Goal: Task Accomplishment & Management: Manage account settings

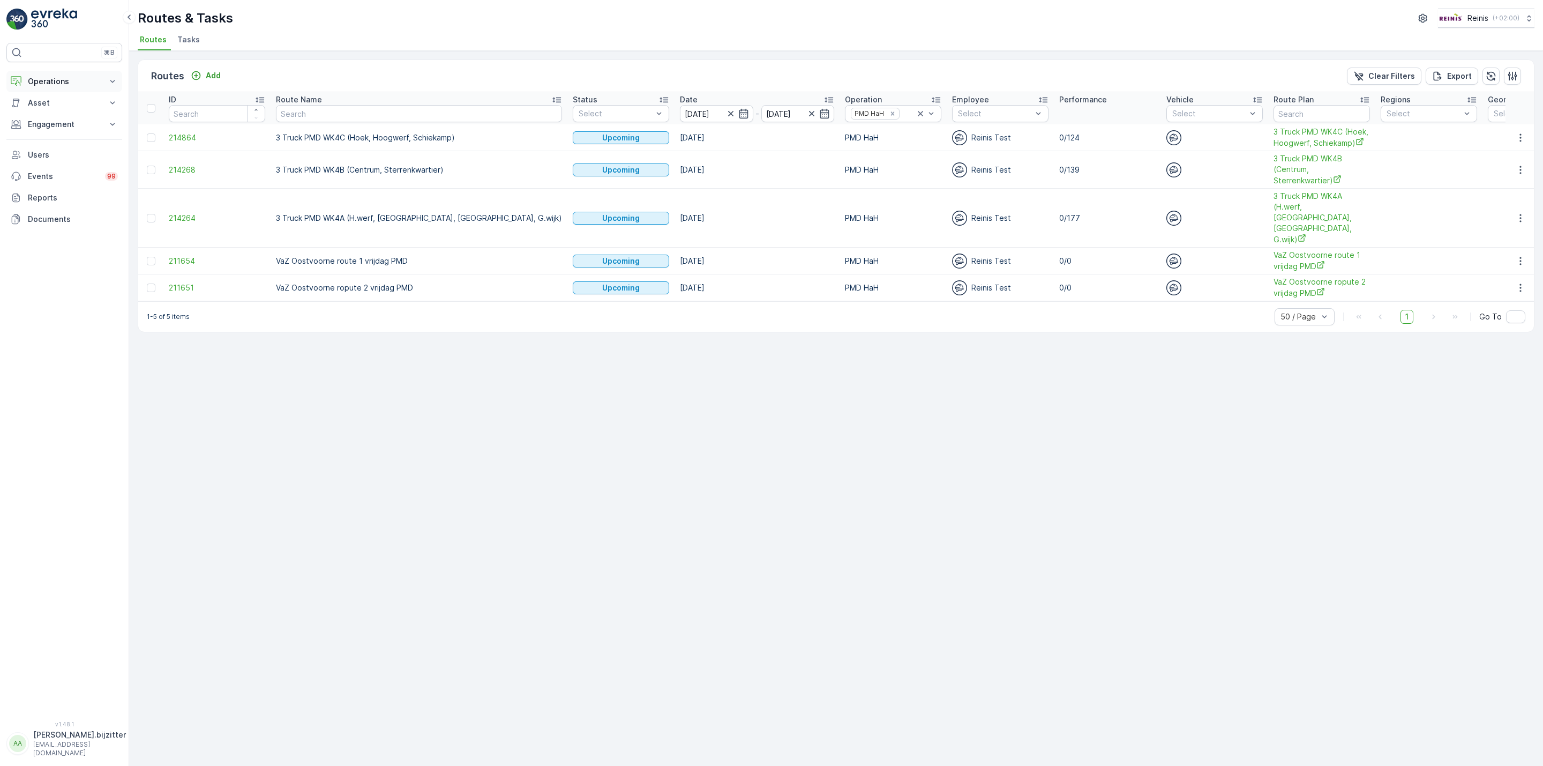
drag, startPoint x: 251, startPoint y: 373, endPoint x: 65, endPoint y: 82, distance: 345.0
click at [251, 370] on div "Routes Add Clear Filters Export ID Route Name Status Select Date 22.08.2025 - 2…" at bounding box center [836, 408] width 1414 height 715
drag, startPoint x: 271, startPoint y: 434, endPoint x: 256, endPoint y: 312, distance: 122.5
click at [272, 426] on div "Routes Add Clear Filters Export ID Route Name Status Select Date 22.08.2025 - 2…" at bounding box center [836, 408] width 1414 height 715
click at [41, 79] on p "Operations" at bounding box center [64, 81] width 73 height 11
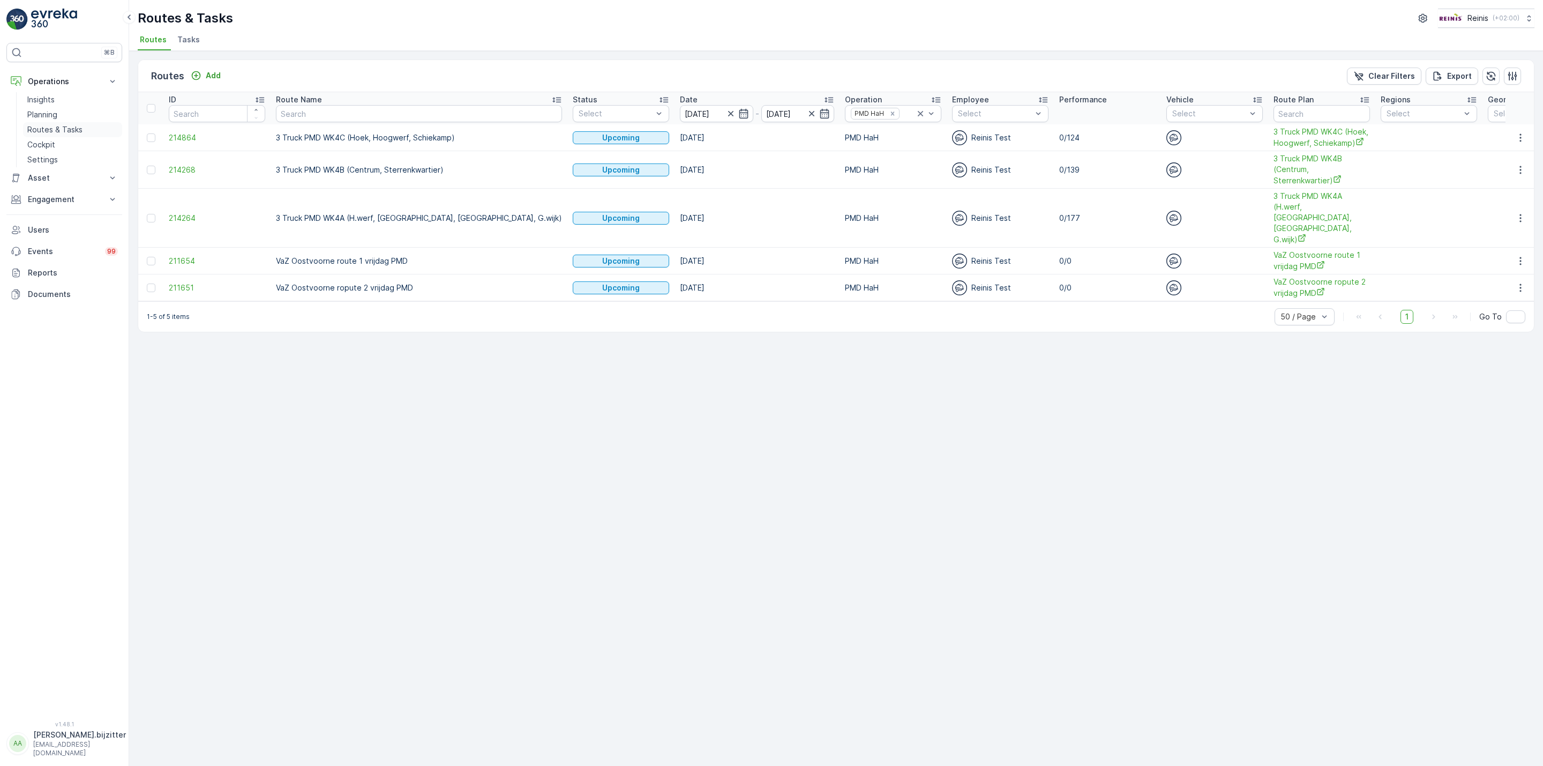
click at [47, 129] on p "Routes & Tasks" at bounding box center [54, 129] width 55 height 11
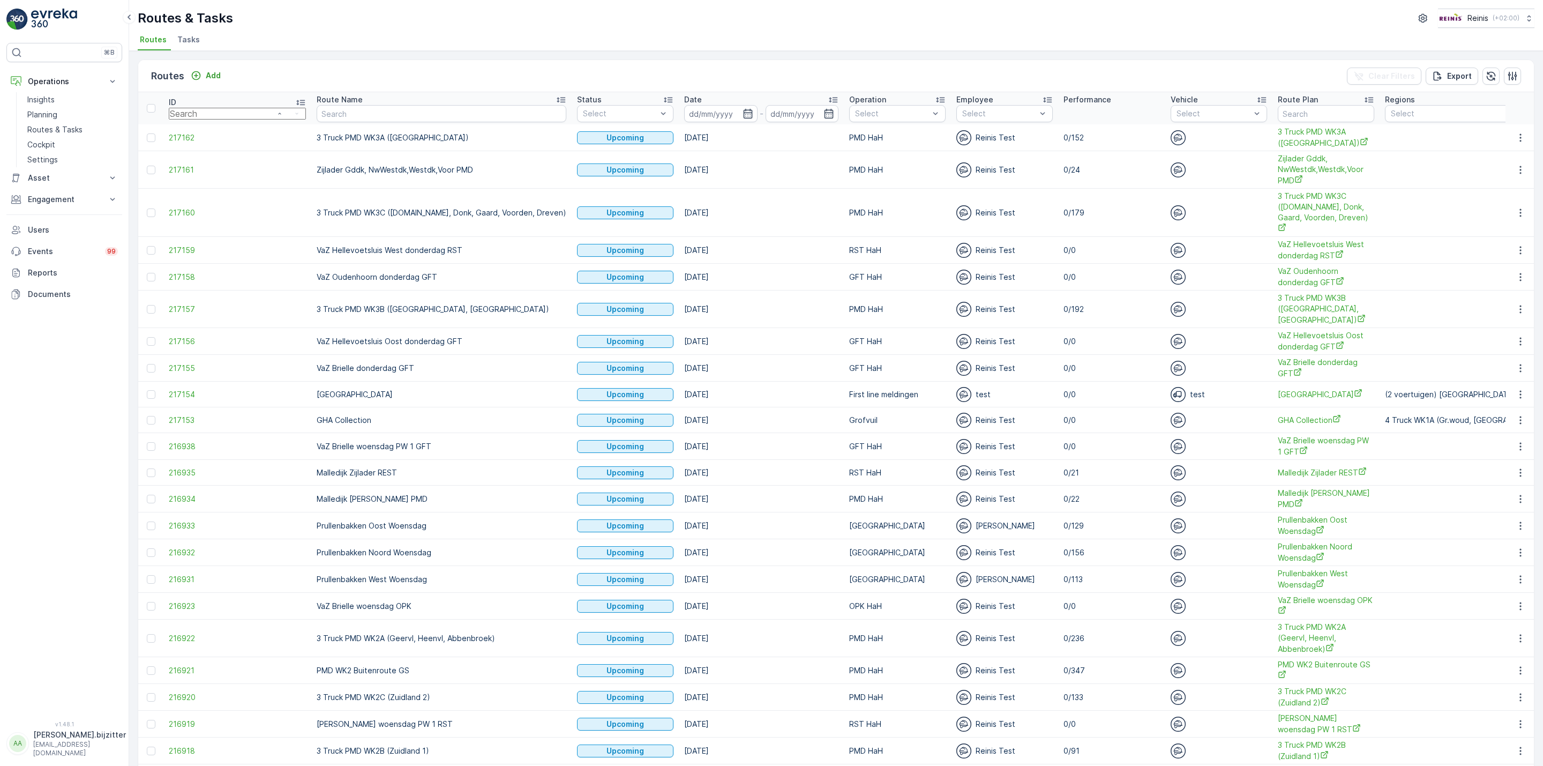
click at [201, 113] on input "number" at bounding box center [237, 114] width 137 height 12
type input "2015"
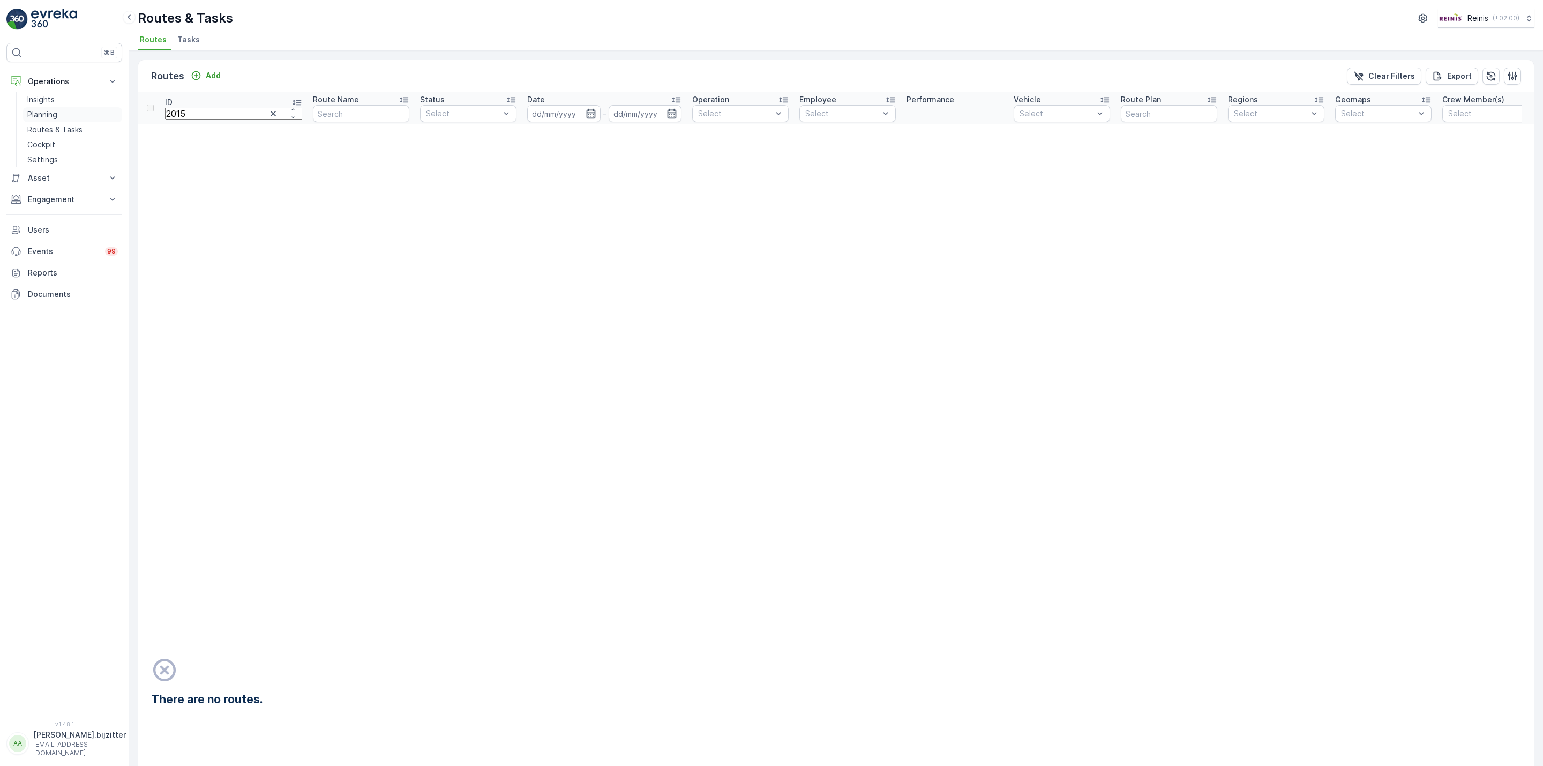
click at [50, 115] on p "Planning" at bounding box center [42, 114] width 30 height 11
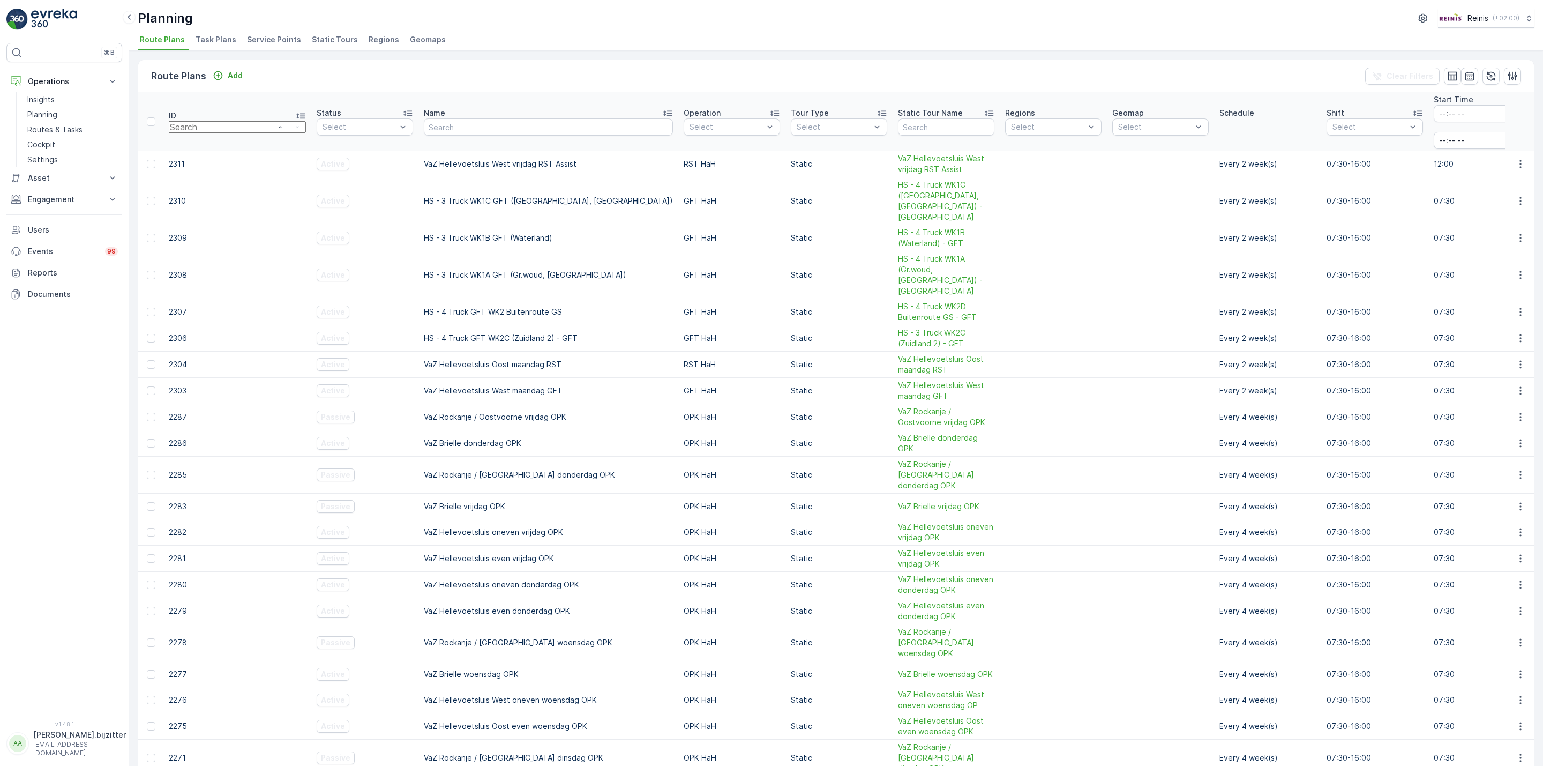
click at [209, 121] on input "number" at bounding box center [237, 127] width 137 height 12
type input "2015"
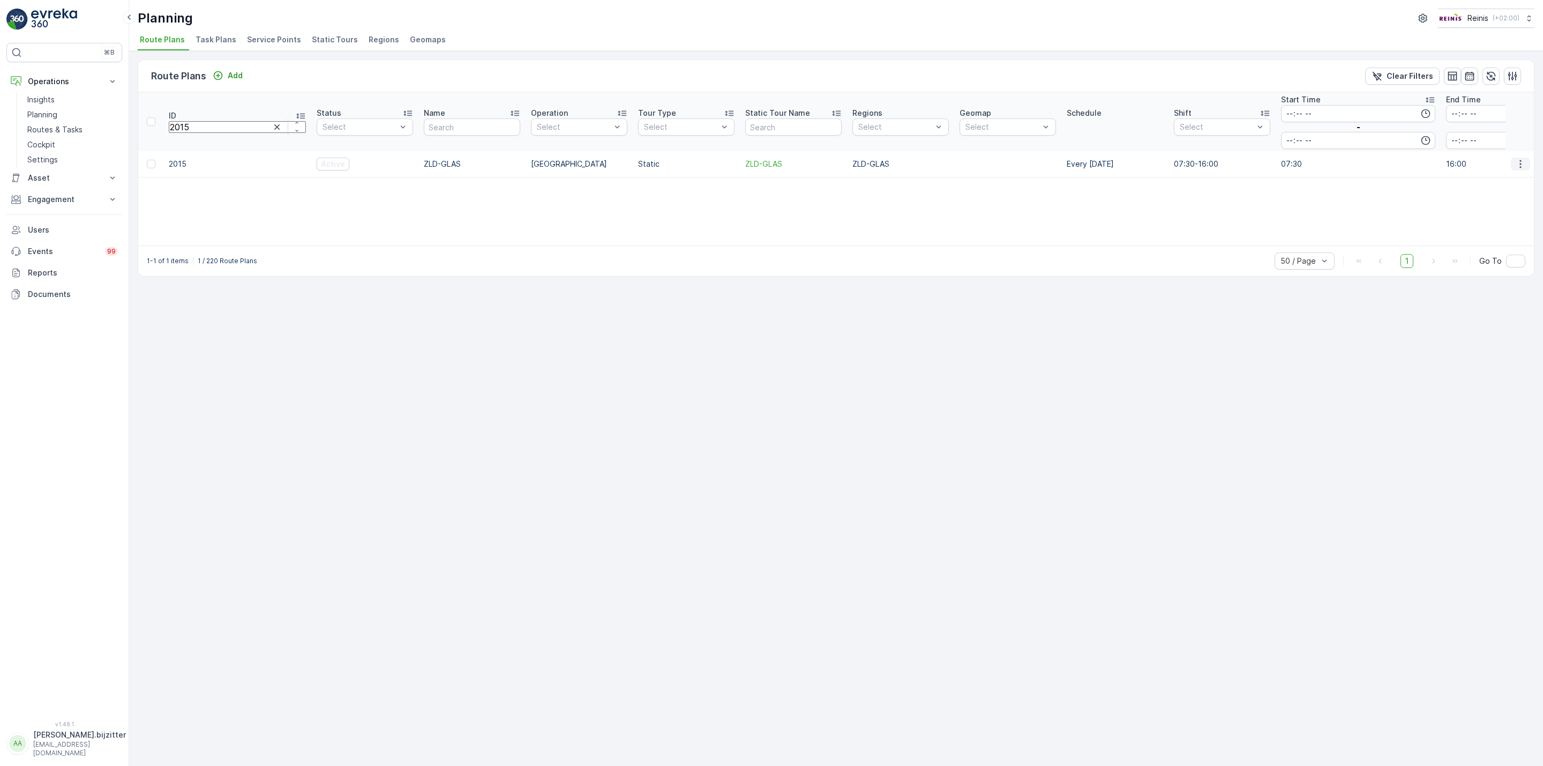
click at [1519, 160] on icon "button" at bounding box center [1520, 164] width 2 height 8
click at [1503, 153] on span "Edit Route Plan" at bounding box center [1516, 154] width 55 height 11
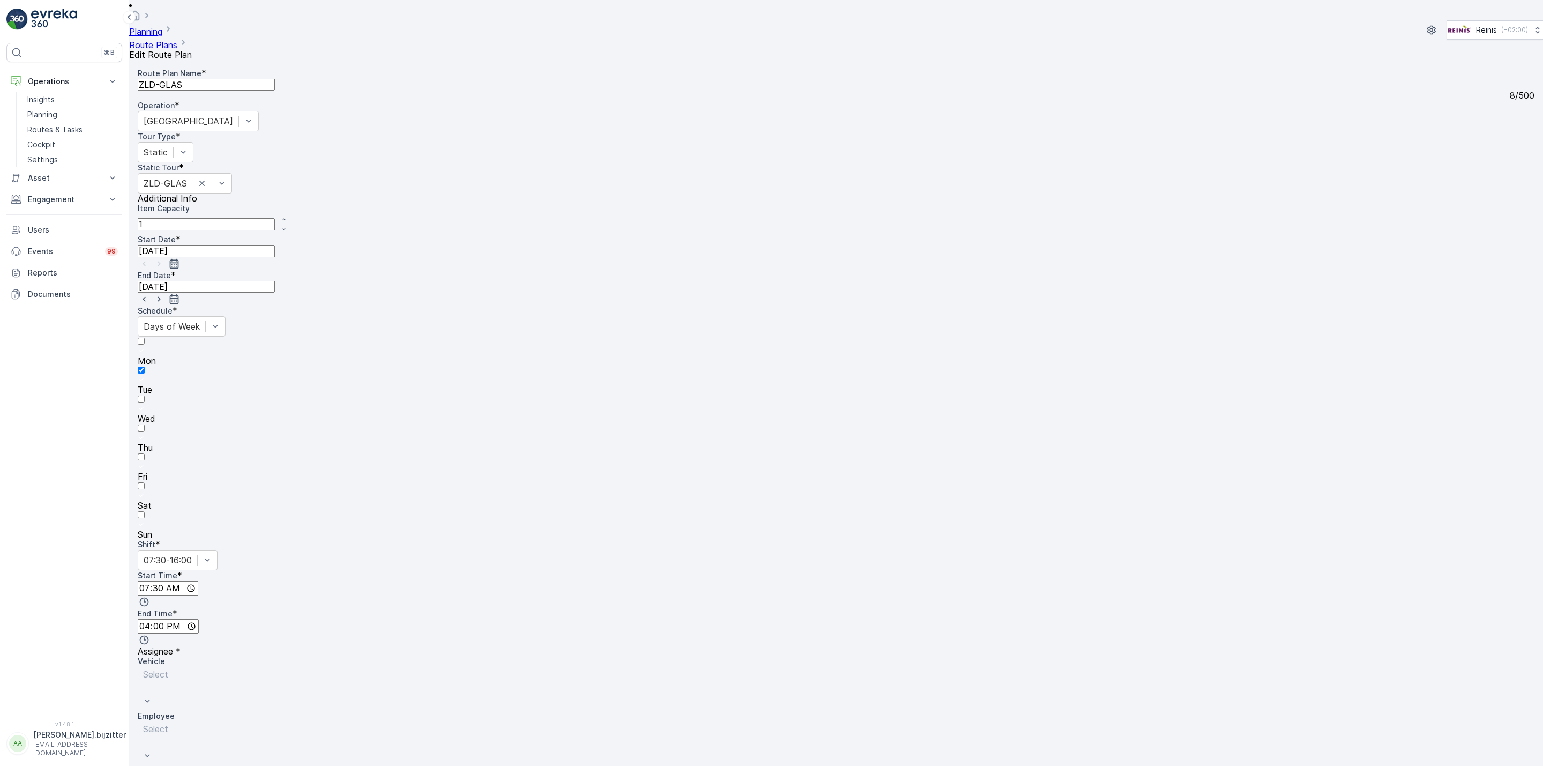
type input "18.02.2025"
type input "[DATE]"
type input "07:30"
type input "16:00"
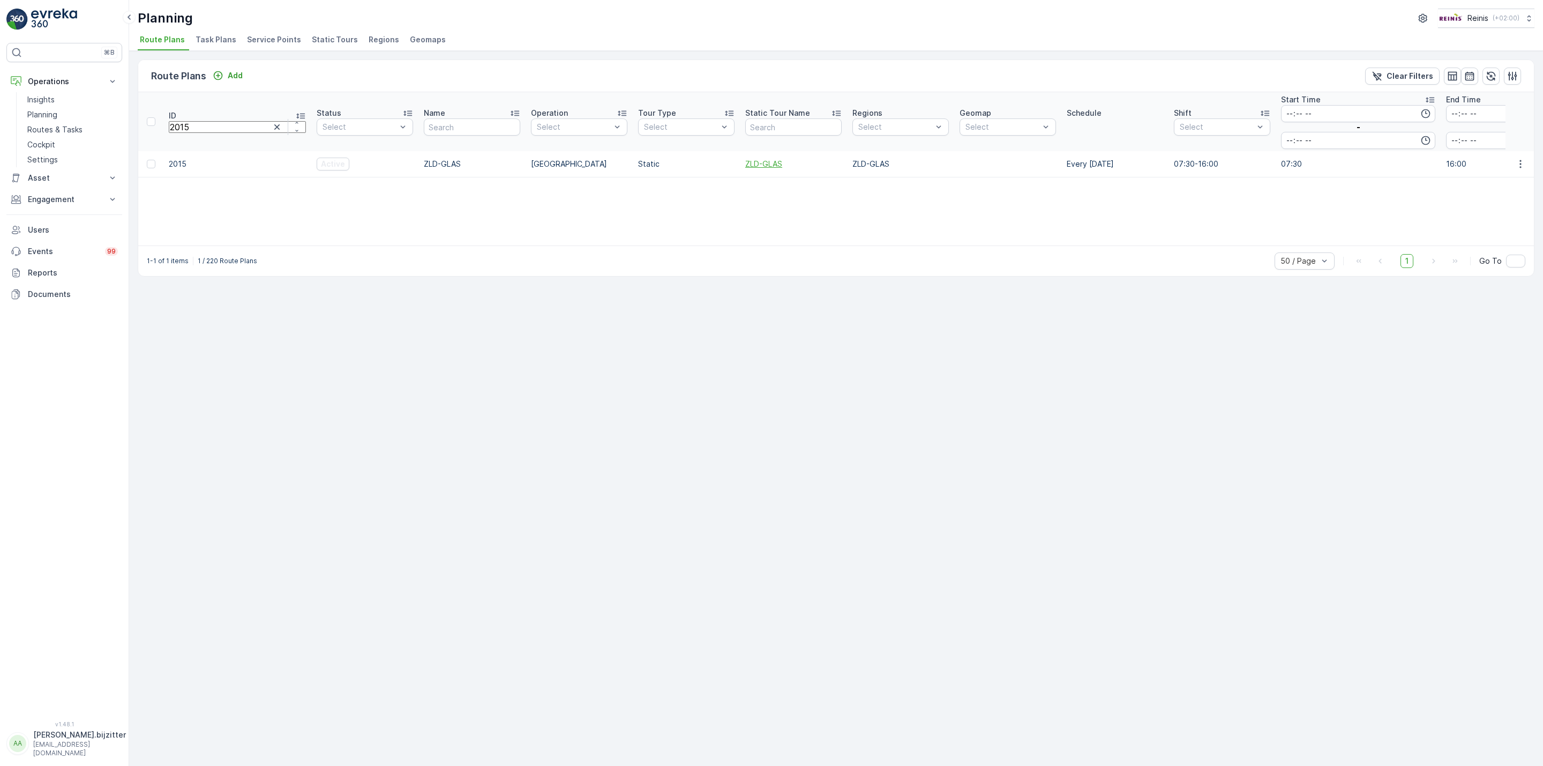
click at [745, 159] on span "ZLD-GLAS" at bounding box center [793, 164] width 96 height 11
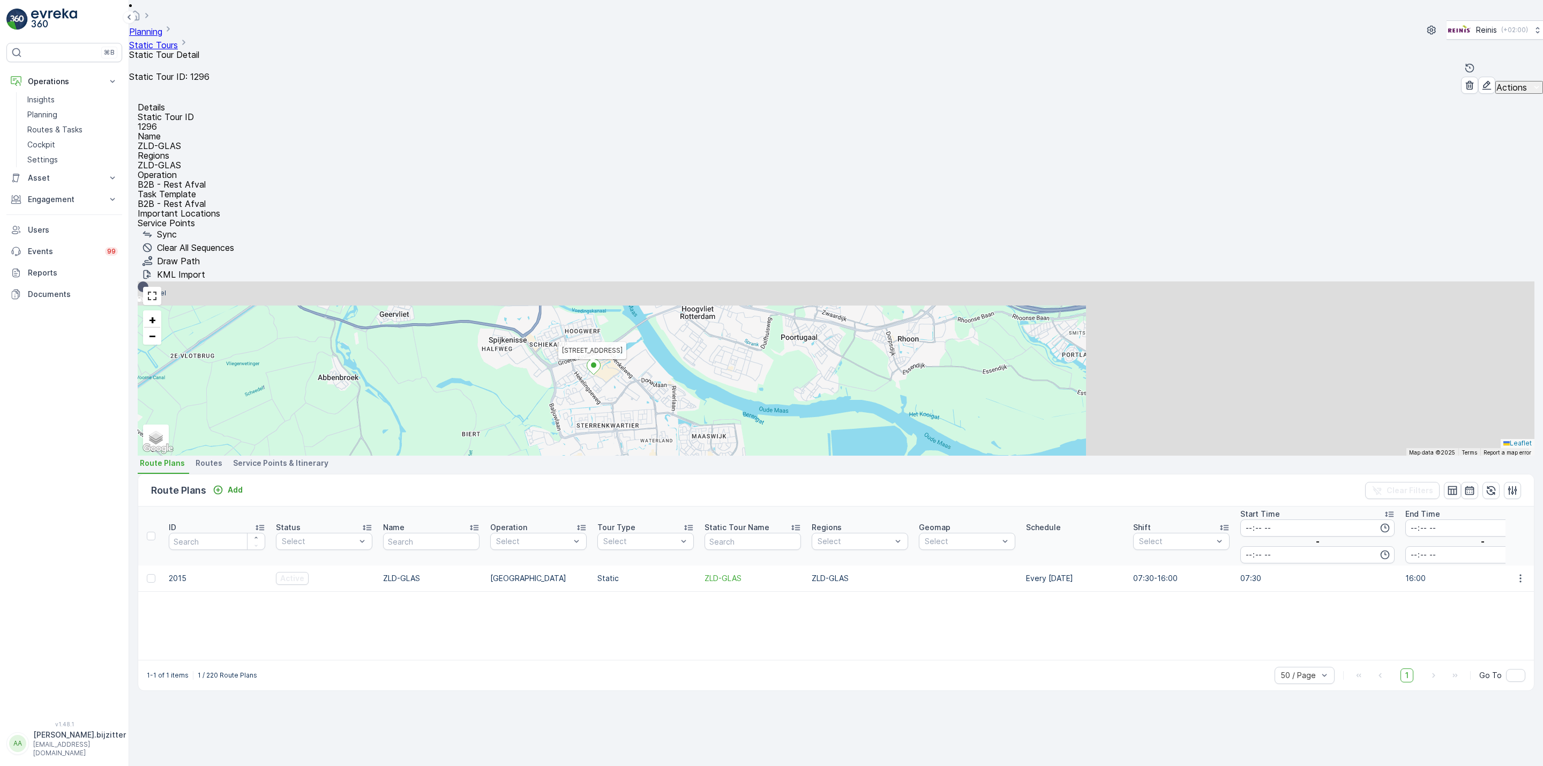
drag, startPoint x: 1134, startPoint y: 172, endPoint x: 1090, endPoint y: 214, distance: 61.0
click at [1090, 281] on div "Boekenberg Markt 40 + − Satellite Roadmap Terrain Hybrid Leaflet Keyboard short…" at bounding box center [836, 368] width 1397 height 174
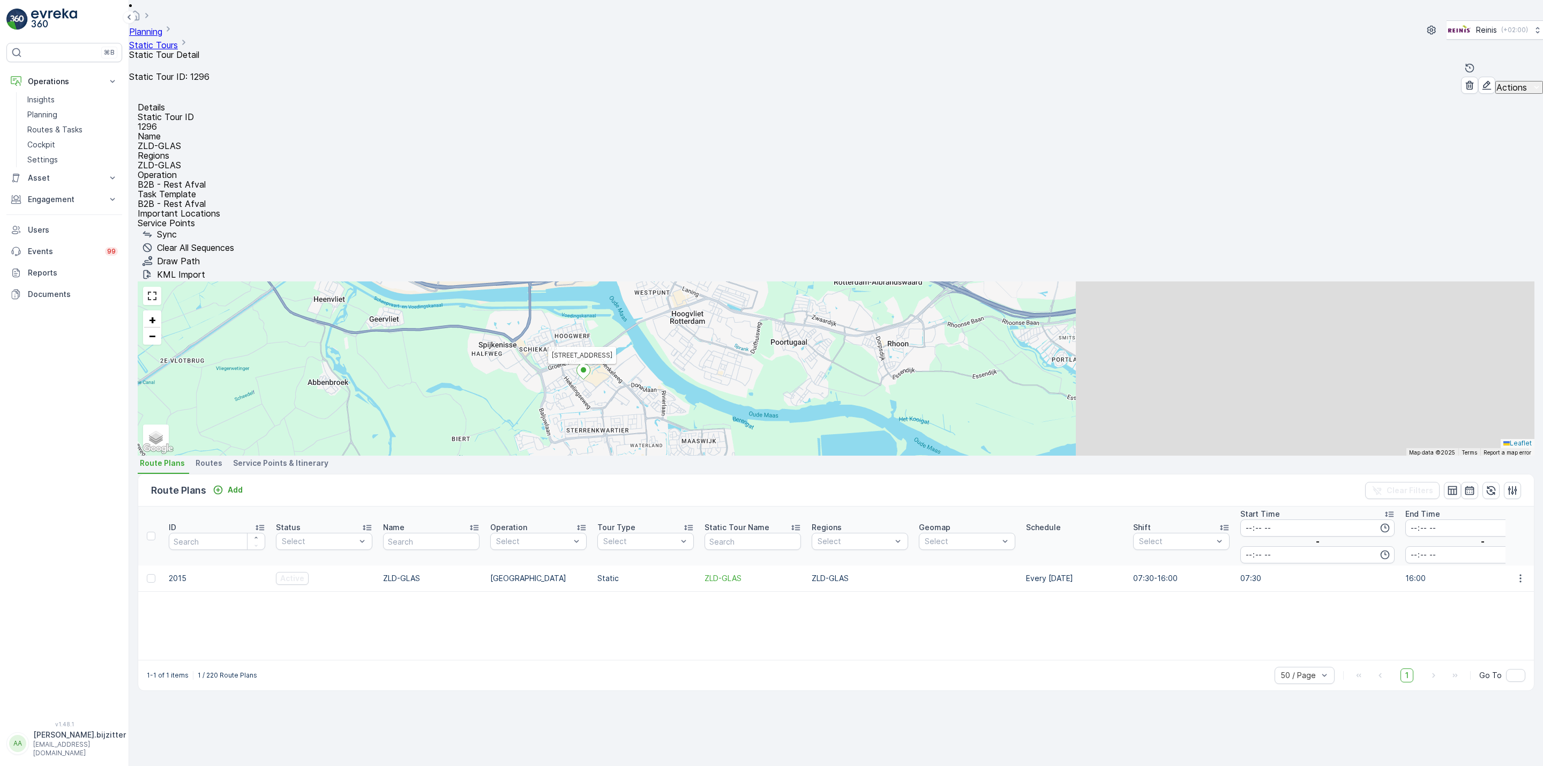
click at [821, 506] on div "ID Status Select Name Operation Select Tour Type Select Static Tour Name Region…" at bounding box center [836, 582] width 1396 height 153
click at [487, 581] on div "Details Static Tour ID 1296 Name ZLD-GLAS Regions ZLD-GLAS Operation B2B - Rest…" at bounding box center [836, 430] width 1414 height 672
click at [47, 200] on p "Engagement" at bounding box center [64, 199] width 73 height 11
click at [61, 267] on p "Service Points" at bounding box center [53, 262] width 52 height 11
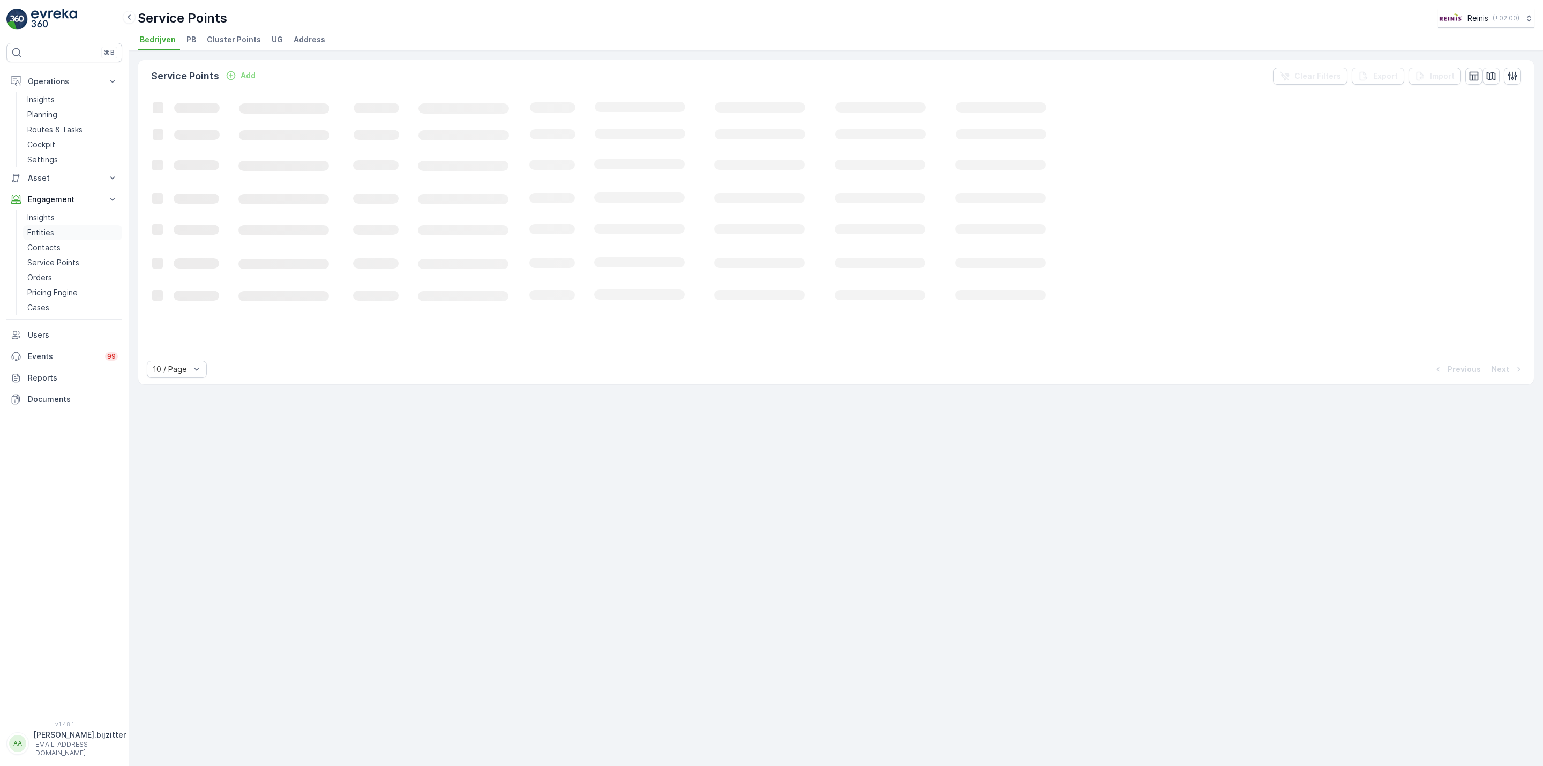
click at [50, 234] on p "Entities" at bounding box center [40, 232] width 27 height 11
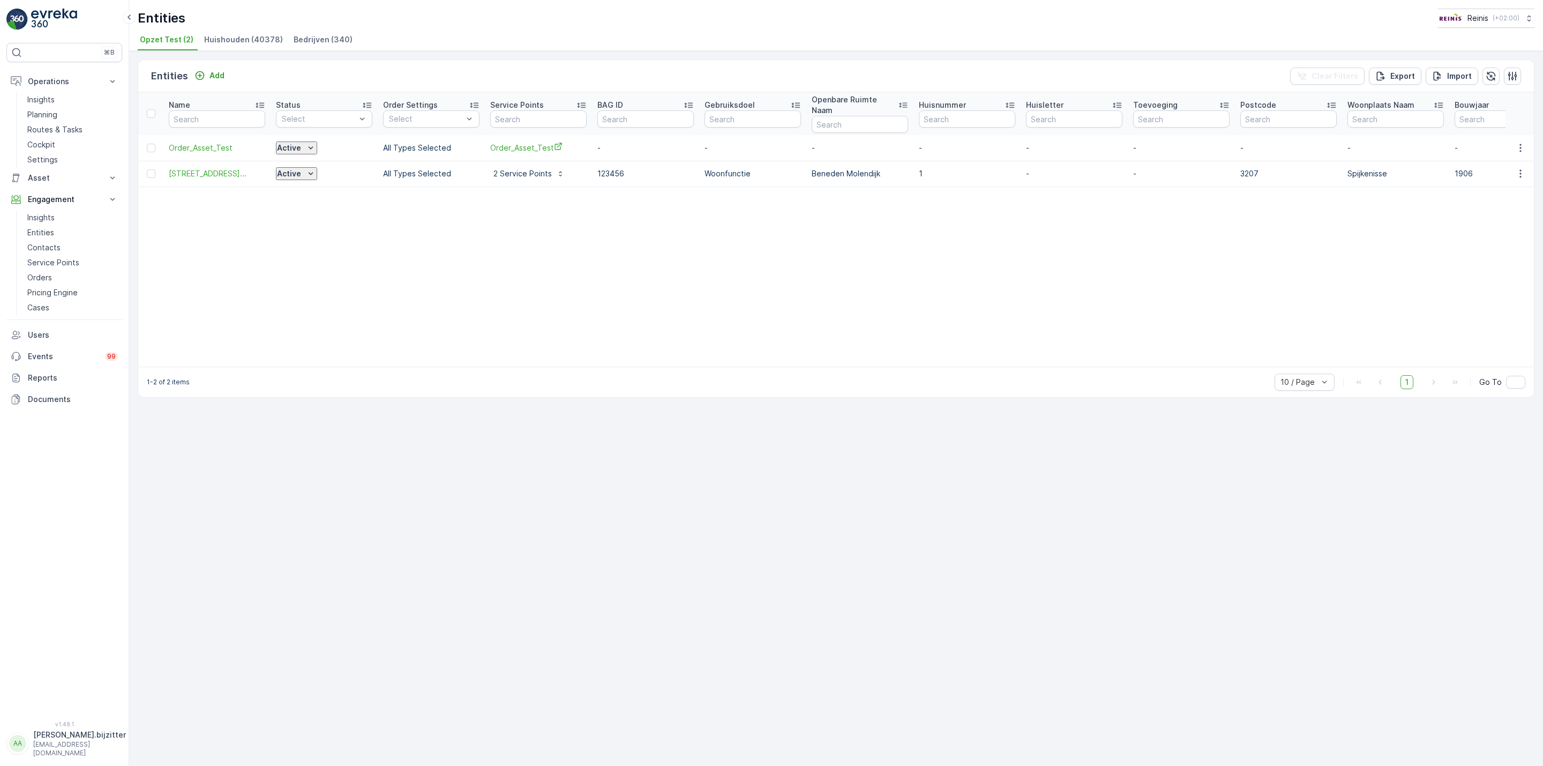
click at [233, 36] on span "Huishouden (40378)" at bounding box center [243, 39] width 79 height 11
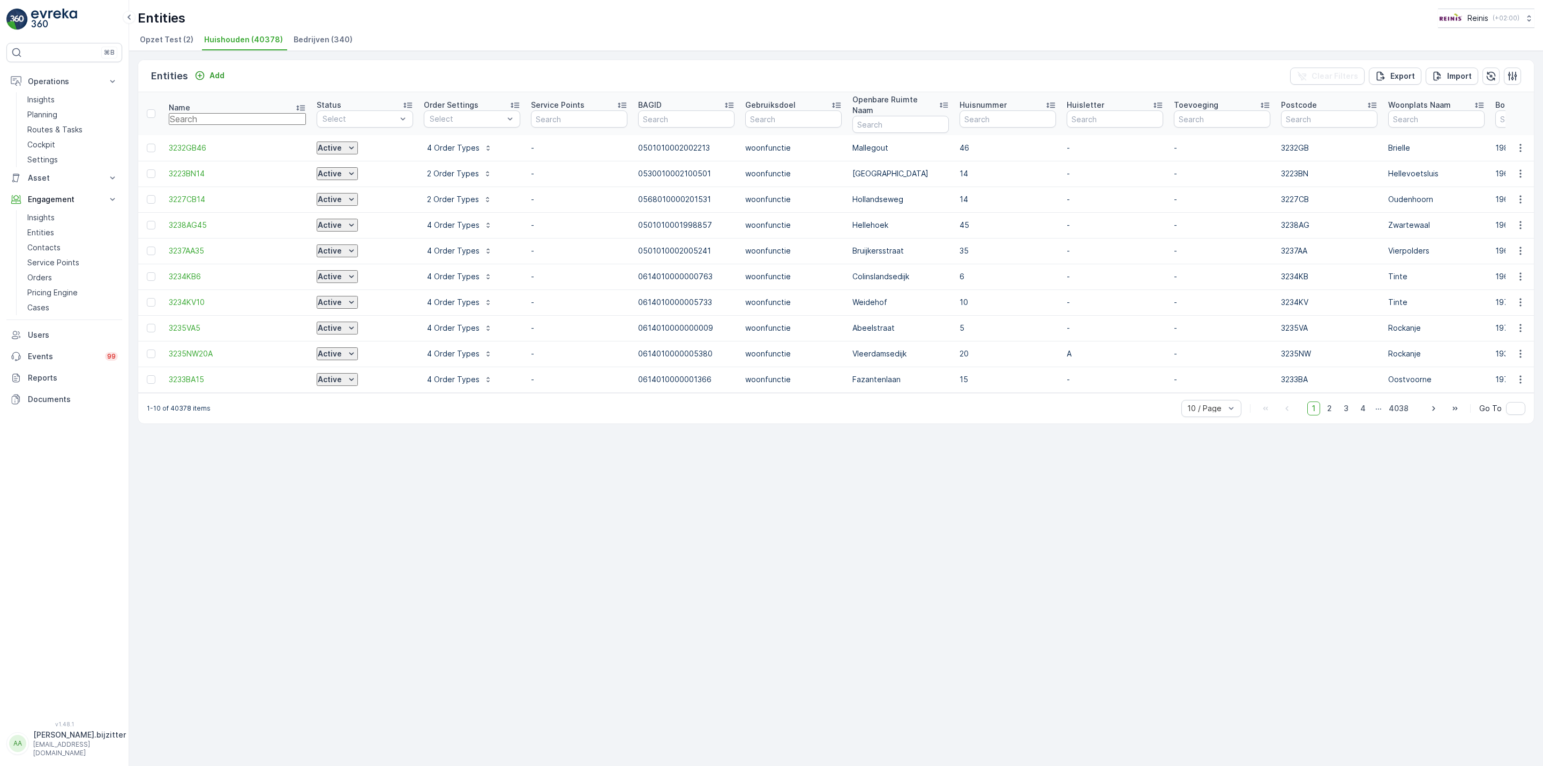
click at [227, 113] on input "text" at bounding box center [237, 119] width 137 height 12
paste input "3214EB16"
type input "3214EB16"
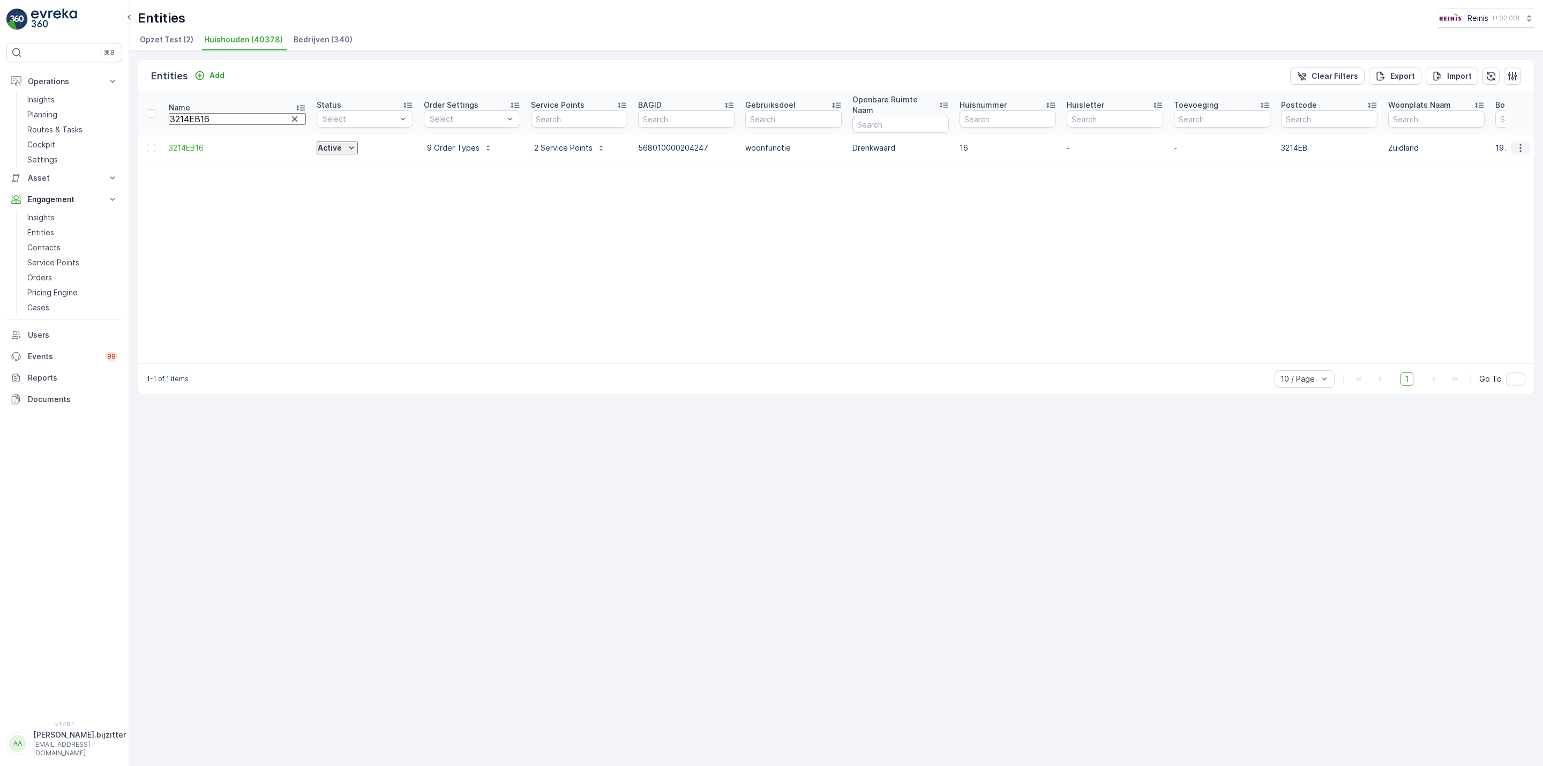
click at [1519, 142] on icon "button" at bounding box center [1520, 147] width 11 height 11
click at [1498, 235] on span "Service Availability" at bounding box center [1504, 240] width 67 height 11
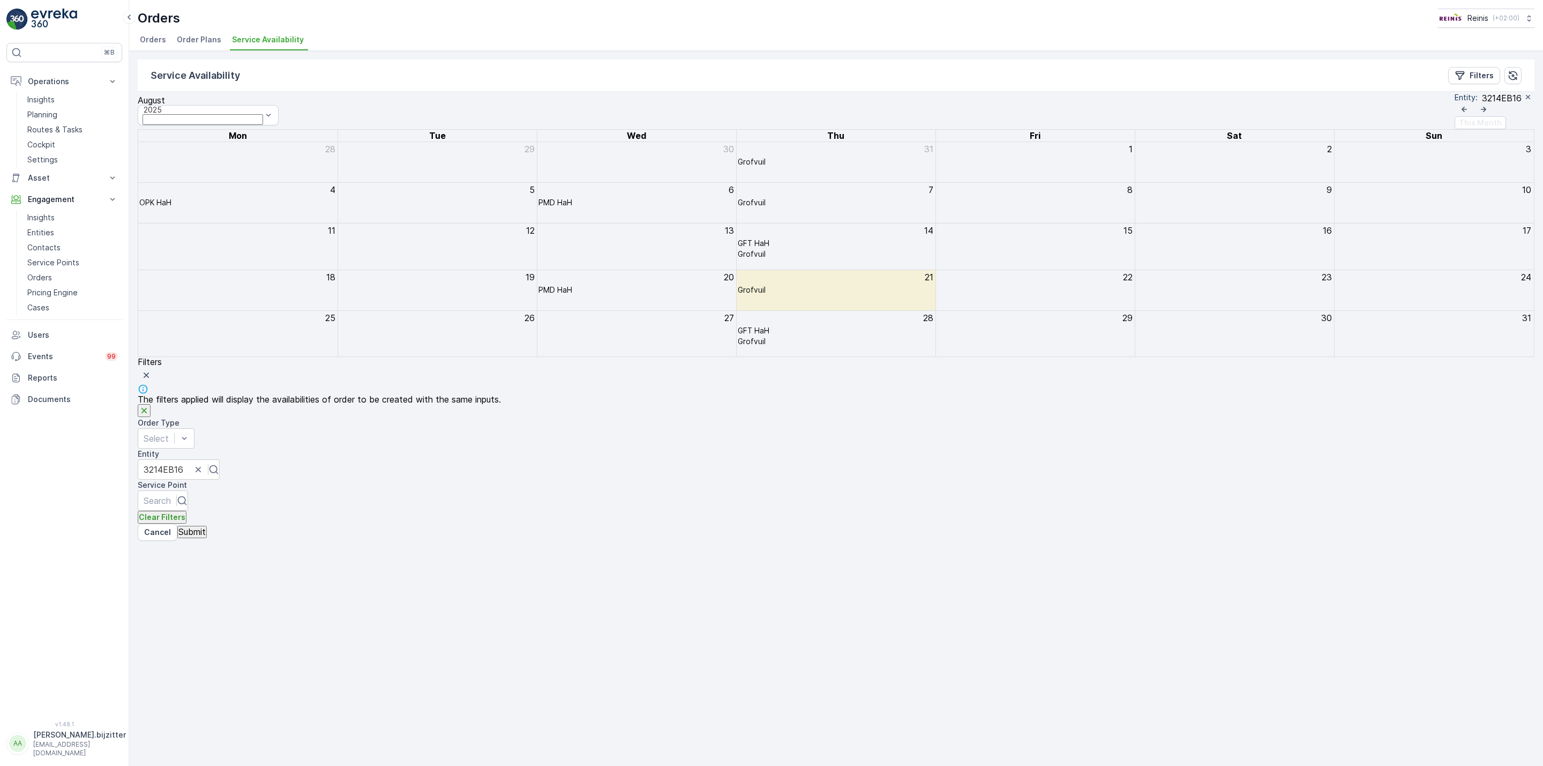
click at [863, 25] on div "Orders Reinis ( +02:00 )" at bounding box center [836, 18] width 1397 height 19
drag, startPoint x: 552, startPoint y: 654, endPoint x: 481, endPoint y: 640, distance: 72.7
click at [551, 656] on div "Service Availability Filters August 2025 Entity : 3214EB16 This Month Mon Tue W…" at bounding box center [836, 408] width 1414 height 715
click at [370, 72] on div "Service Availability Filters" at bounding box center [836, 75] width 1397 height 32
click at [769, 247] on p "GFT HaH" at bounding box center [754, 243] width 32 height 8
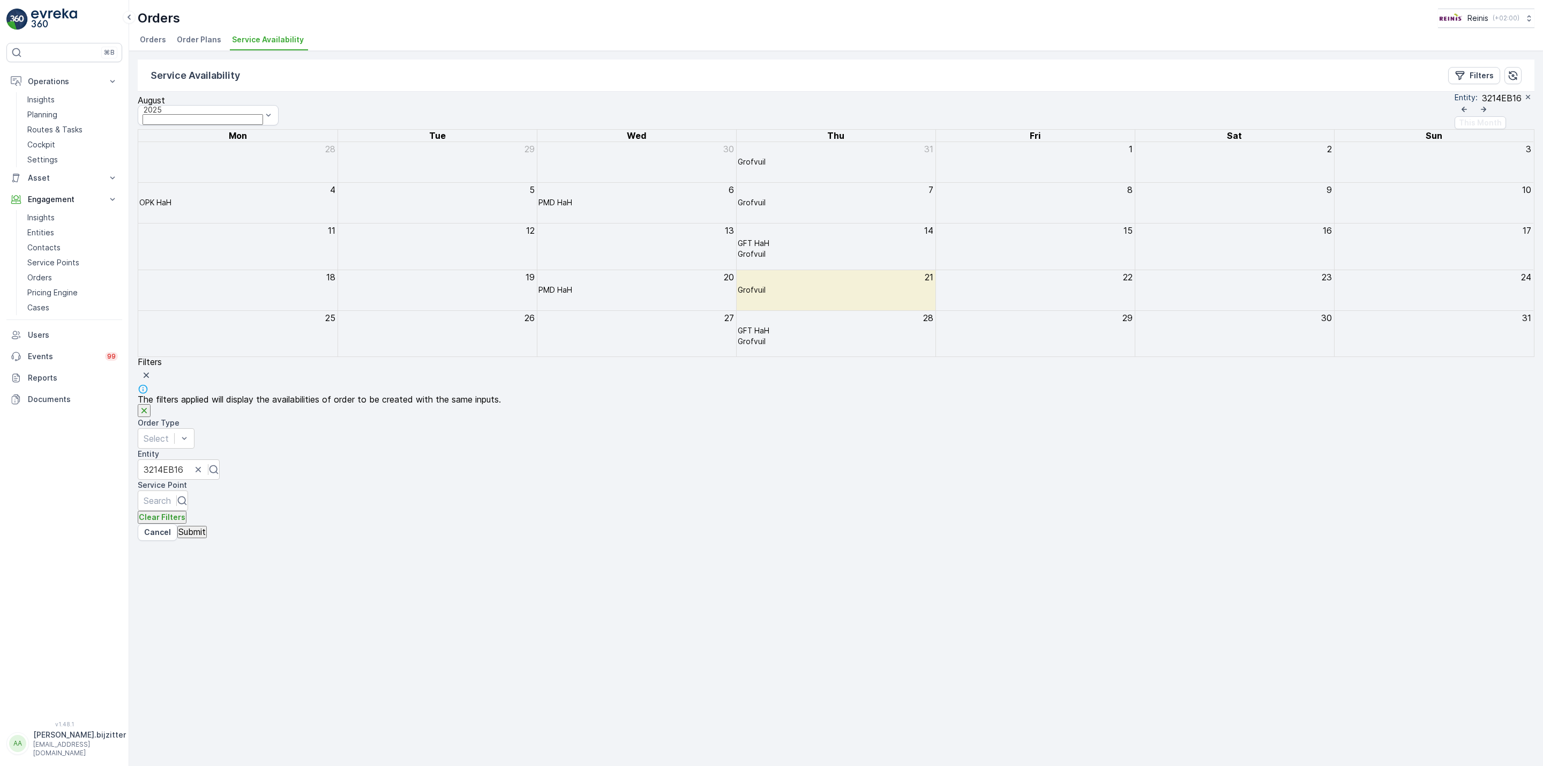
click at [616, 182] on div "30" at bounding box center [636, 162] width 199 height 40
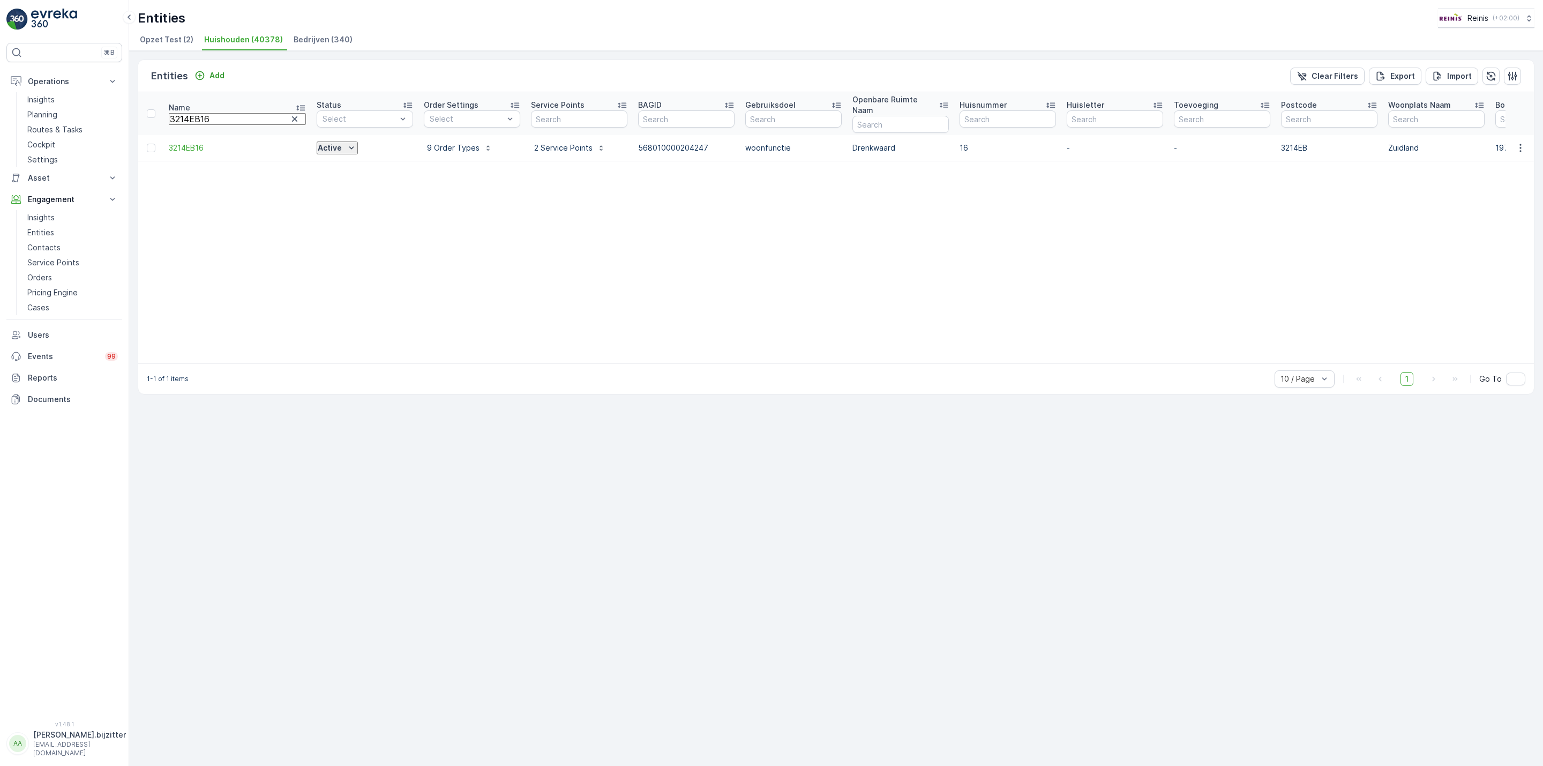
click at [1035, 191] on table "Name 3214EB16 Status Select Order Settings Select Service Points BAGID Gebruiks…" at bounding box center [1207, 227] width 2139 height 271
click at [682, 479] on div "Entities Add Clear Filters Export Import Name 3214EB16 Status Select Order Sett…" at bounding box center [836, 408] width 1414 height 715
click at [402, 471] on div "Entities Add Clear Filters Export Import Name 3214EB16 Status Select Order Sett…" at bounding box center [836, 408] width 1414 height 715
click at [717, 191] on table "Name 3214EB16 Status Select Order Settings Select Service Points BAGID Gebruiks…" at bounding box center [1207, 227] width 2139 height 271
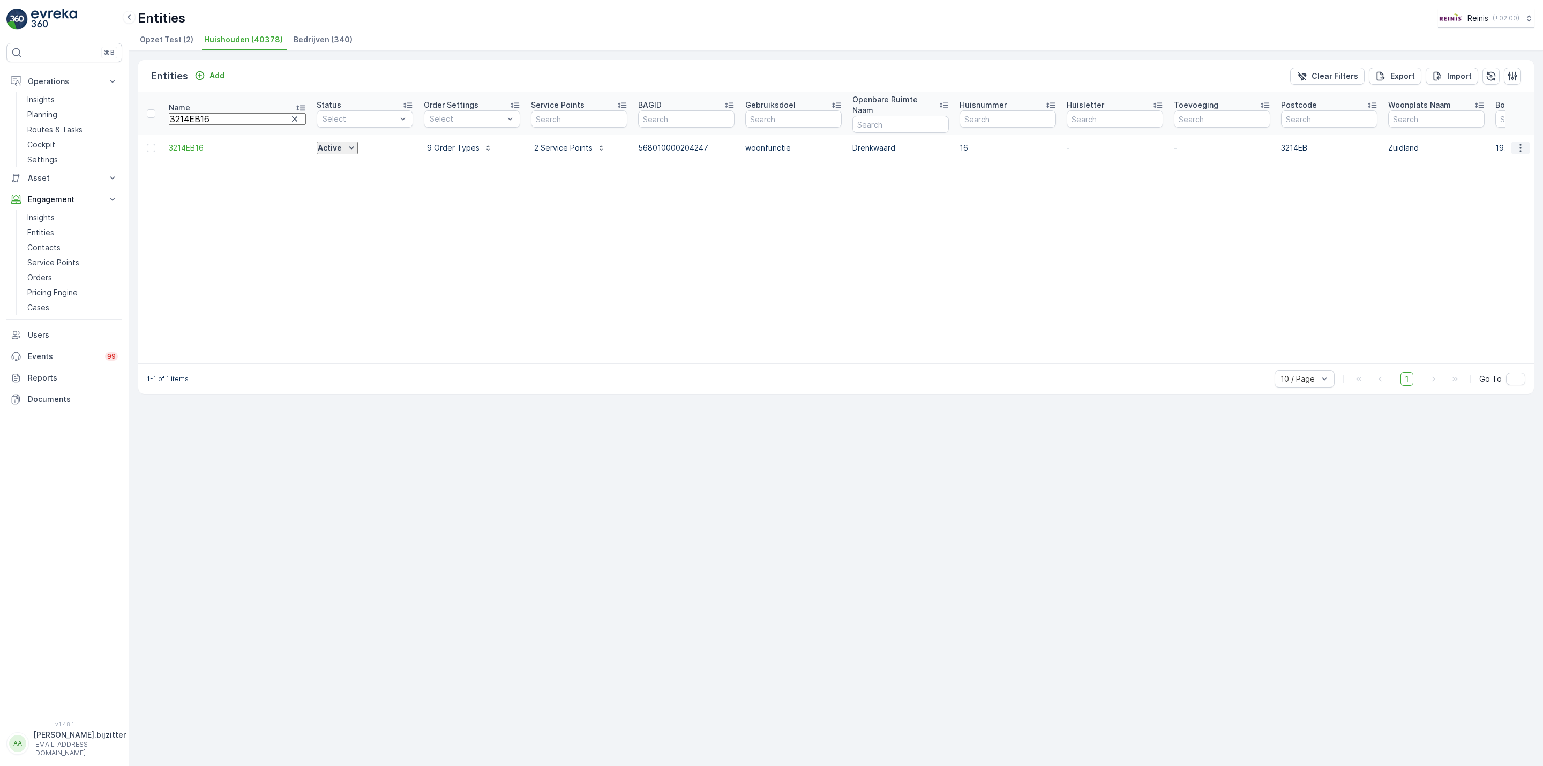
click at [1518, 142] on icon "button" at bounding box center [1520, 147] width 11 height 11
click at [1318, 235] on table "Name 3214EB16 Status Select Order Settings Select Service Points BAGID Gebruiks…" at bounding box center [1207, 227] width 2139 height 271
click at [222, 113] on input "3214EB16" at bounding box center [237, 119] width 137 height 12
type input "3214EB"
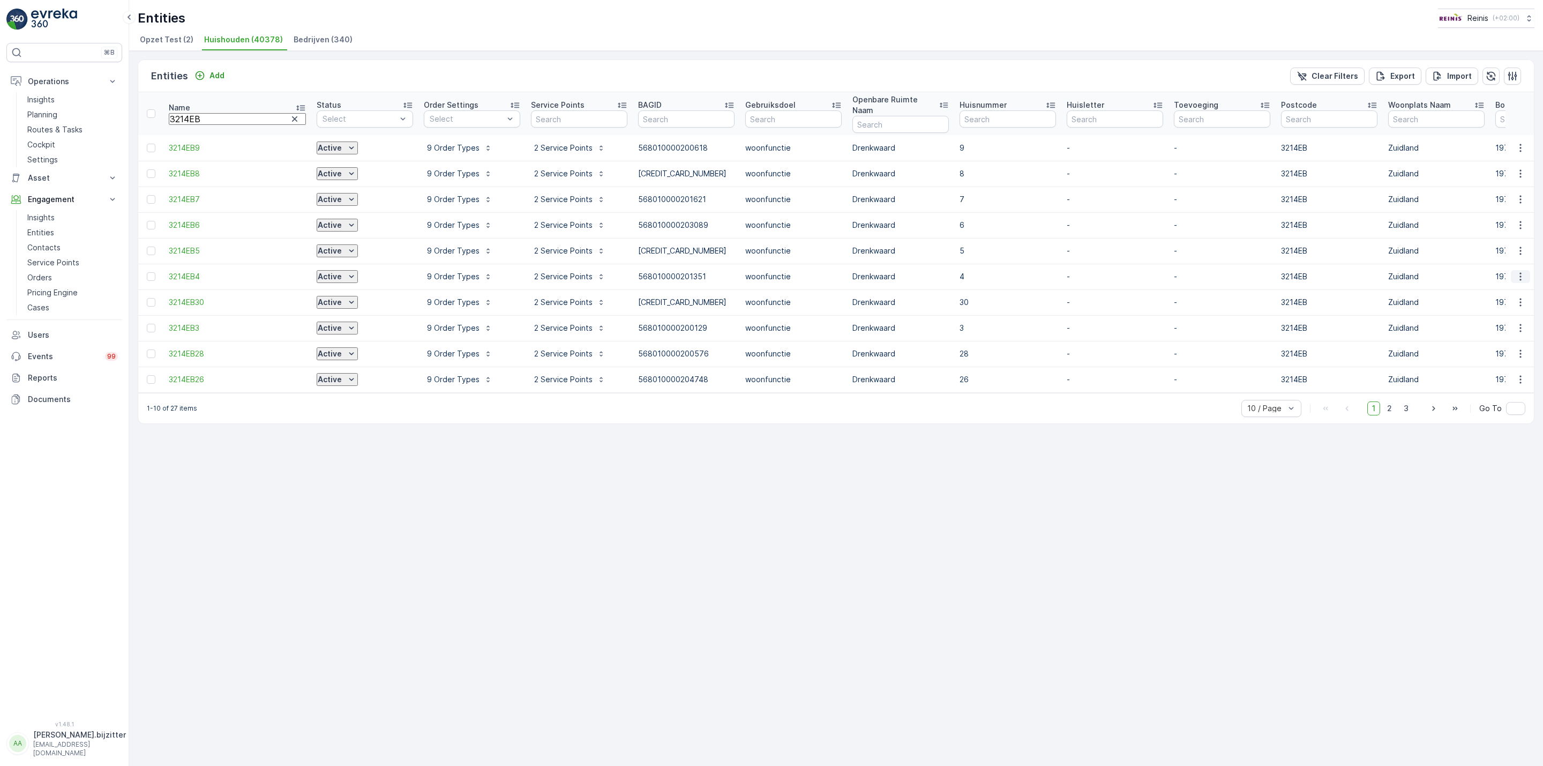
click at [1519, 271] on icon "button" at bounding box center [1520, 276] width 11 height 11
click at [1507, 364] on span "Service Availability" at bounding box center [1504, 369] width 67 height 11
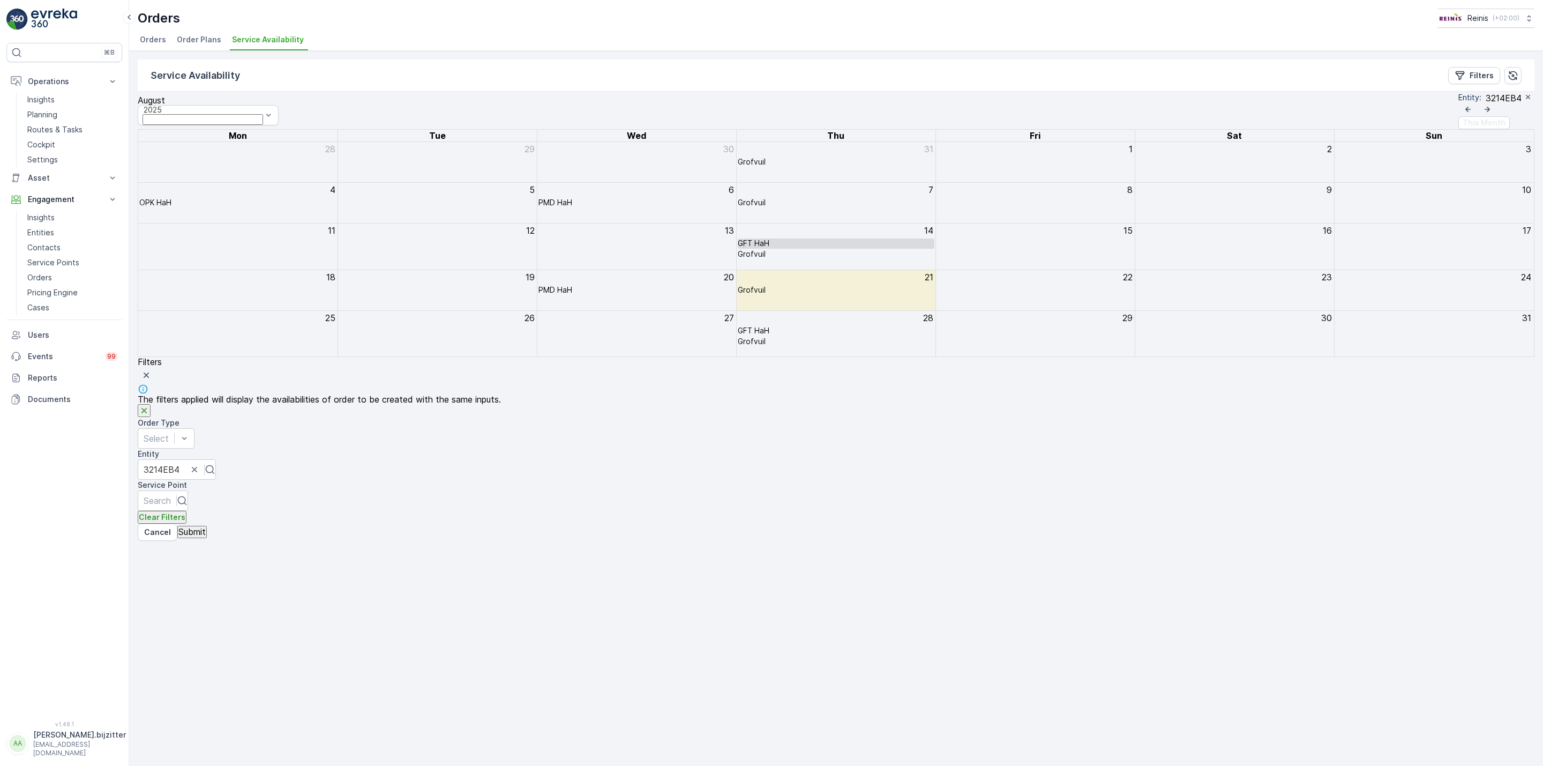
click at [769, 247] on div "GFT HaH" at bounding box center [754, 243] width 32 height 8
click at [919, 404] on icon at bounding box center [923, 401] width 9 height 9
click at [39, 115] on p "Planning" at bounding box center [42, 114] width 30 height 11
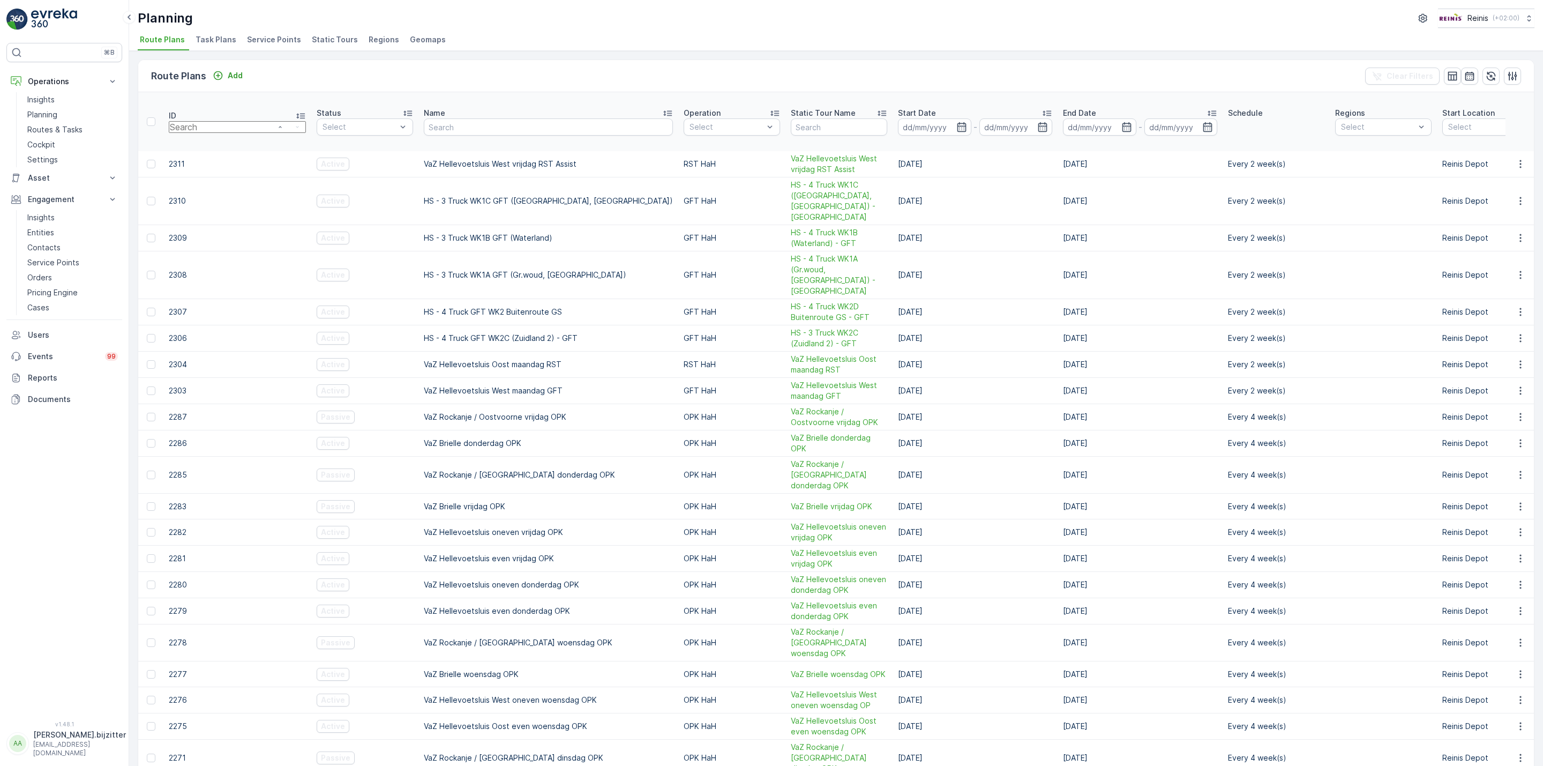
click at [201, 121] on input "number" at bounding box center [237, 127] width 137 height 12
type input "3210"
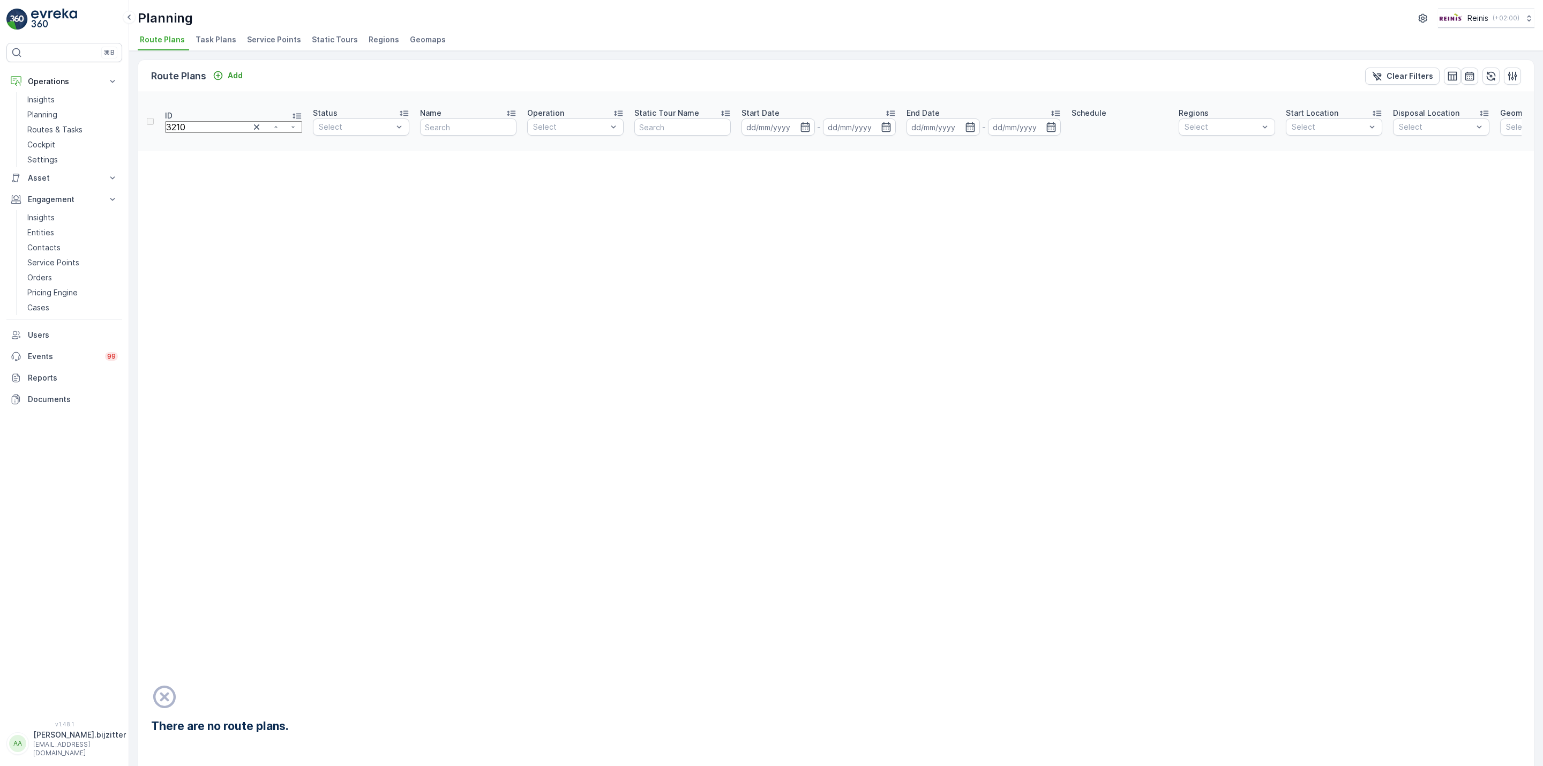
click at [199, 121] on input "3210" at bounding box center [233, 127] width 137 height 12
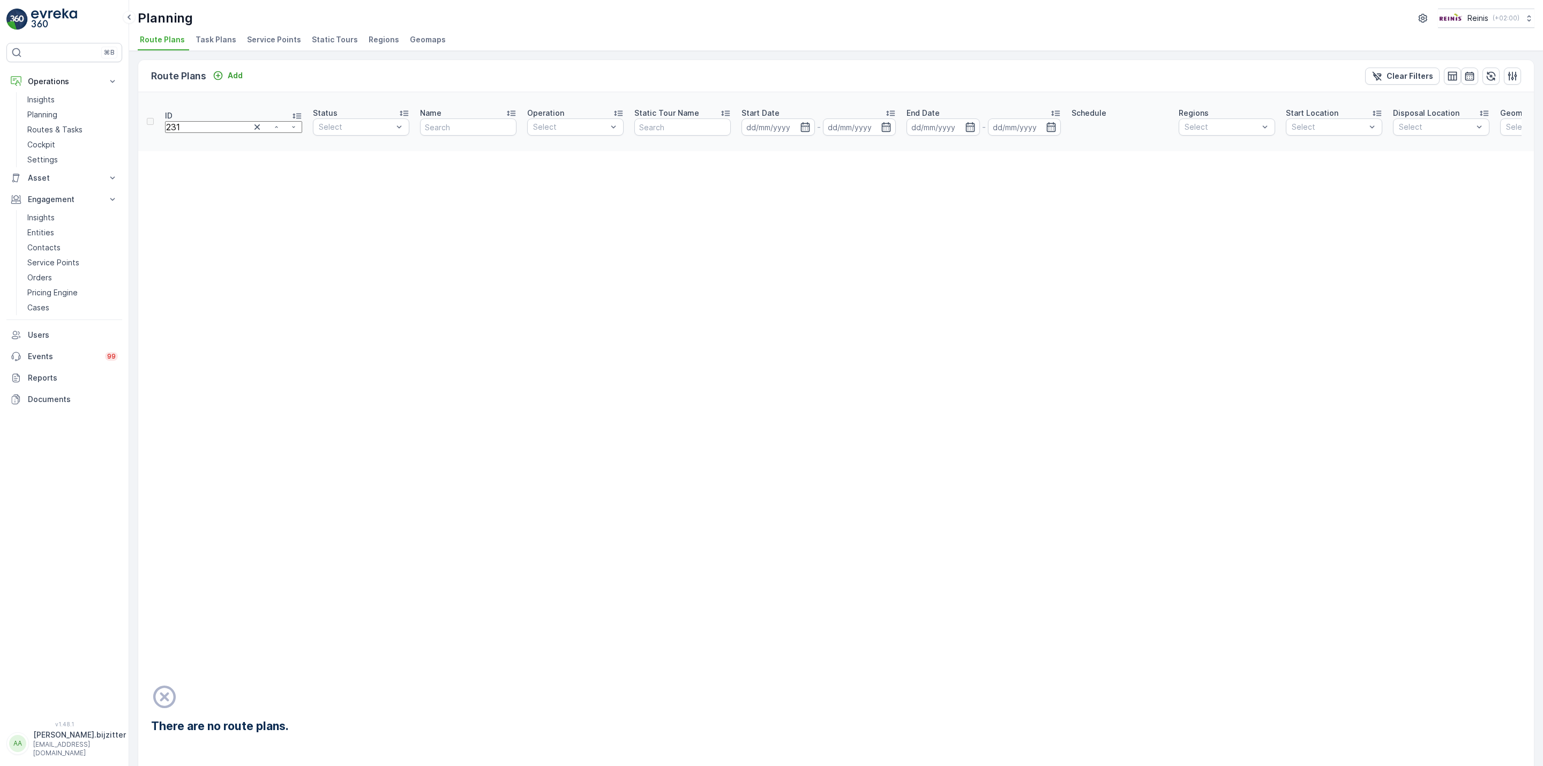
type input "2310"
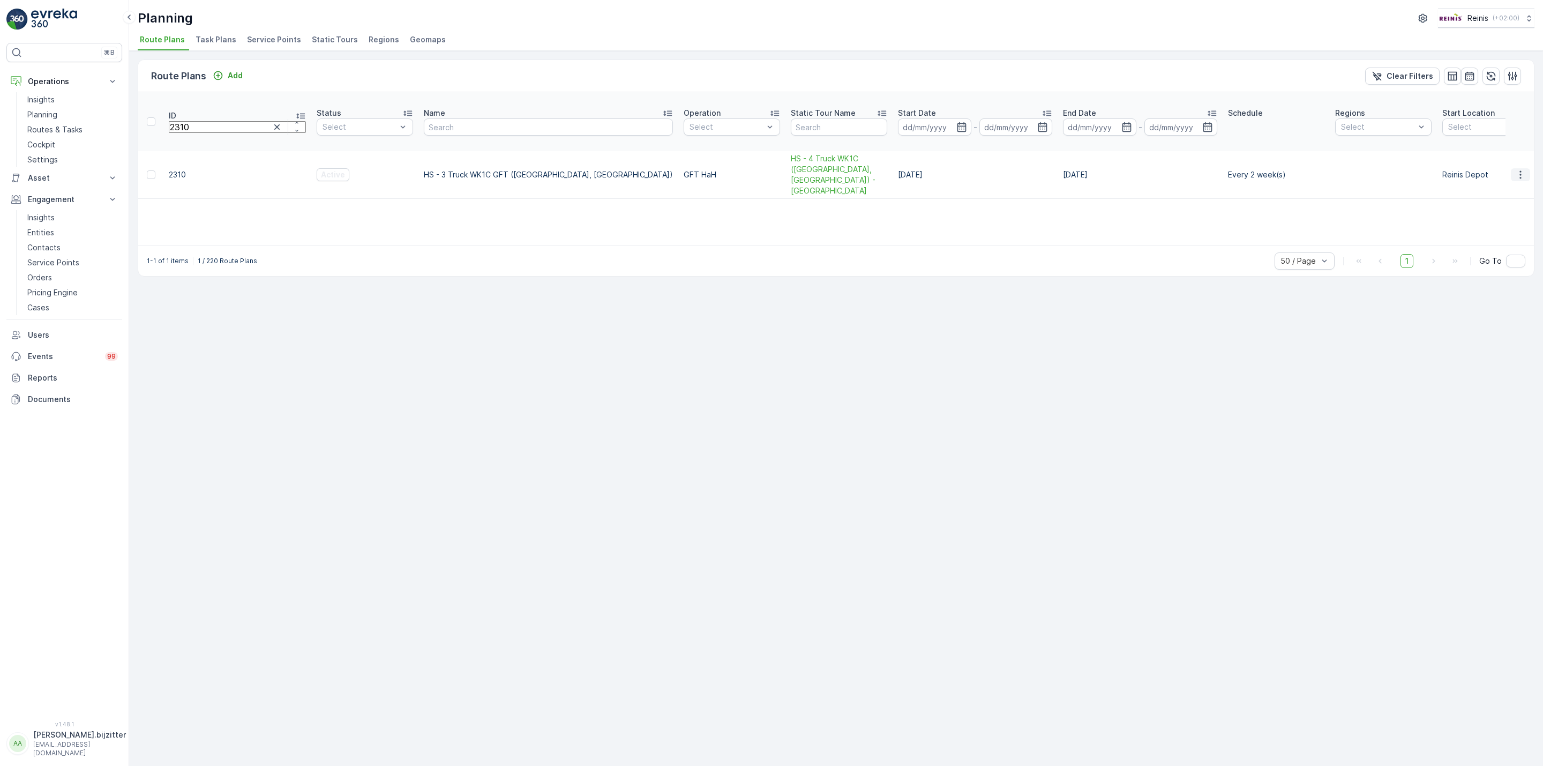
click at [1521, 169] on icon "button" at bounding box center [1520, 174] width 11 height 11
click at [1503, 158] on span "Edit Route Plan" at bounding box center [1516, 160] width 55 height 11
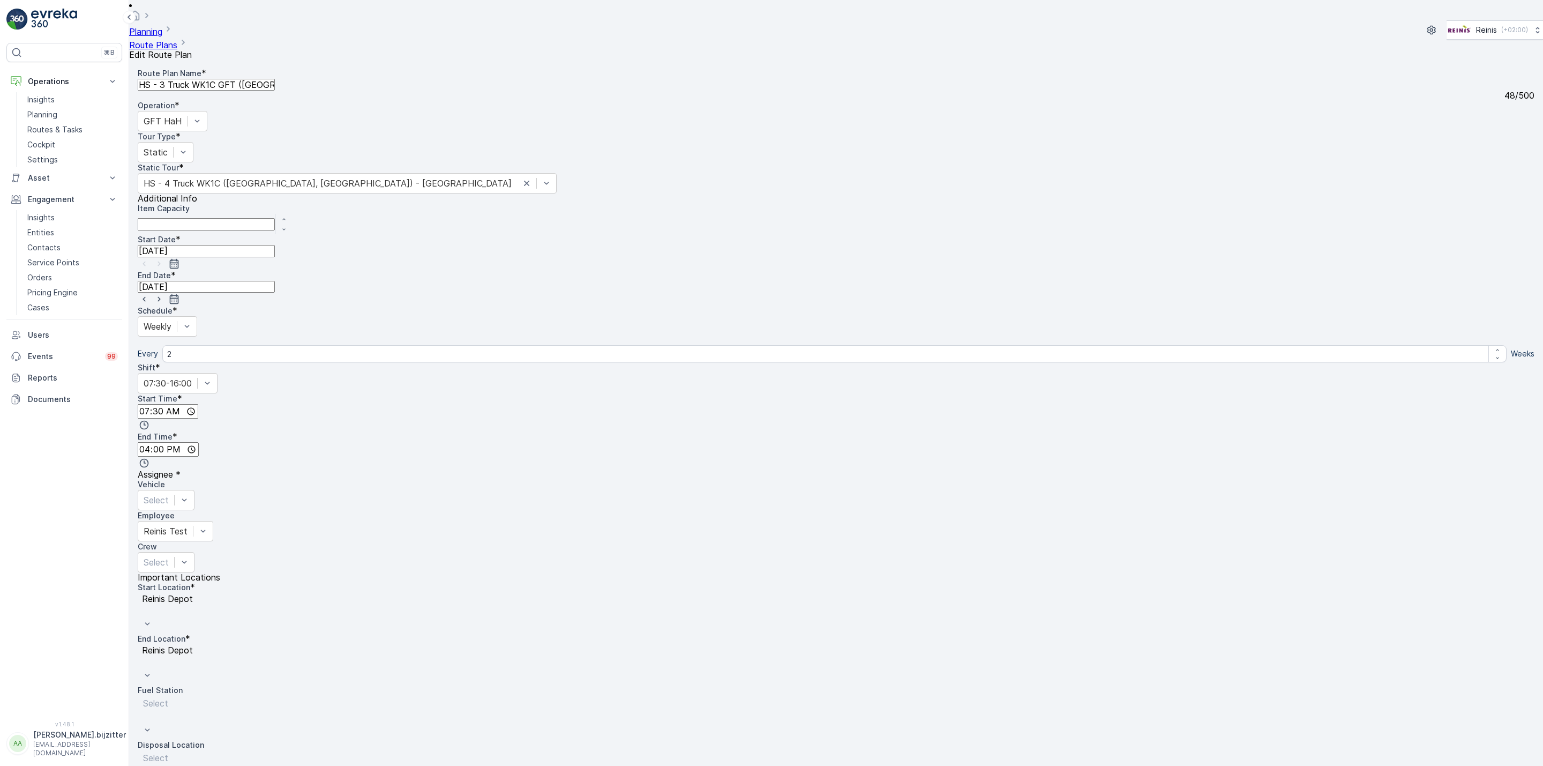
click at [275, 245] on input "15.08.2025" at bounding box center [206, 251] width 137 height 12
click at [906, 295] on div "26" at bounding box center [911, 300] width 10 height 10
type input "26.08.2025"
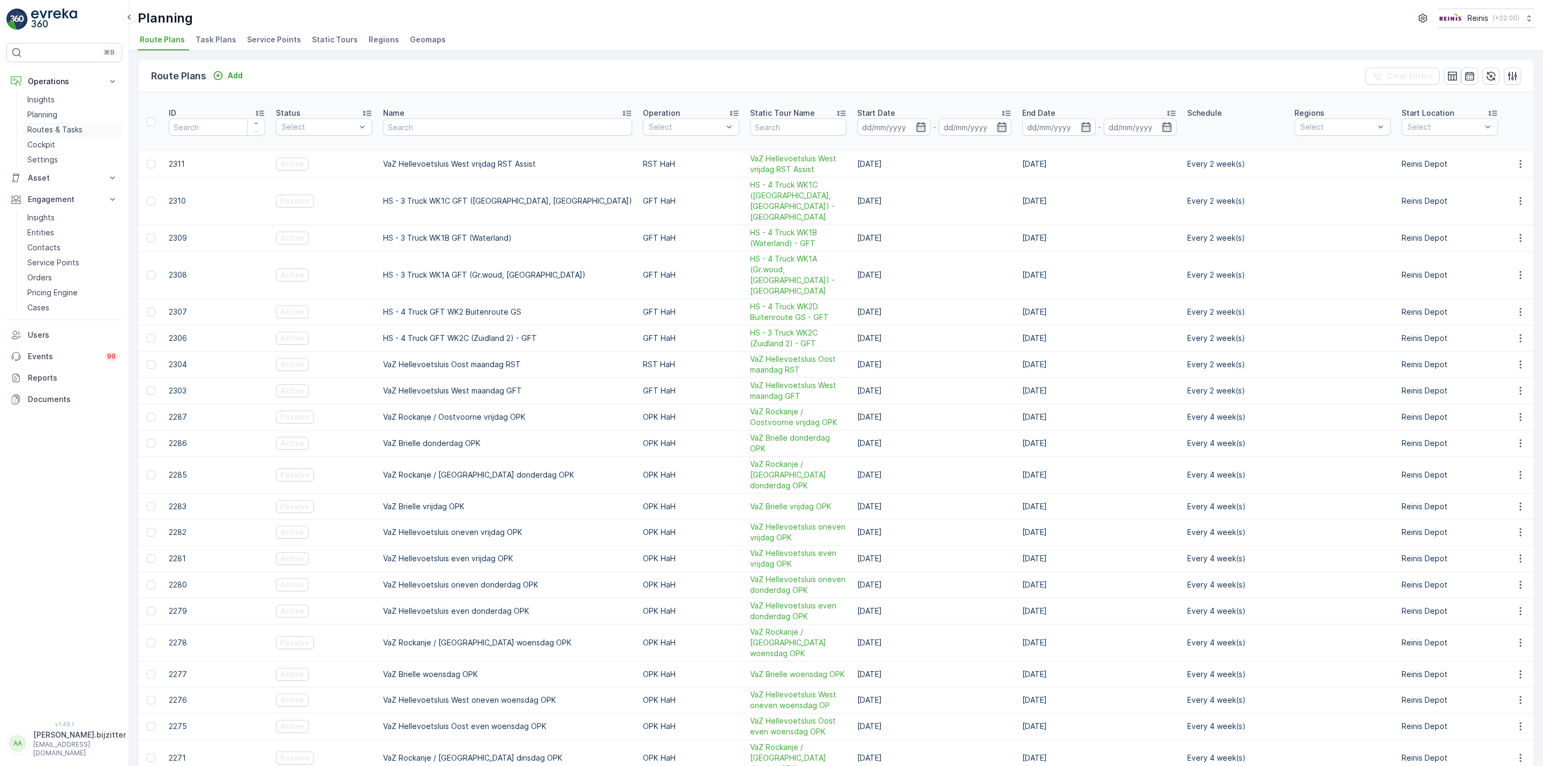
click at [48, 129] on p "Routes & Tasks" at bounding box center [54, 129] width 55 height 11
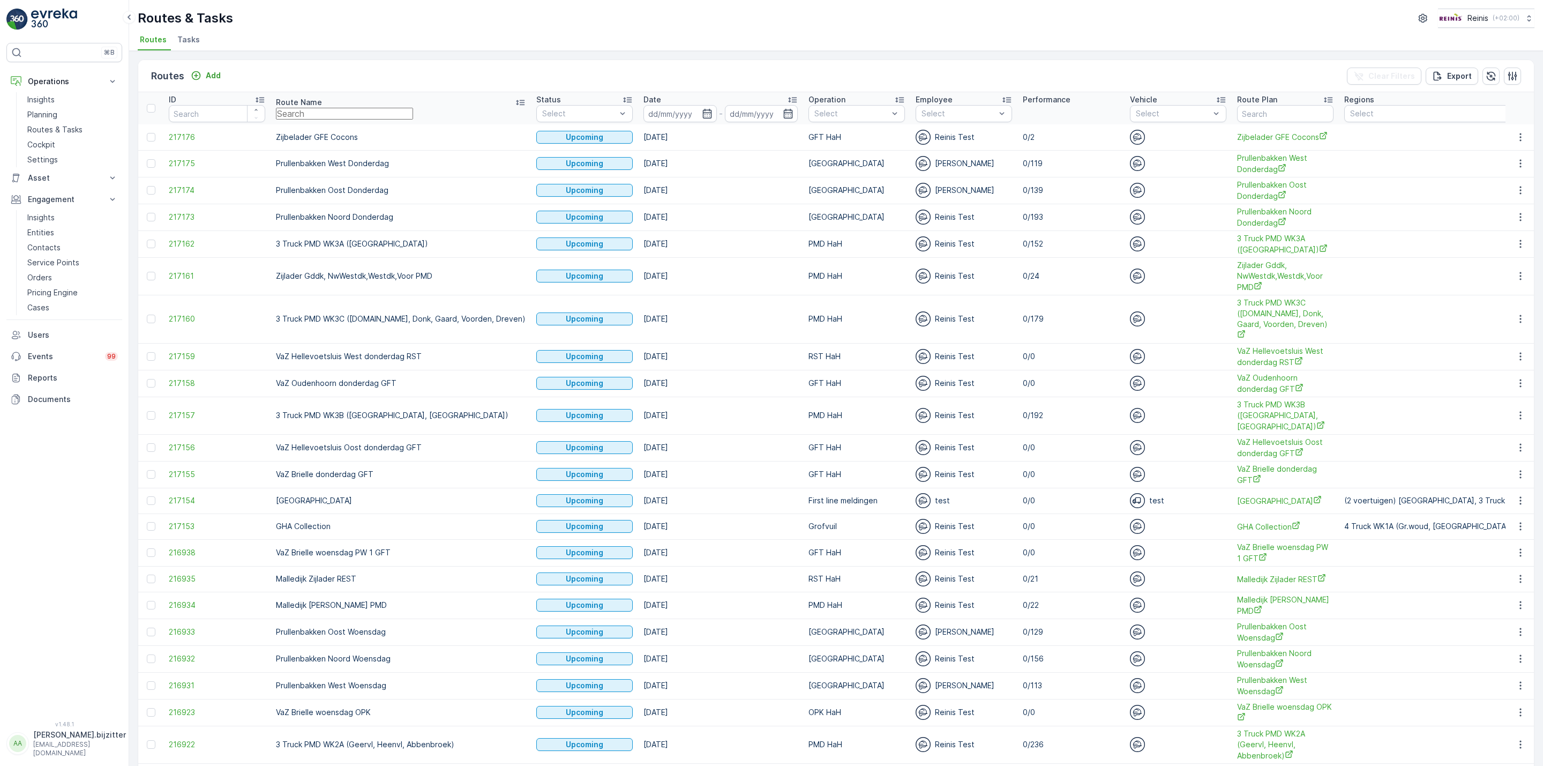
click at [349, 112] on input "text" at bounding box center [344, 114] width 137 height 12
paste input "WK1C GFT"
type input "WK1C GFT"
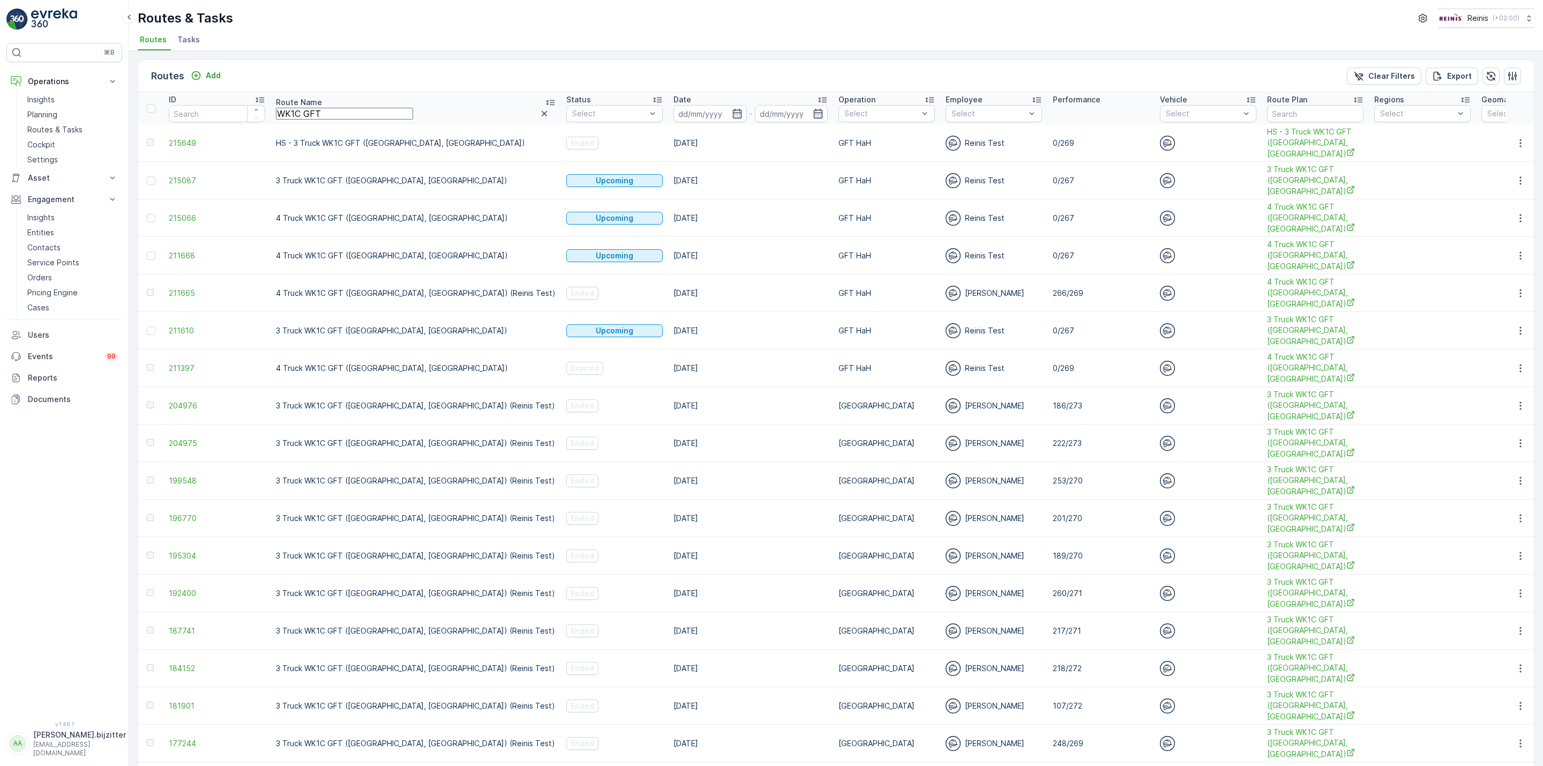
click at [817, 96] on icon at bounding box center [822, 99] width 11 height 11
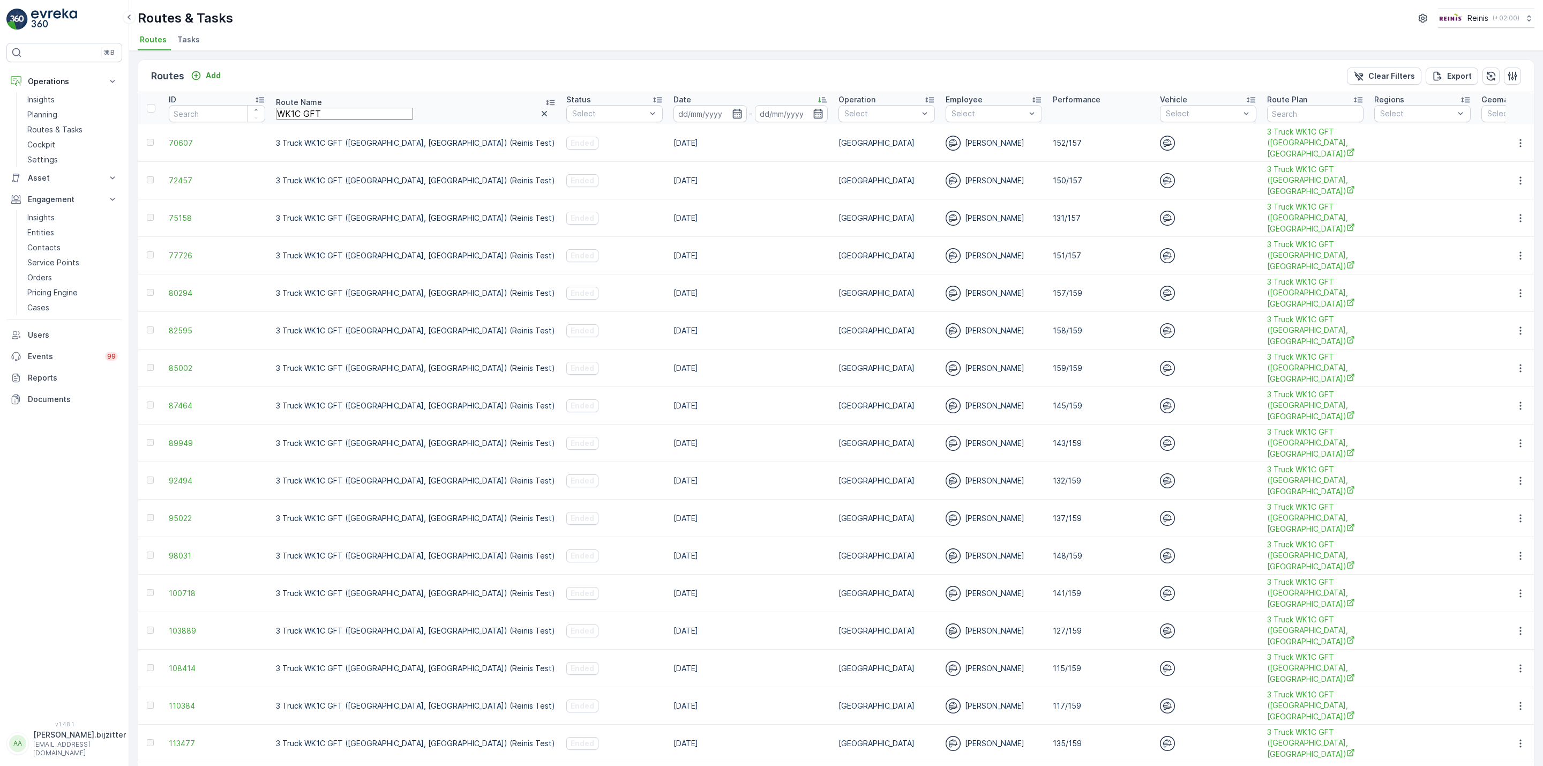
click at [818, 99] on icon at bounding box center [819, 99] width 3 height 5
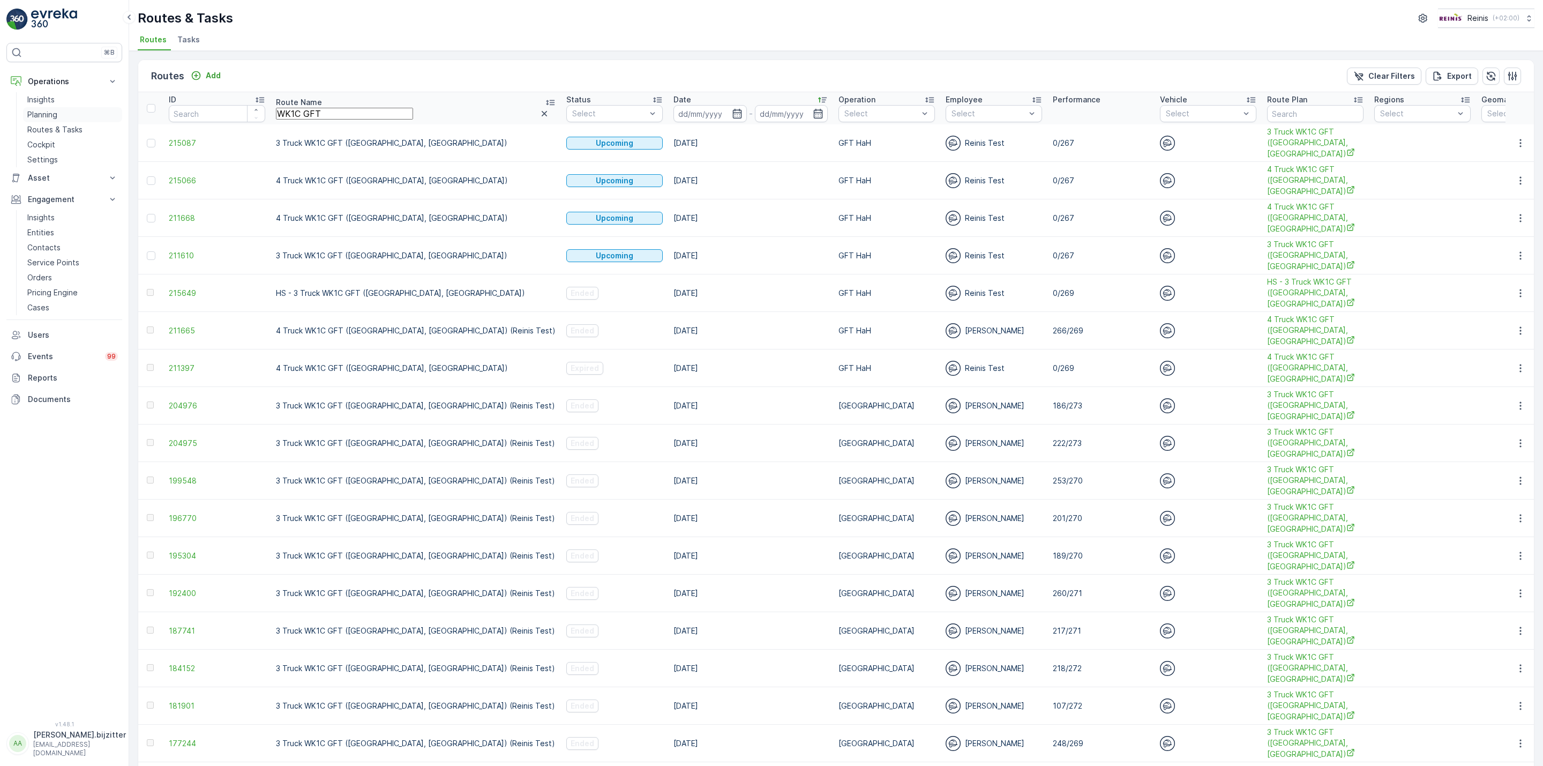
click at [45, 113] on p "Planning" at bounding box center [42, 114] width 30 height 11
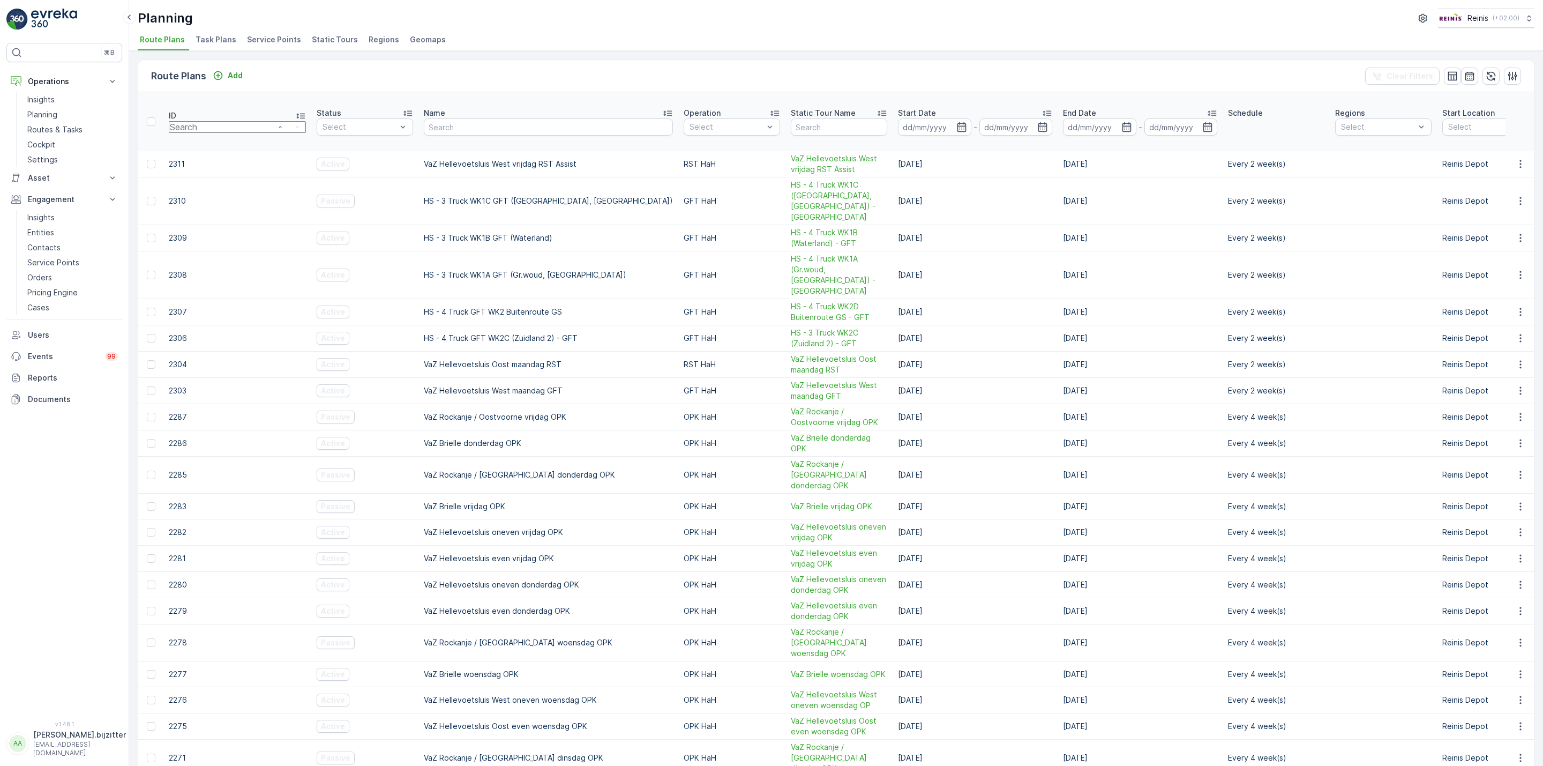
click at [198, 121] on input "number" at bounding box center [237, 127] width 137 height 12
type input "2309"
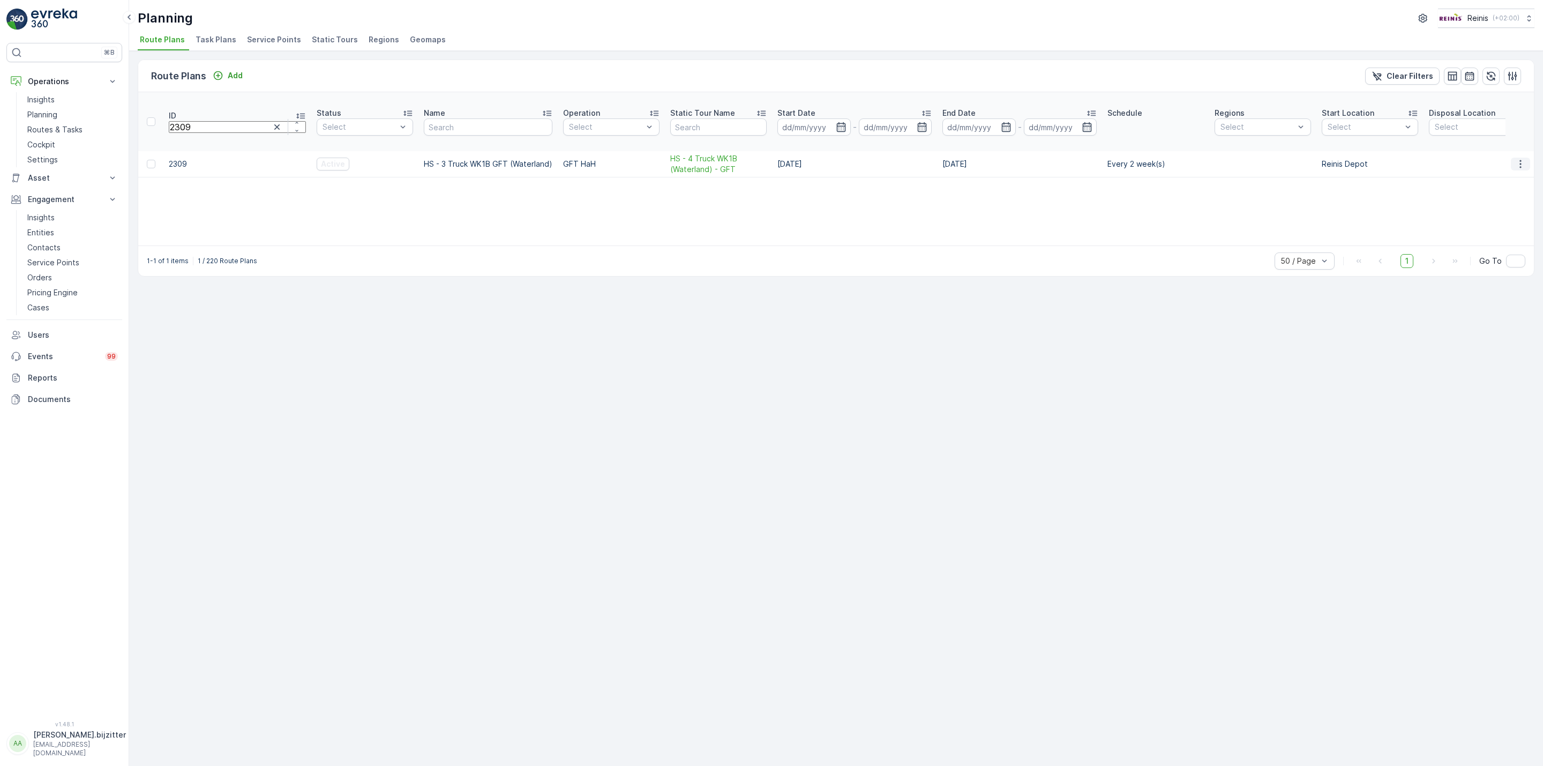
click at [1519, 159] on icon "button" at bounding box center [1520, 164] width 11 height 11
click at [1497, 153] on span "Edit Route Plan" at bounding box center [1516, 154] width 55 height 11
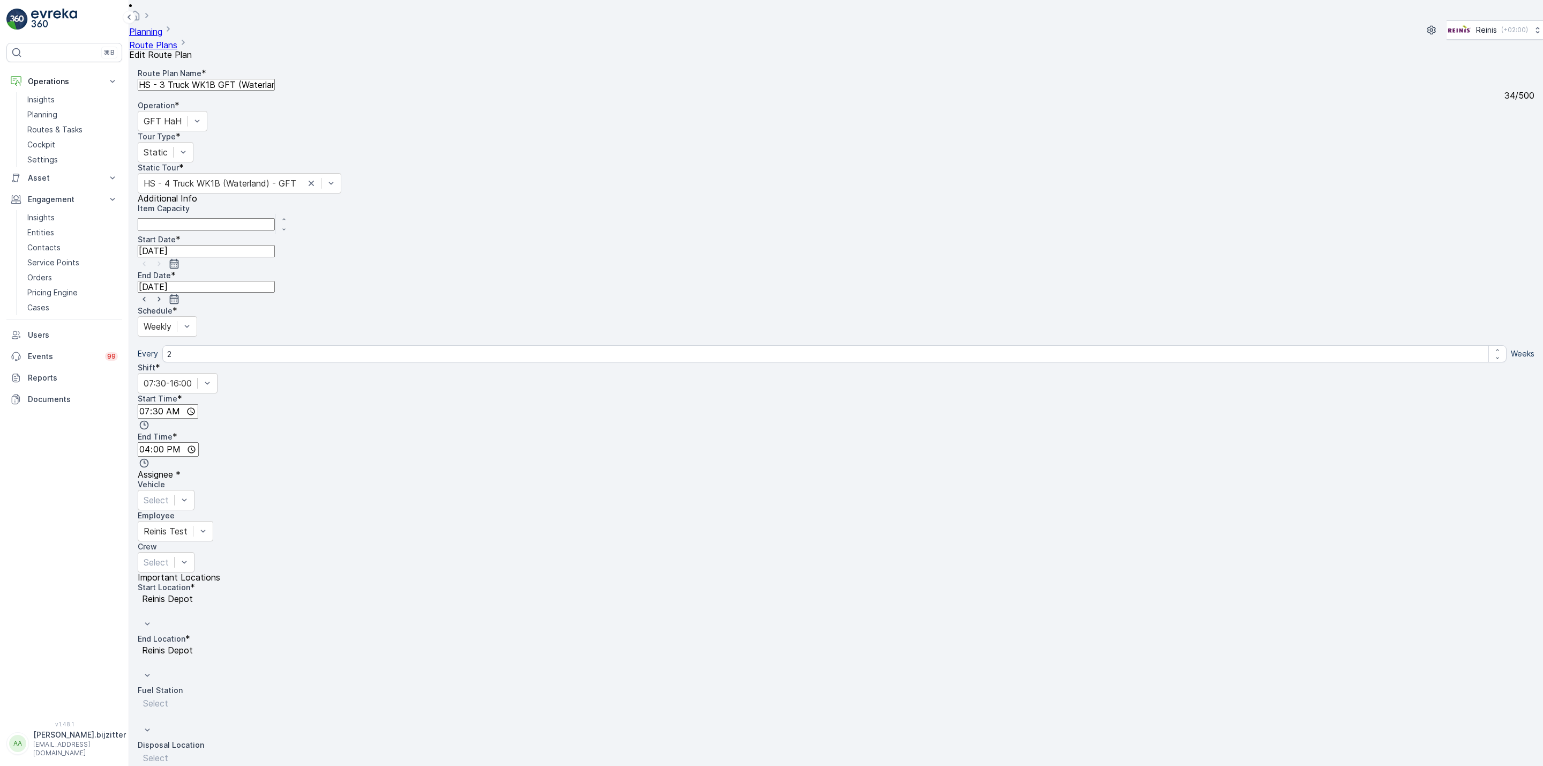
click at [275, 245] on input "15.08.2025" at bounding box center [206, 251] width 137 height 12
click at [906, 295] on div "26" at bounding box center [911, 300] width 10 height 10
type input "26.08.2025"
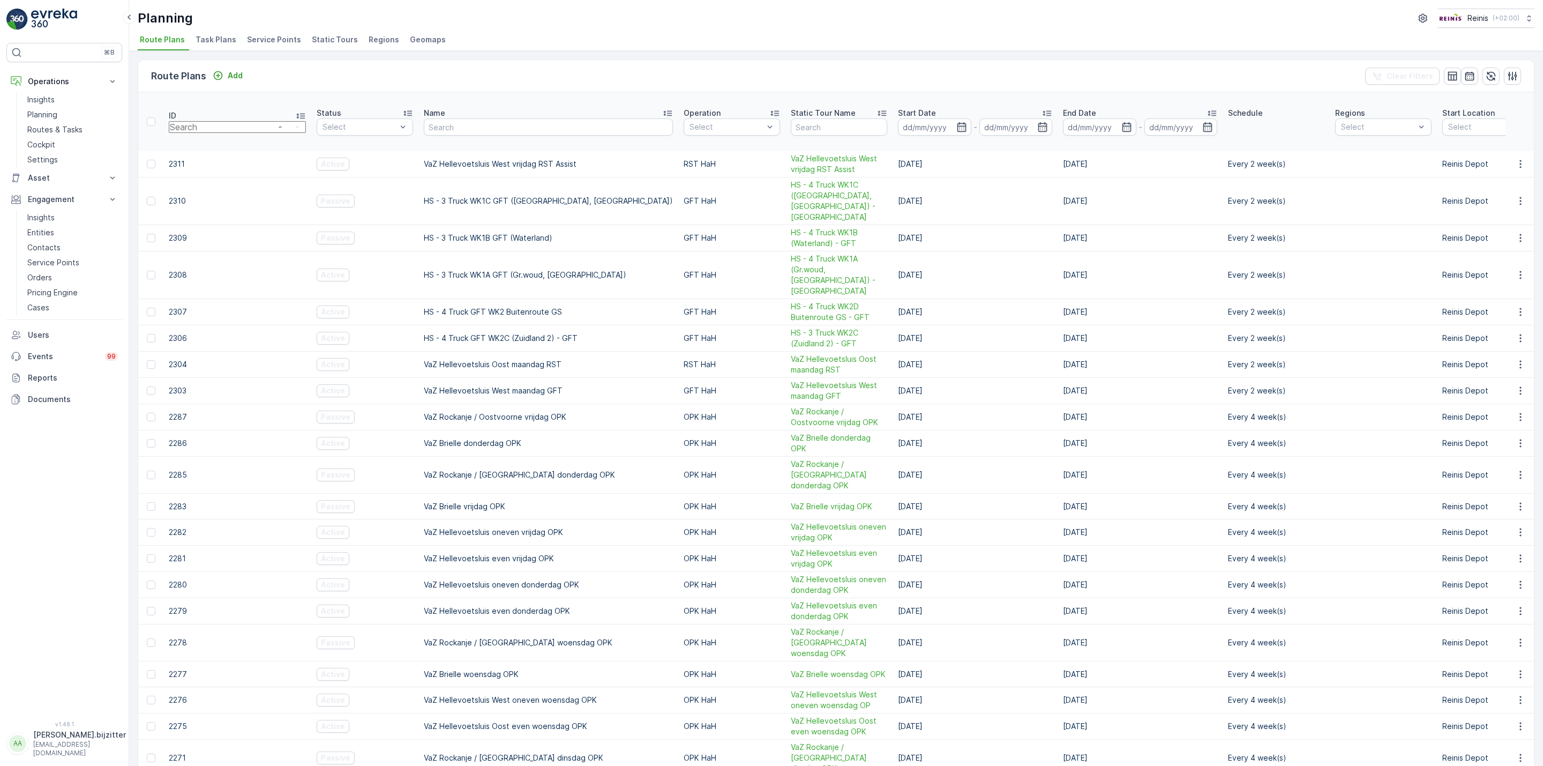
click at [212, 121] on input "number" at bounding box center [237, 127] width 137 height 12
click at [201, 121] on input "number" at bounding box center [237, 127] width 137 height 12
type input "230"
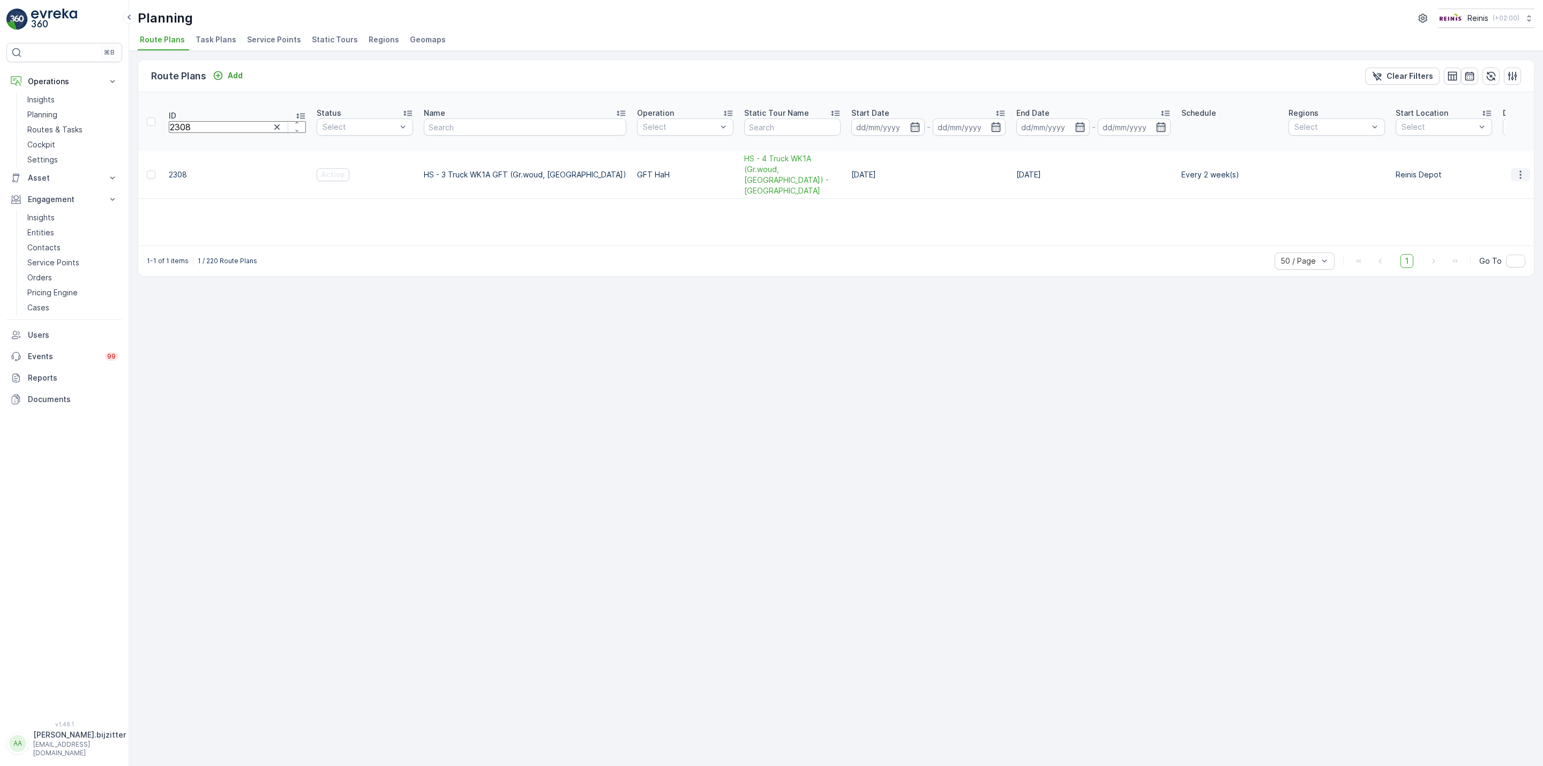
click at [1517, 169] on icon "button" at bounding box center [1520, 174] width 11 height 11
click at [1503, 160] on span "Edit Route Plan" at bounding box center [1516, 160] width 55 height 11
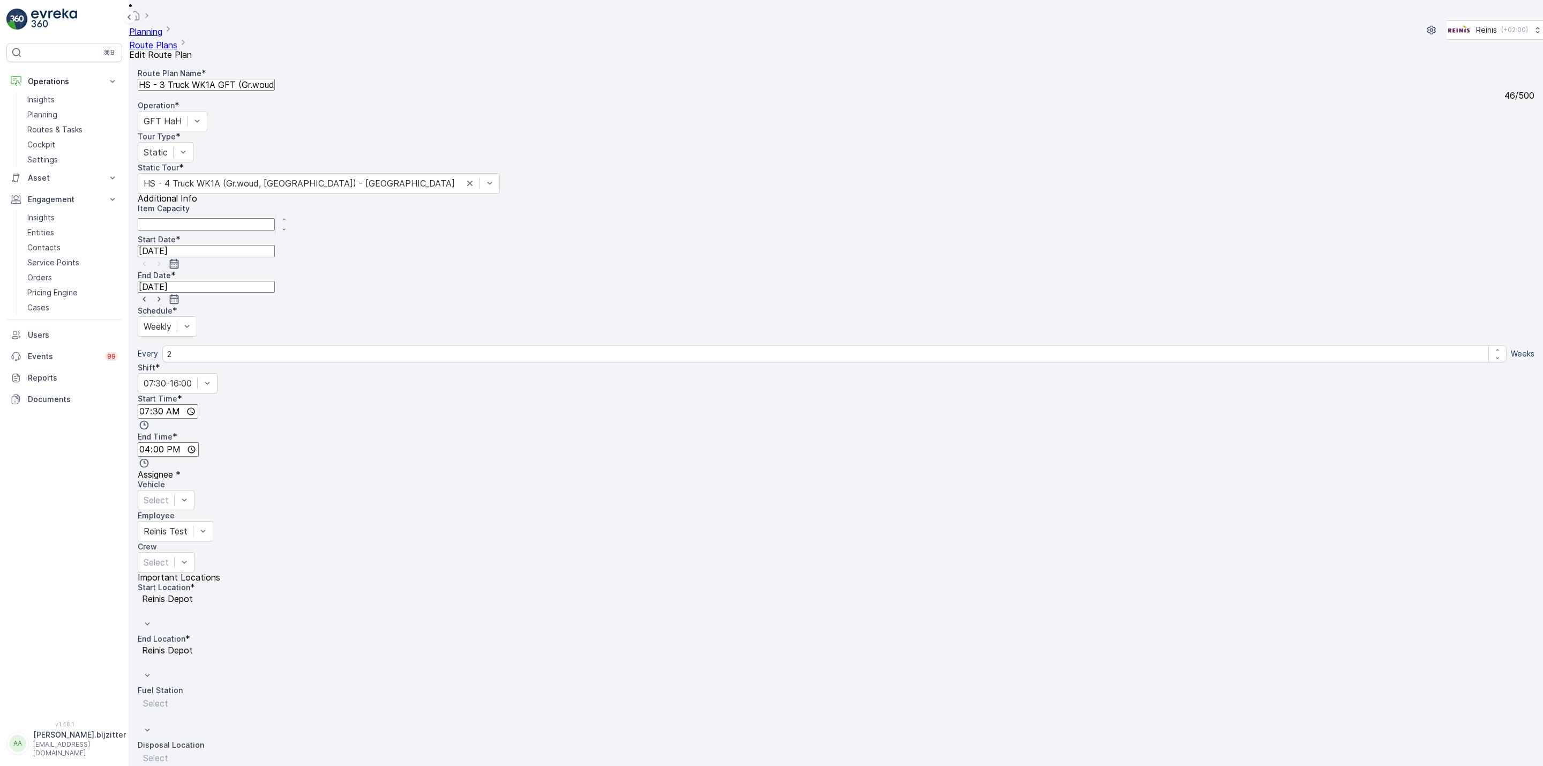
click at [275, 245] on input "15.08.2025" at bounding box center [206, 251] width 137 height 12
click at [906, 295] on div "26" at bounding box center [911, 300] width 10 height 10
type input "26.08.2025"
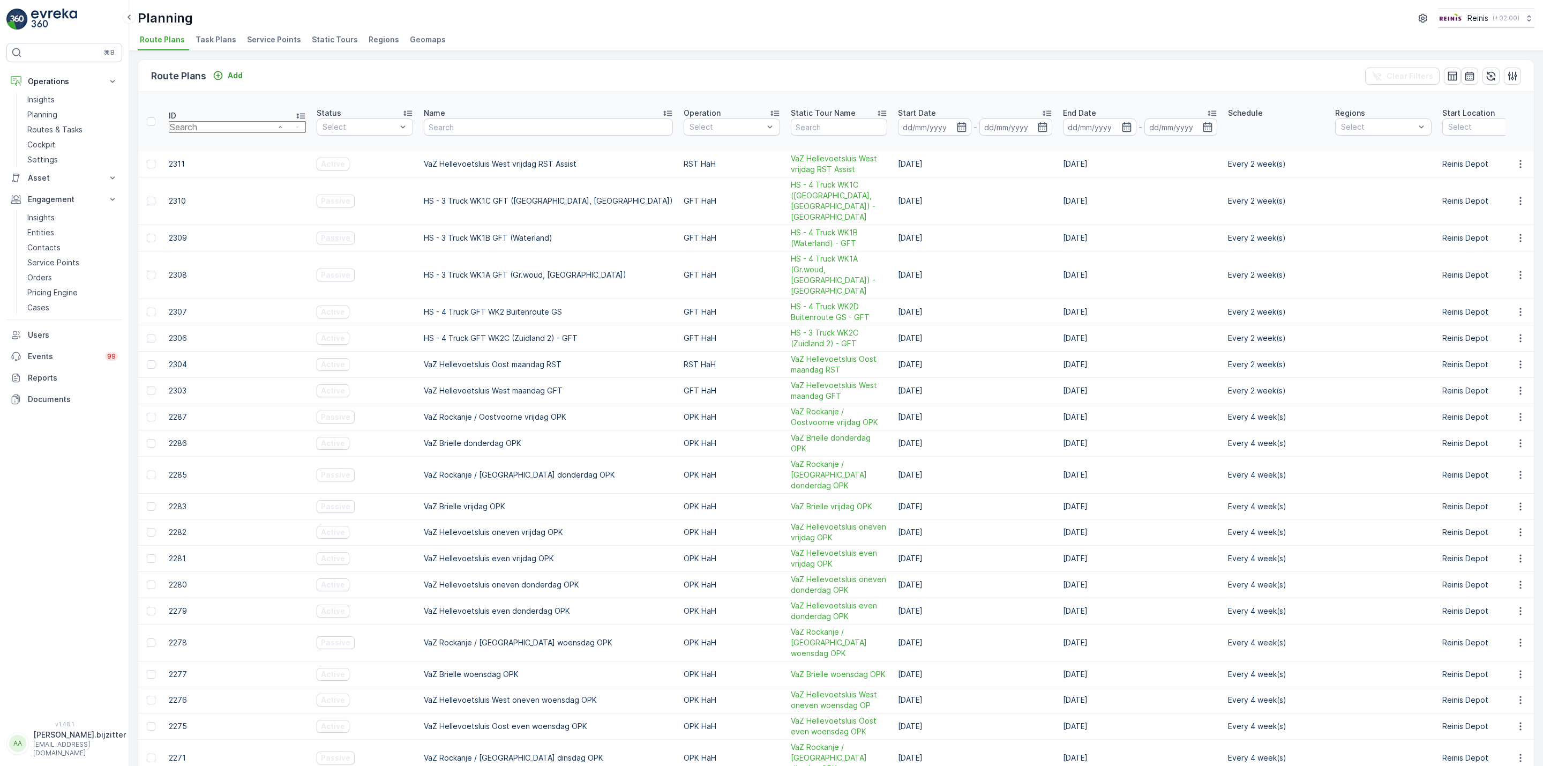
click at [206, 121] on input "number" at bounding box center [237, 127] width 137 height 12
type input "2309"
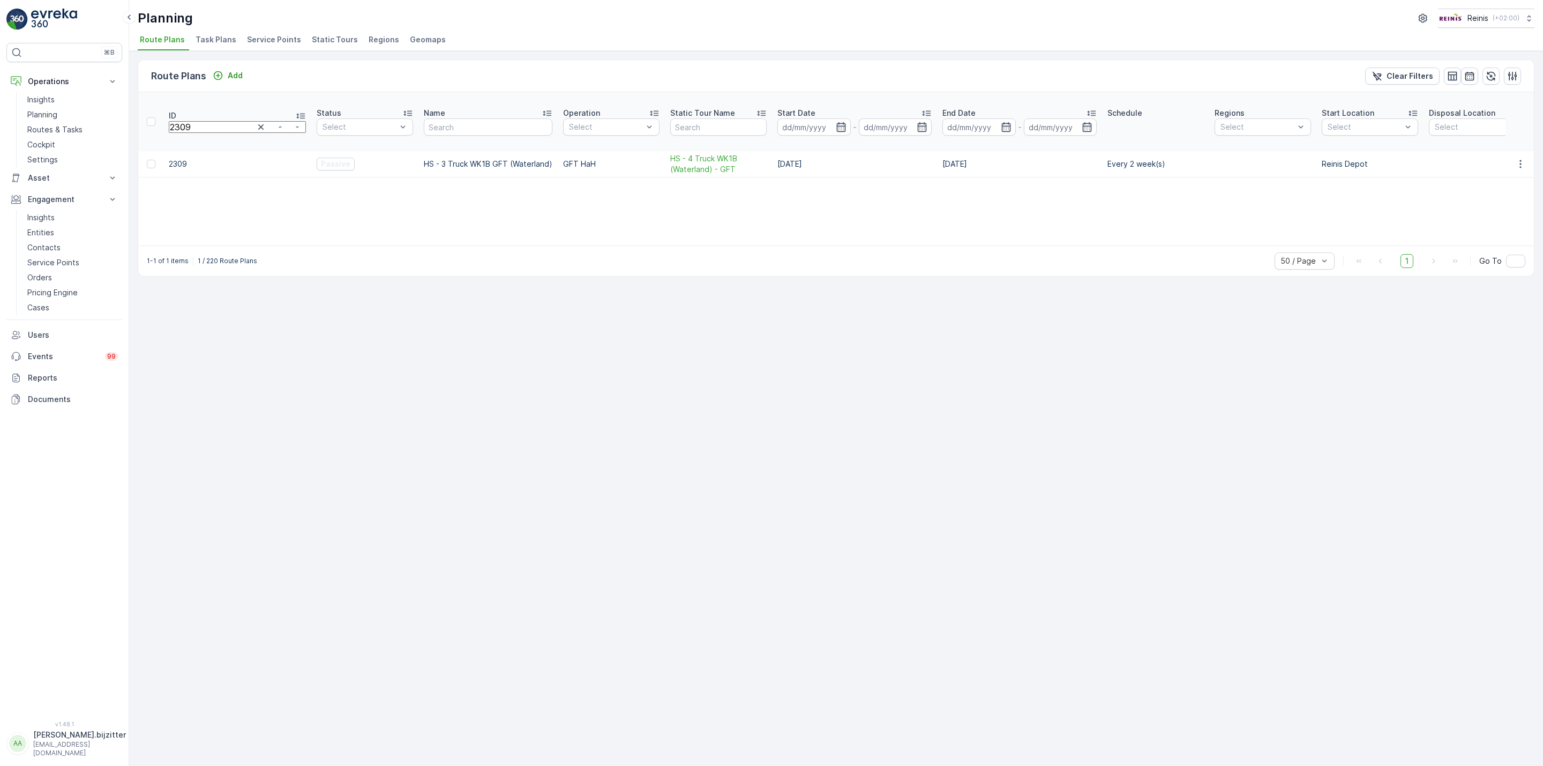
click at [204, 121] on input "2309" at bounding box center [237, 127] width 137 height 12
type input "2308"
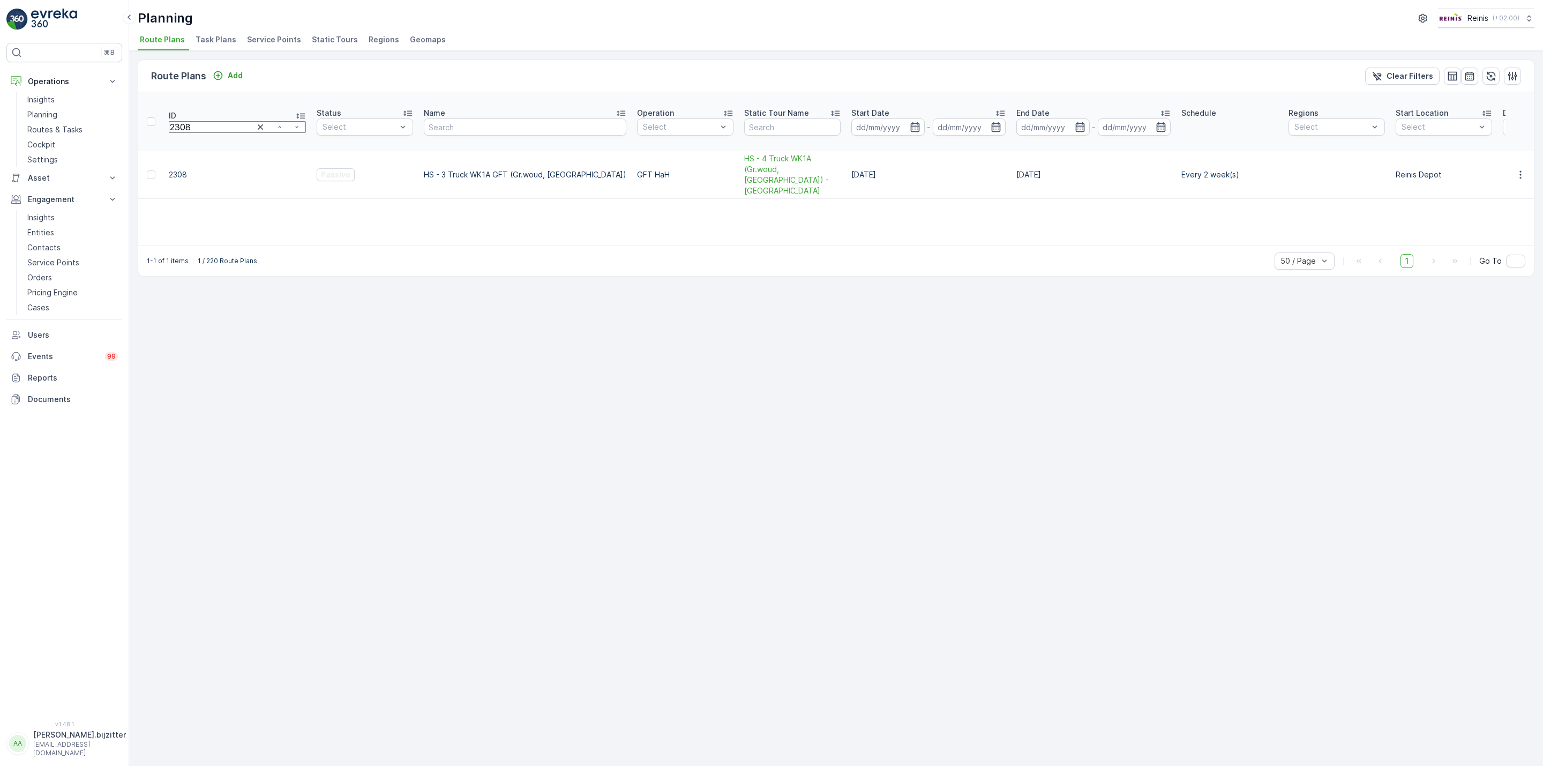
click at [201, 121] on input "2308" at bounding box center [237, 127] width 137 height 12
type input "2"
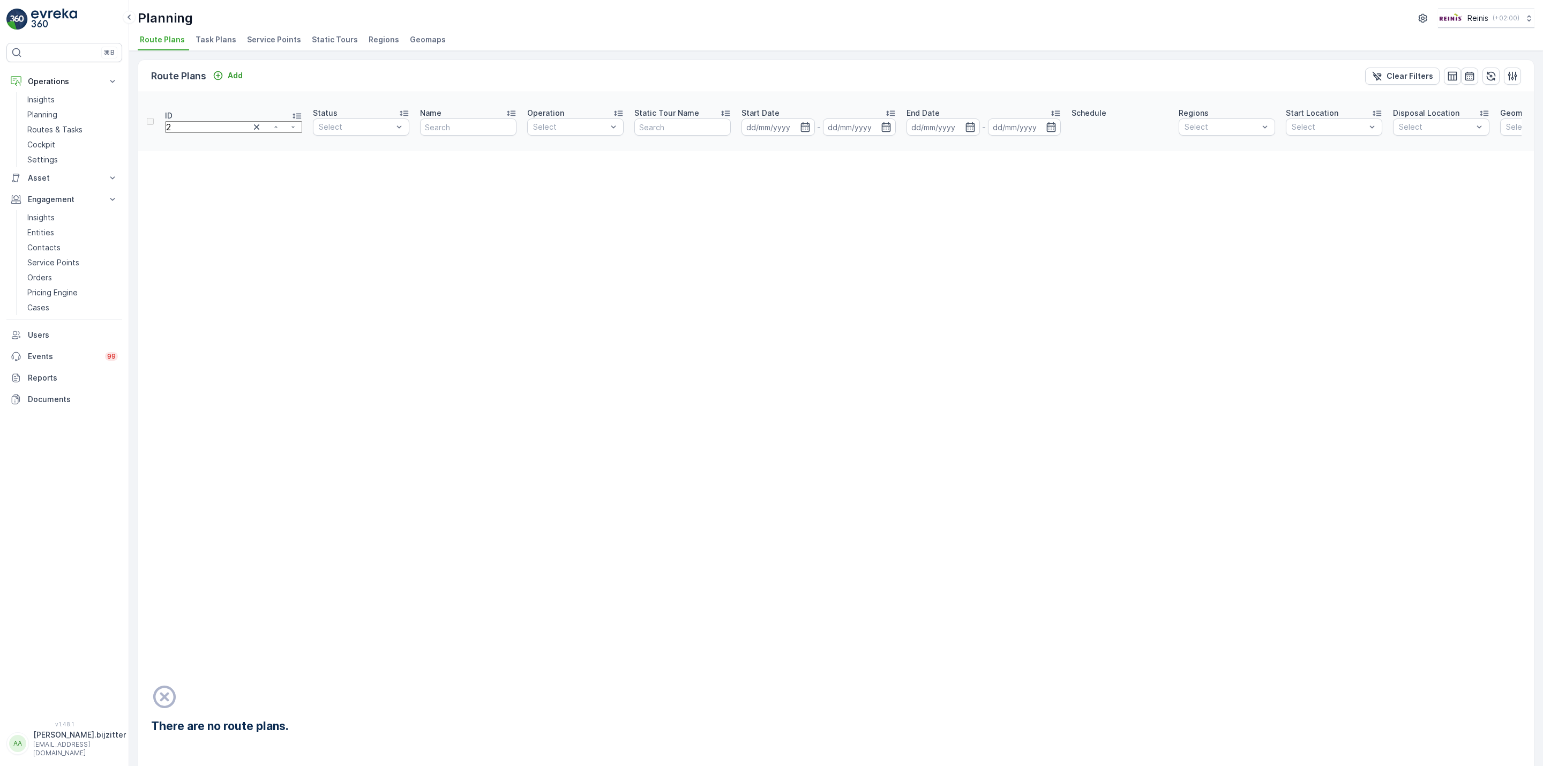
click at [201, 121] on input "2" at bounding box center [233, 127] width 137 height 12
type input "2309"
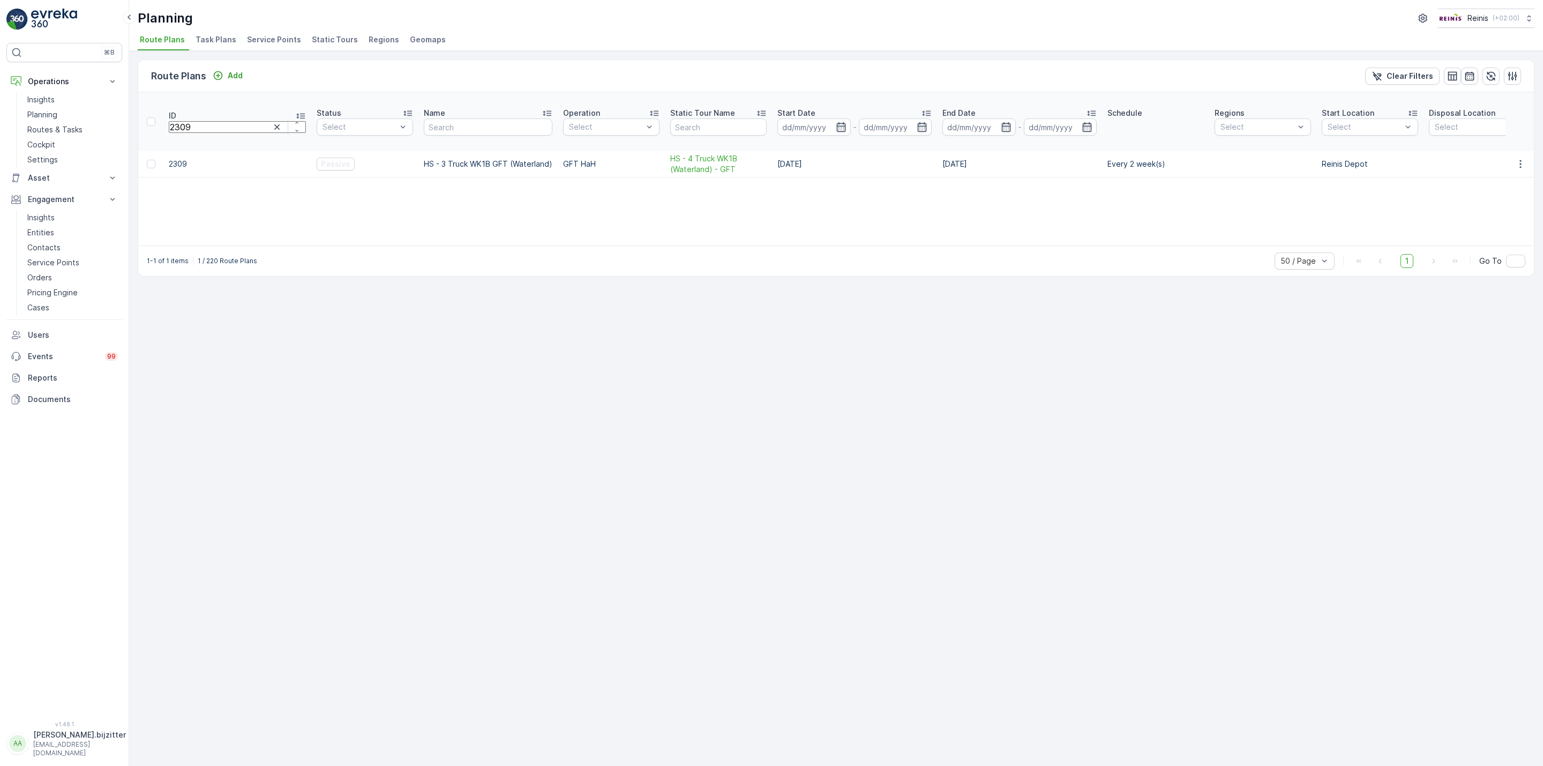
click at [586, 447] on div "Route Plans Add Clear Filters ID 2309 Status Select Name Operation Select Stati…" at bounding box center [836, 408] width 1414 height 715
click at [33, 129] on p "Routes & Tasks" at bounding box center [54, 129] width 55 height 11
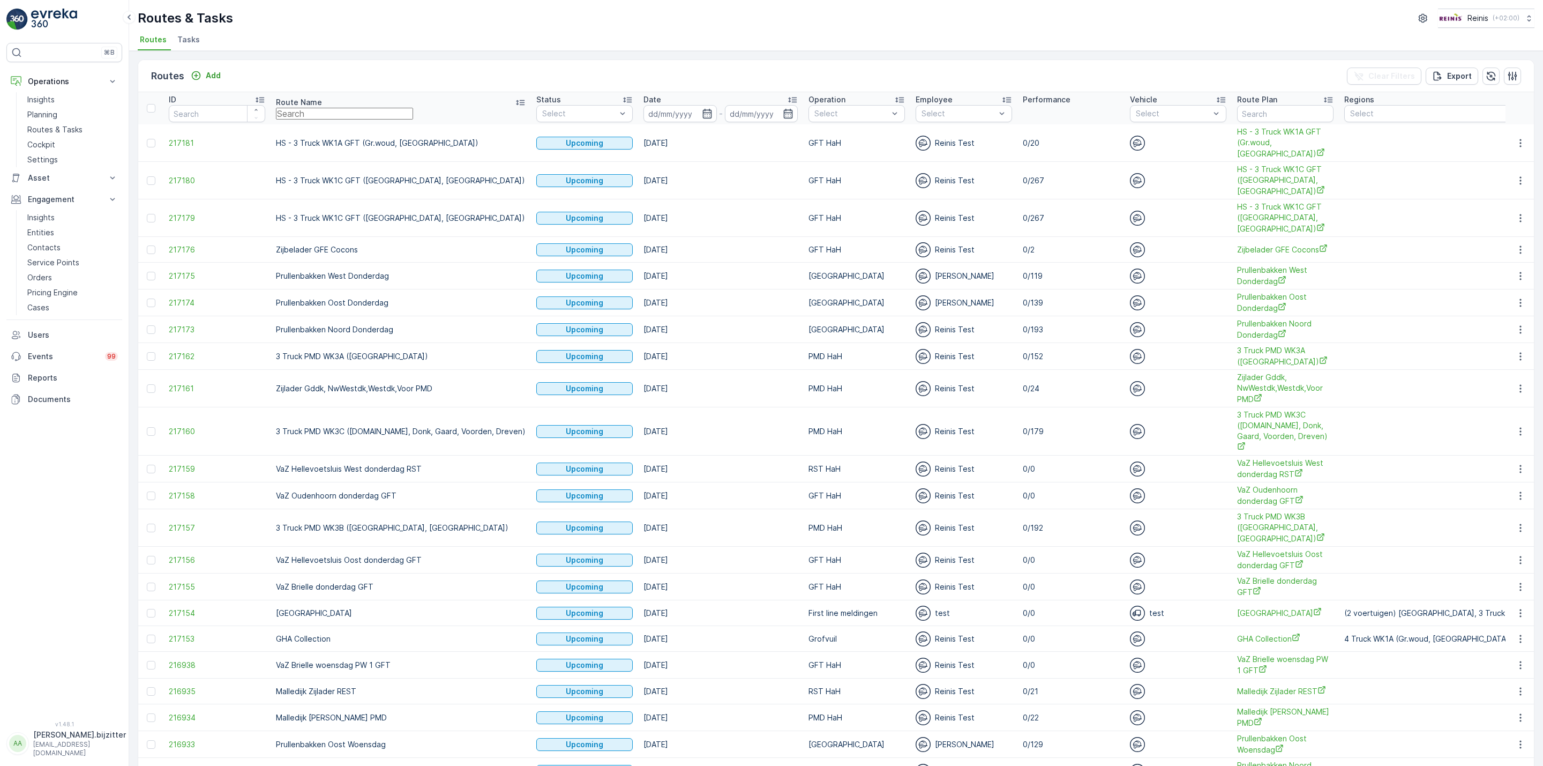
click at [386, 112] on input "text" at bounding box center [344, 114] width 137 height 12
paste input "WK1A GFT"
type input "WK1A GFT"
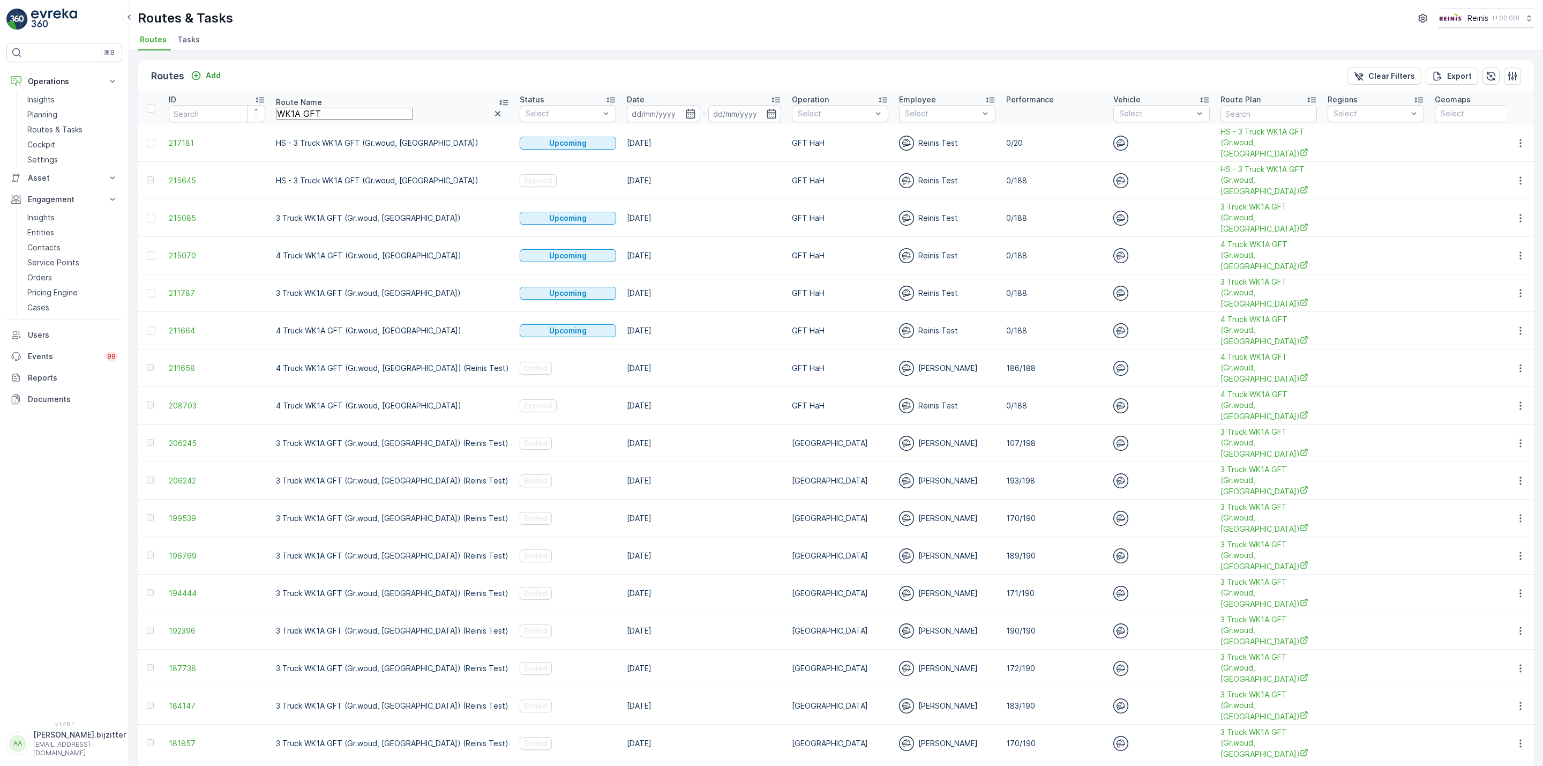
click at [770, 96] on icon at bounding box center [775, 99] width 11 height 11
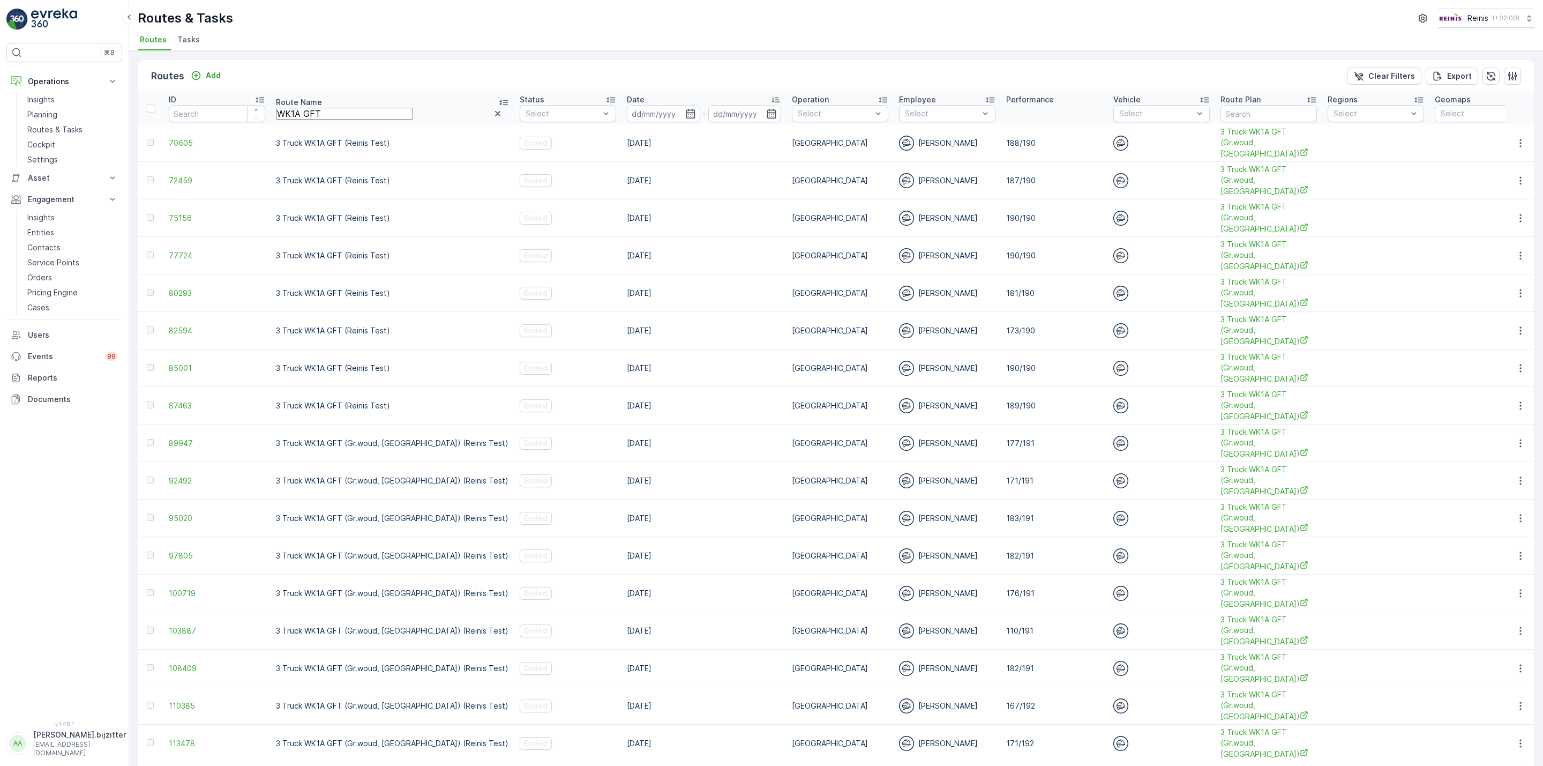
click at [770, 96] on icon at bounding box center [775, 99] width 11 height 11
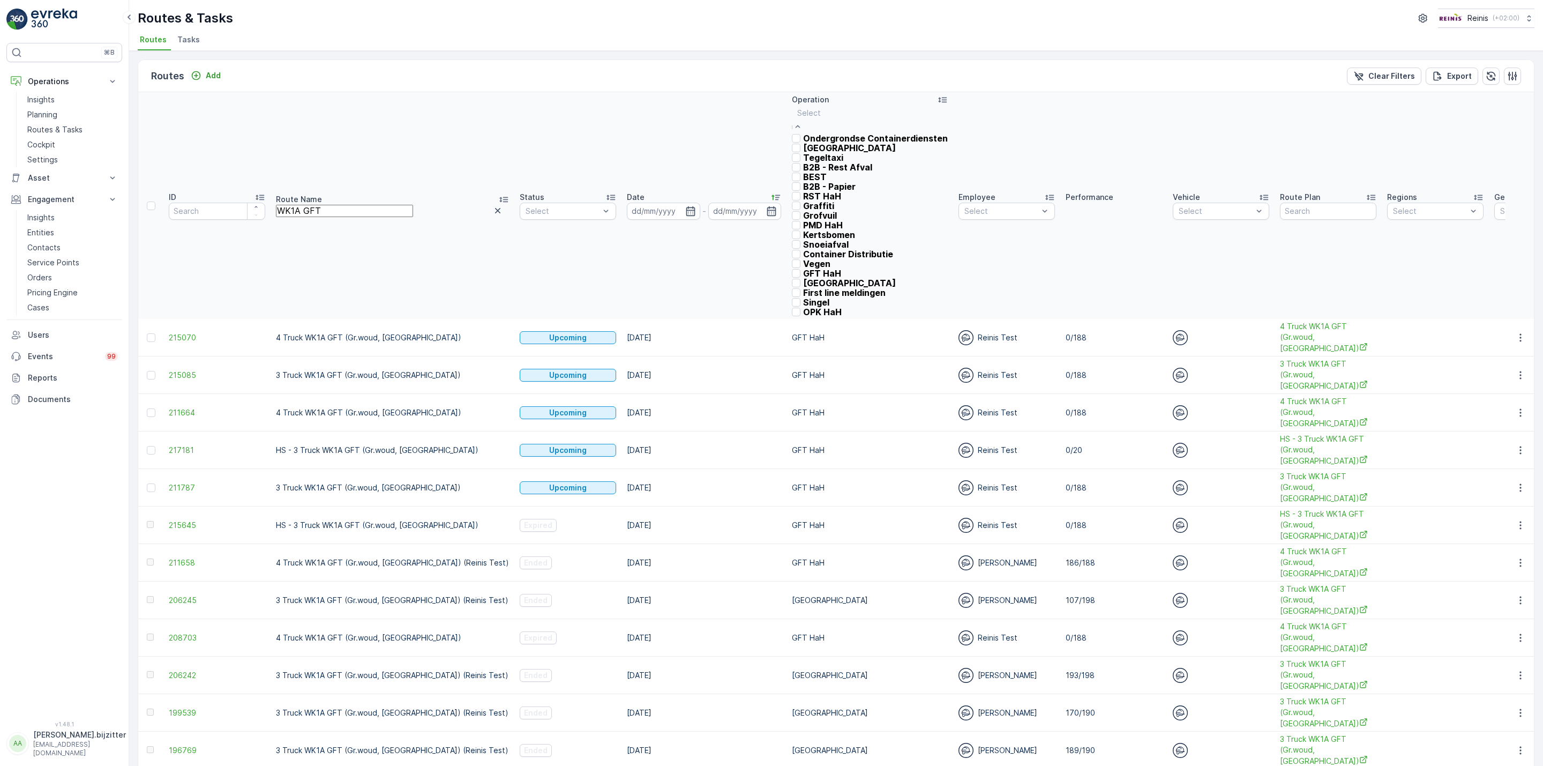
scroll to position [161, 0]
click at [792, 269] on div at bounding box center [796, 273] width 9 height 9
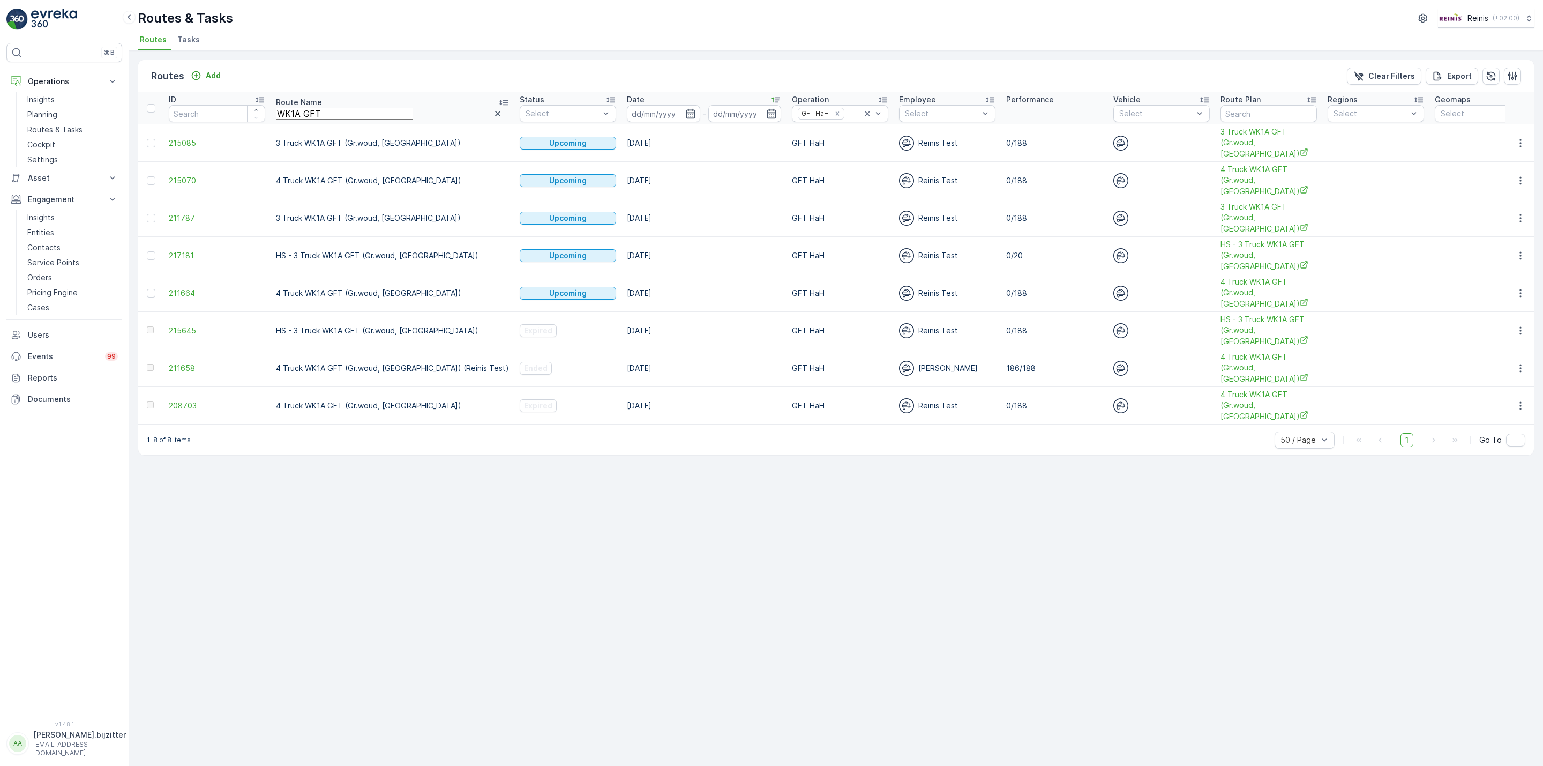
click at [339, 116] on input "WK1A GFT" at bounding box center [344, 114] width 137 height 12
type input "WK1"
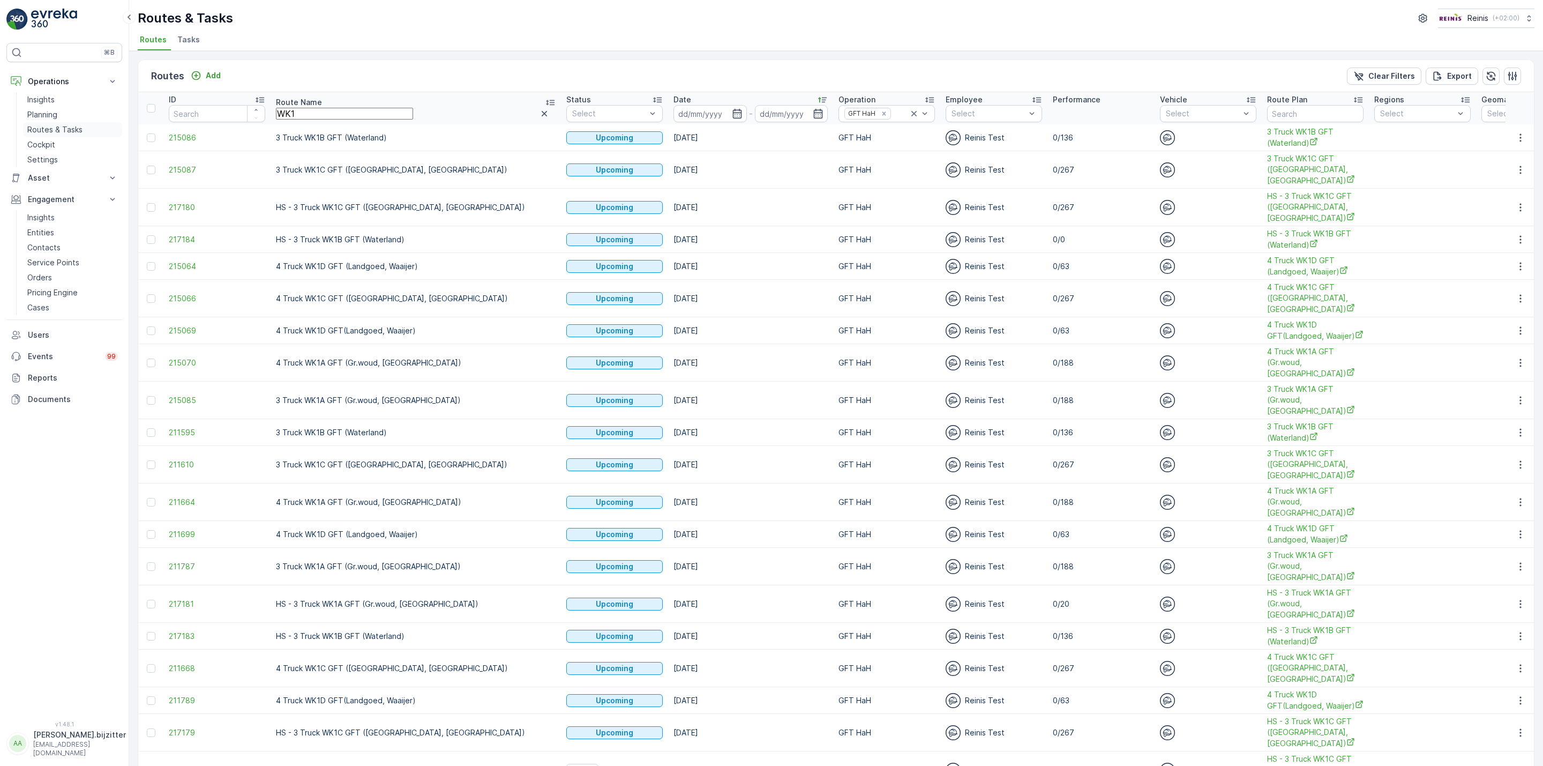
click at [39, 131] on p "Routes & Tasks" at bounding box center [54, 129] width 55 height 11
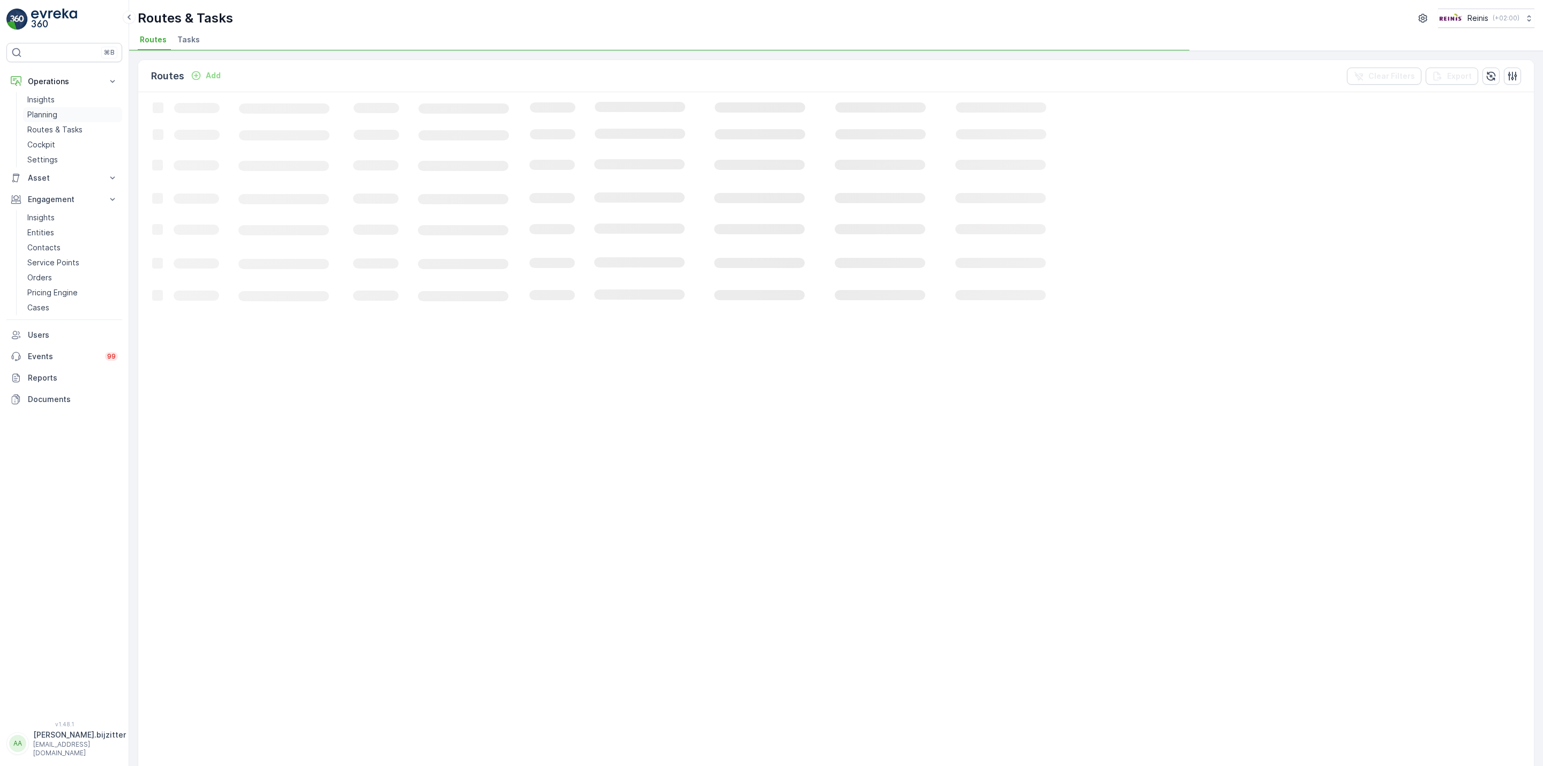
click at [48, 113] on p "Planning" at bounding box center [42, 114] width 30 height 11
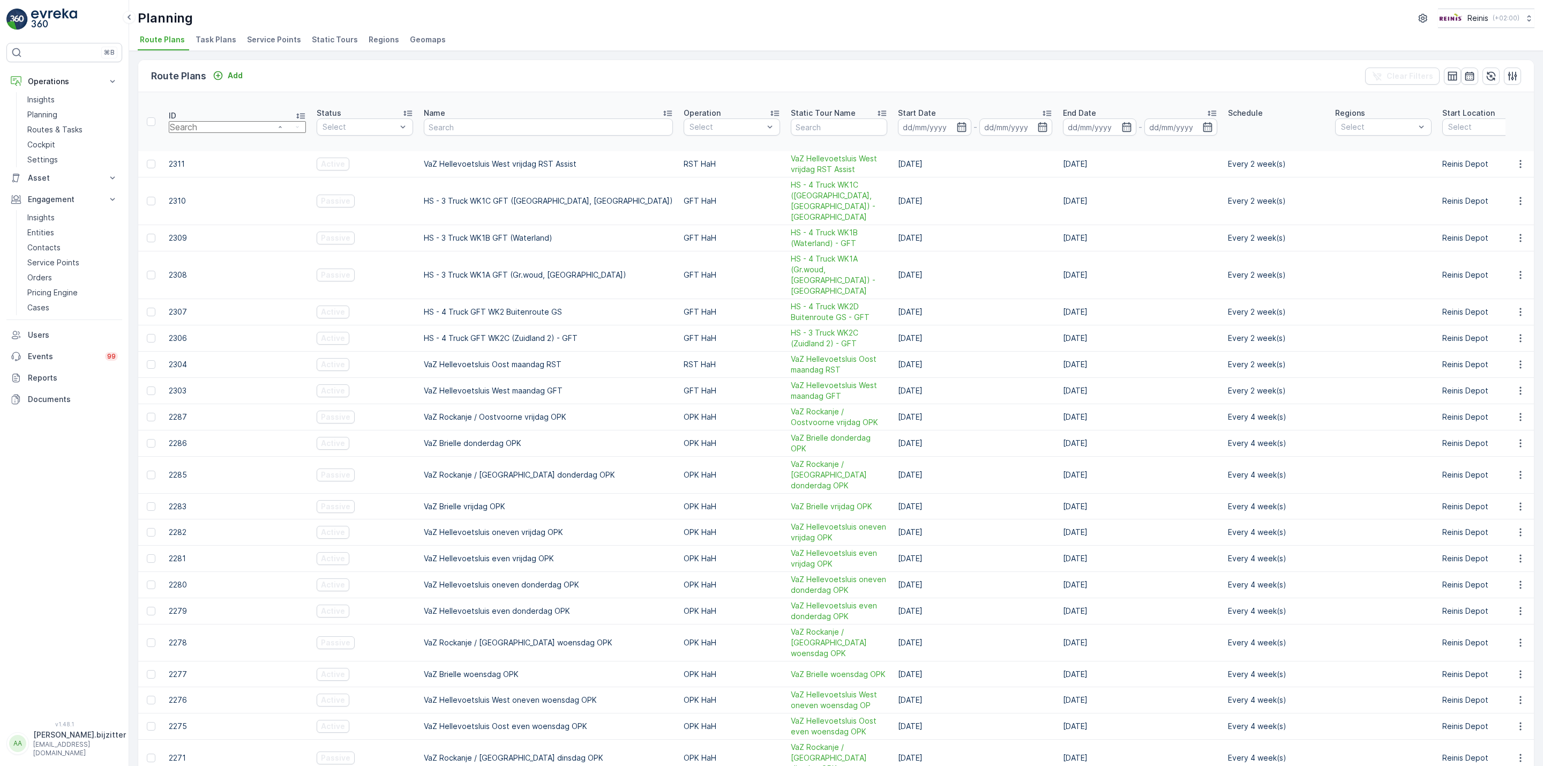
click at [219, 121] on input "number" at bounding box center [237, 127] width 137 height 12
type input "2308"
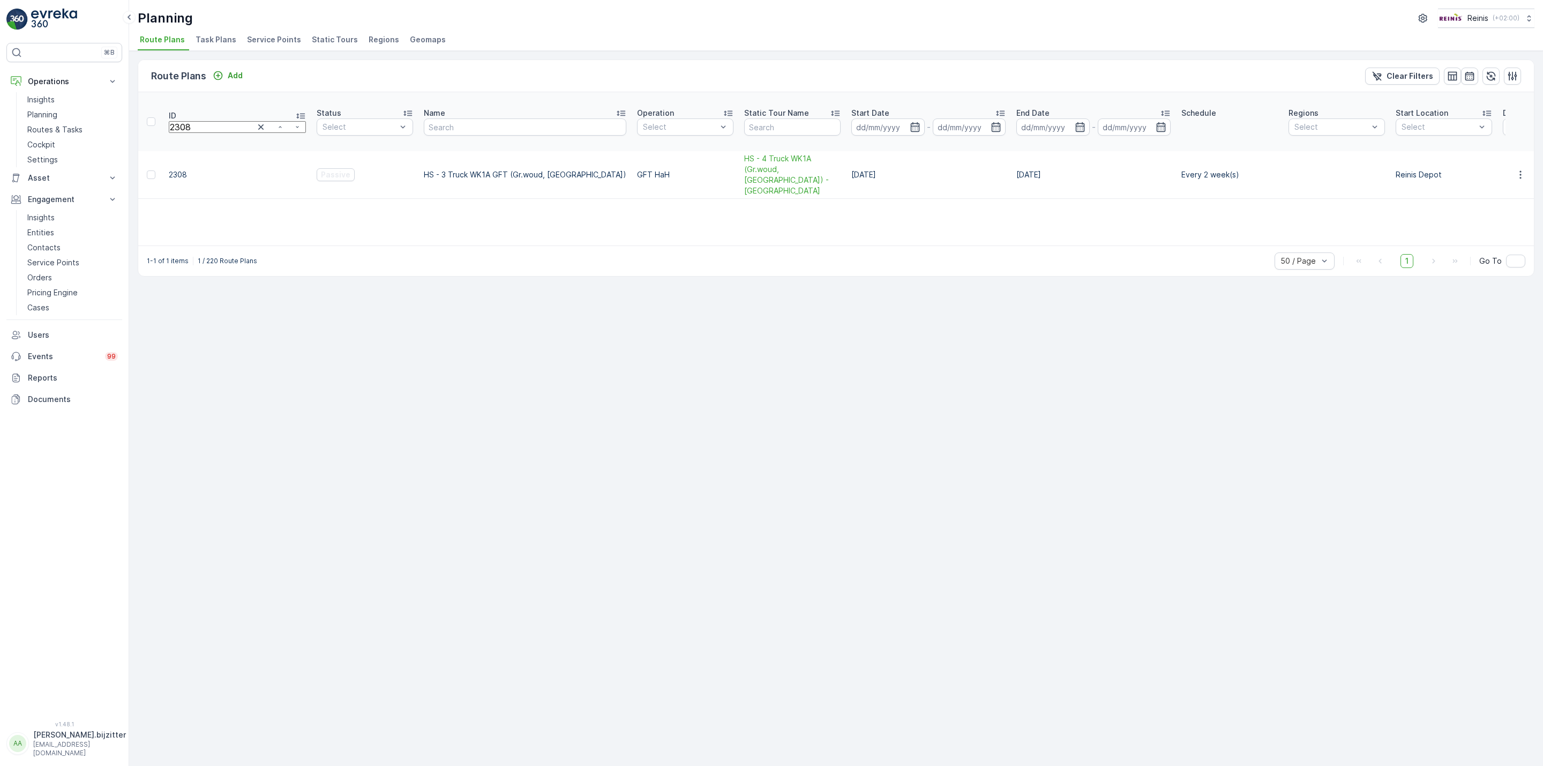
click at [219, 121] on input "2308" at bounding box center [237, 127] width 137 height 12
type input "2307"
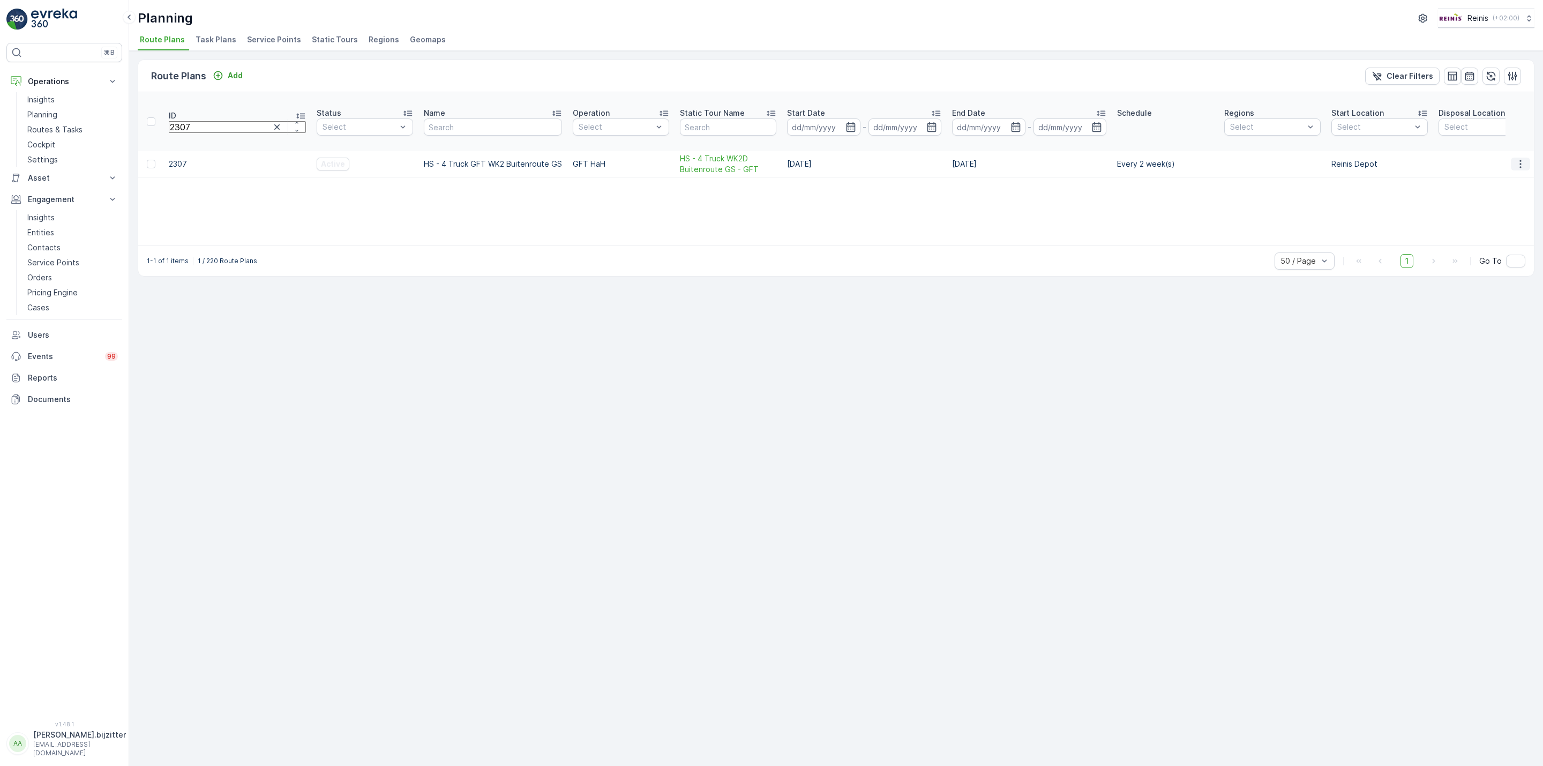
click at [1518, 159] on icon "button" at bounding box center [1520, 164] width 11 height 11
click at [1490, 153] on span "Edit Route Plan" at bounding box center [1516, 154] width 55 height 11
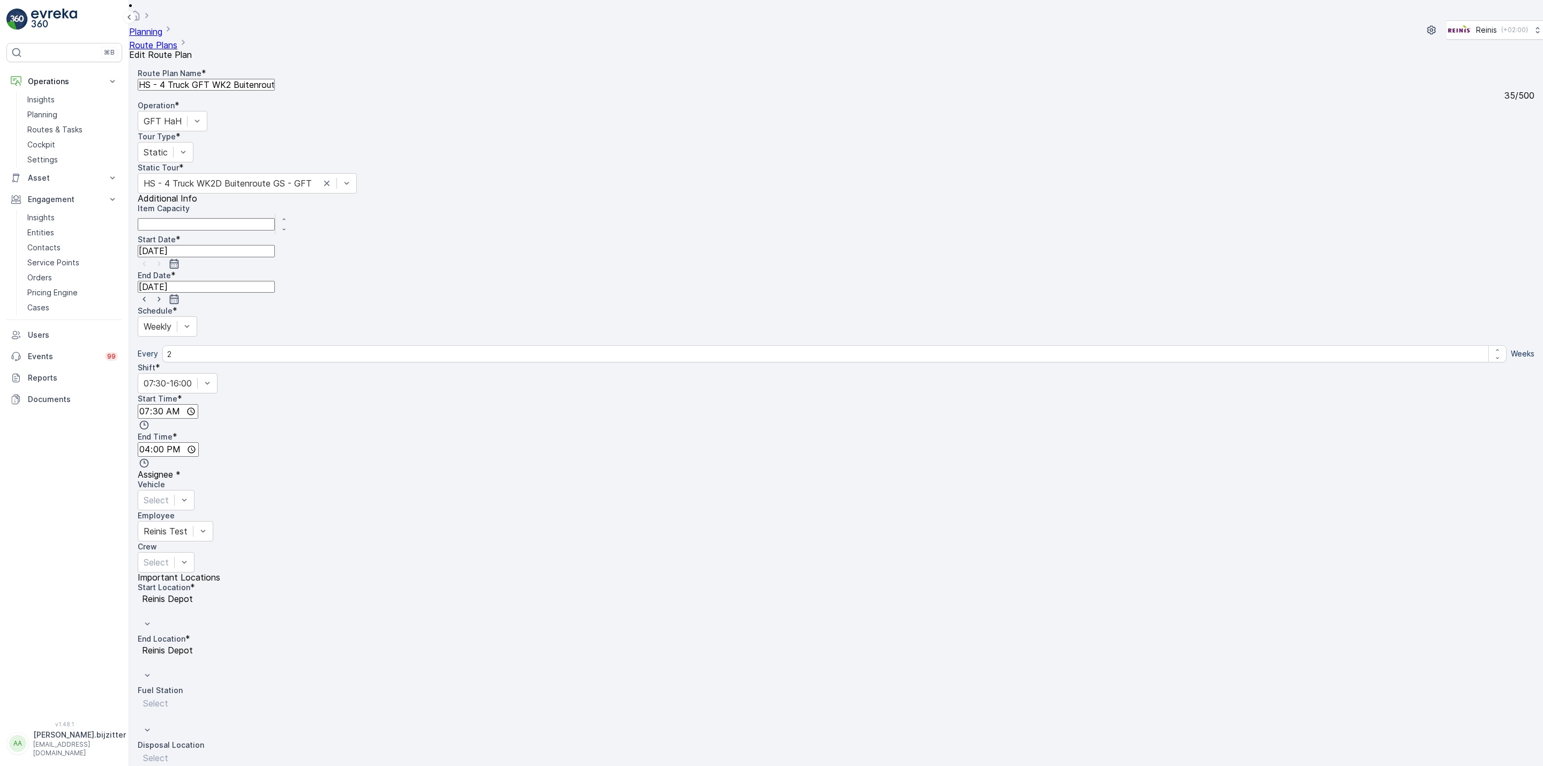
click at [275, 245] on input "15.08.2025" at bounding box center [206, 251] width 137 height 12
click at [928, 295] on div "27" at bounding box center [933, 300] width 10 height 10
type input "27.08.2025"
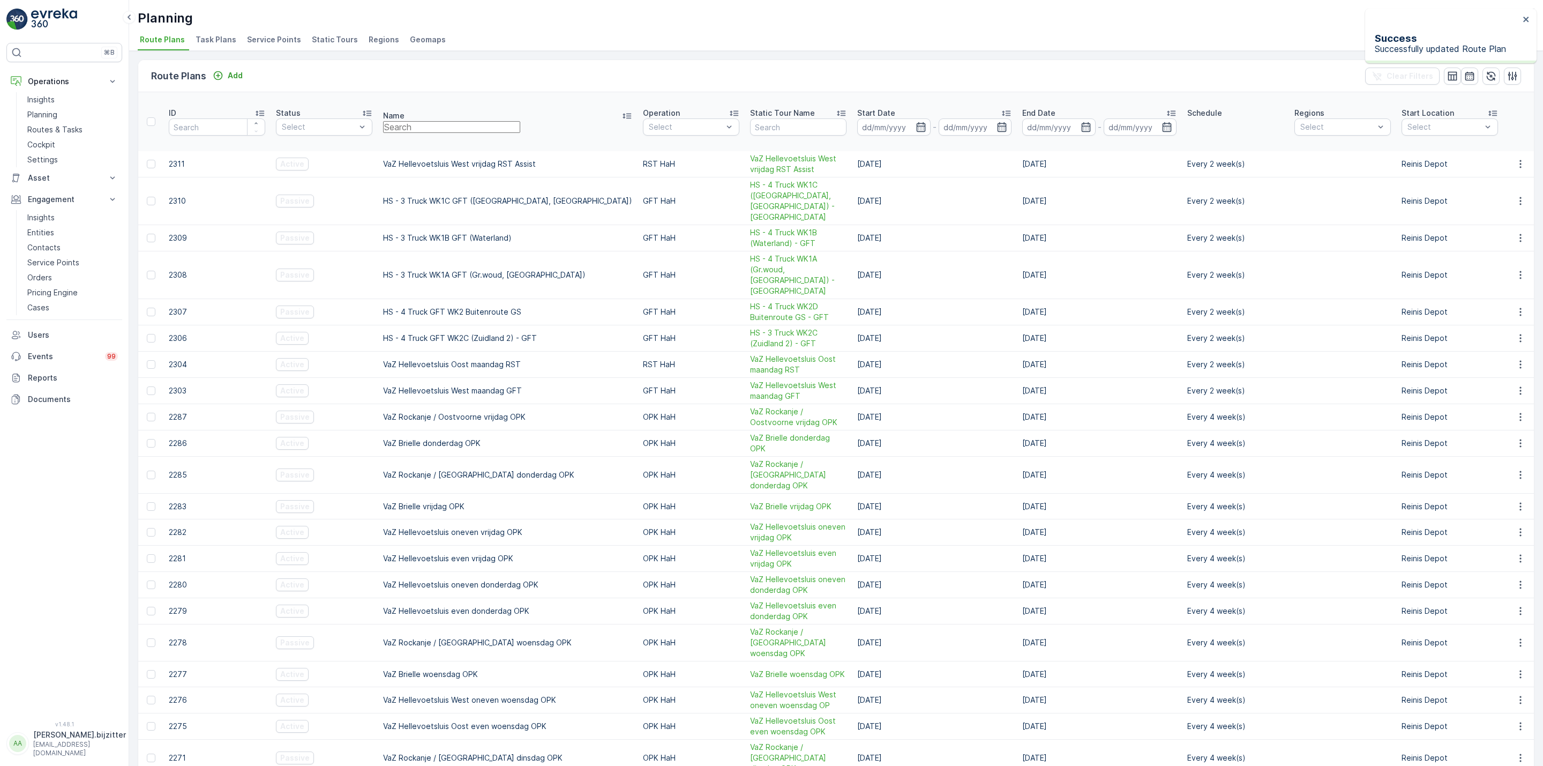
click at [496, 121] on input "text" at bounding box center [451, 127] width 137 height 12
type input "WK"
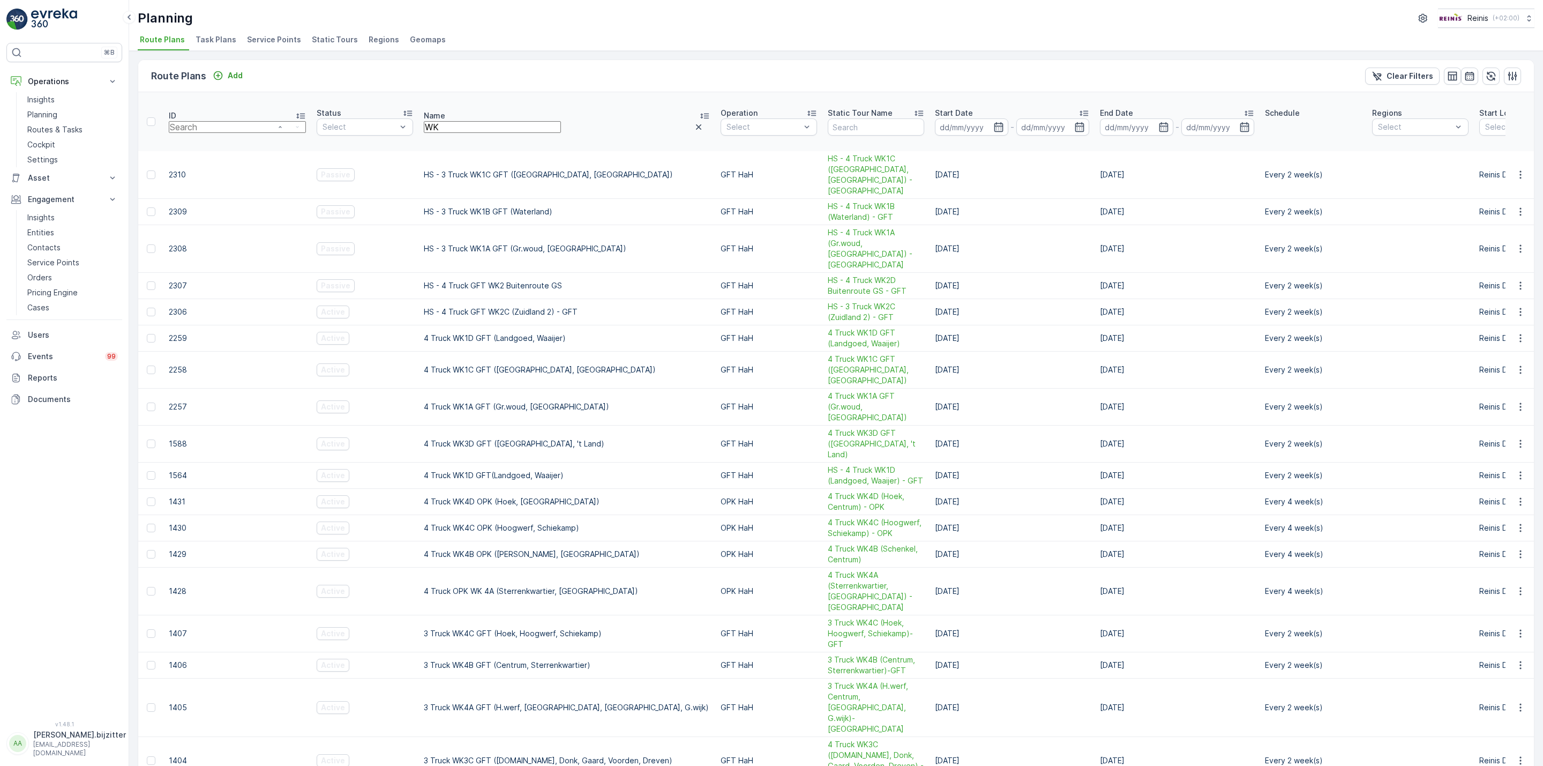
click at [206, 121] on input "number" at bounding box center [237, 127] width 137 height 12
type input "2306"
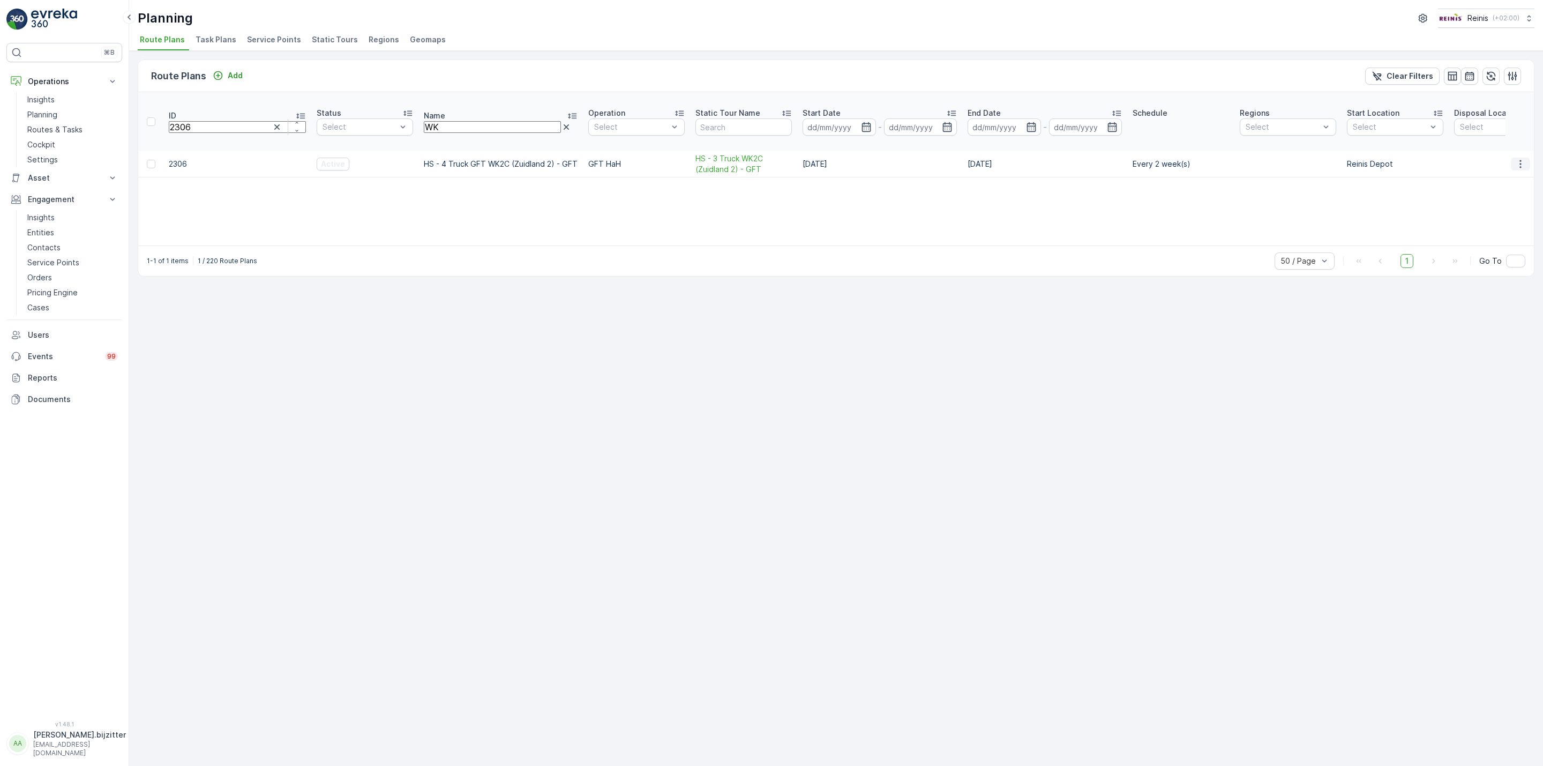
click at [1519, 159] on icon "button" at bounding box center [1520, 164] width 11 height 11
click at [1506, 152] on span "Edit Route Plan" at bounding box center [1516, 154] width 55 height 11
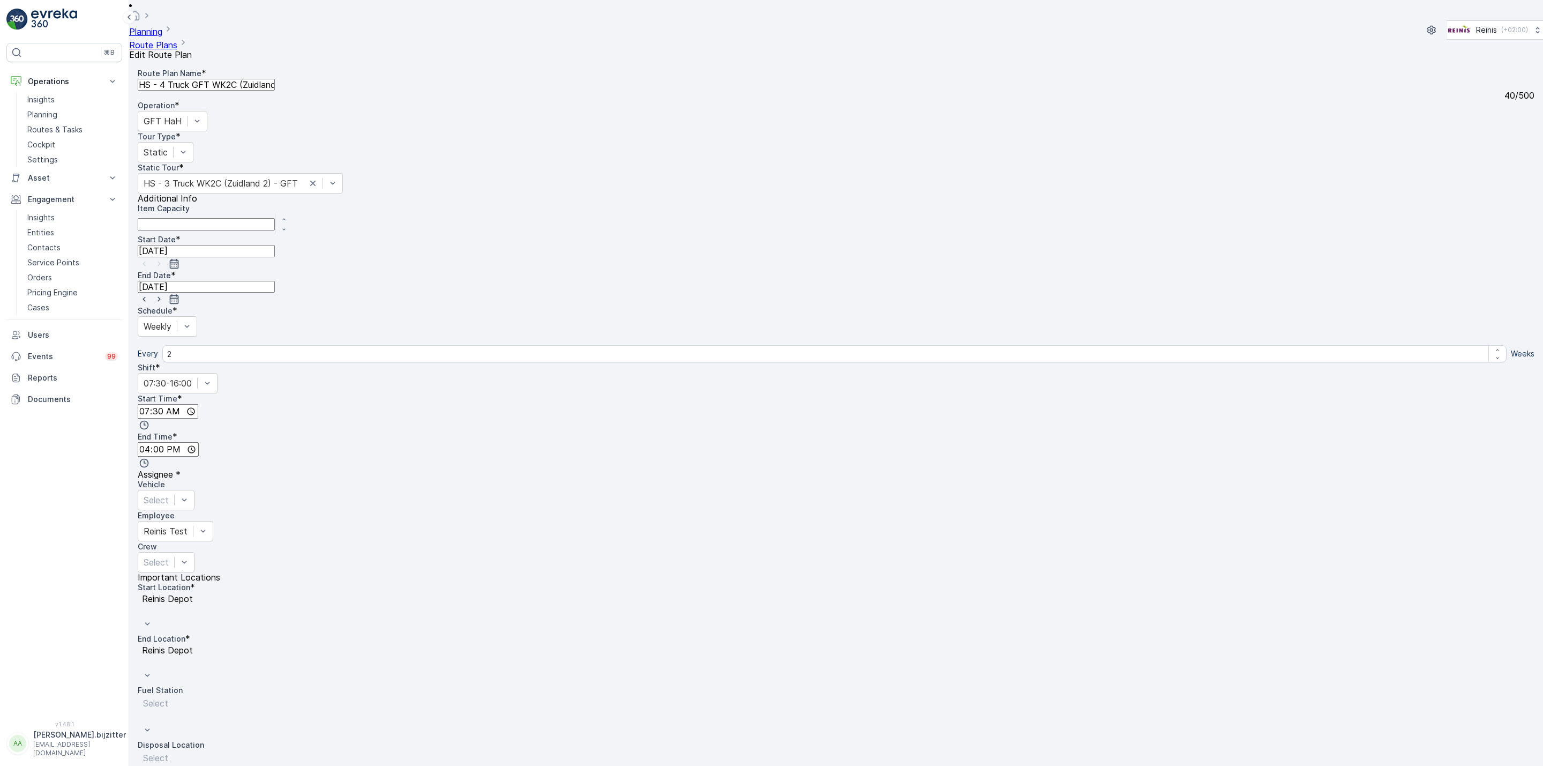
click at [275, 245] on input "14.08.2025" at bounding box center [206, 251] width 137 height 12
click at [929, 295] on div "27" at bounding box center [933, 300] width 10 height 10
type input "27.08.2025"
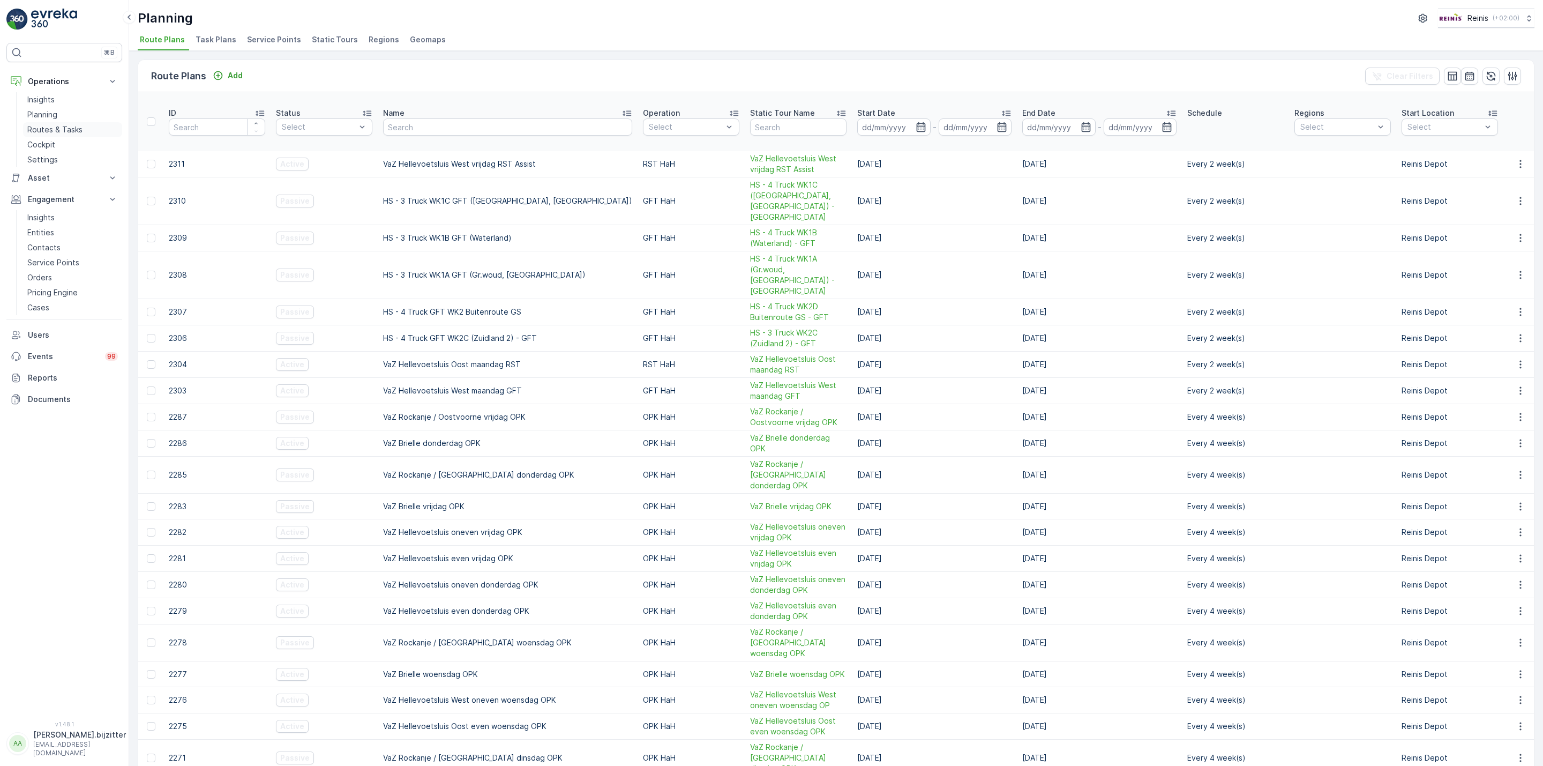
click at [50, 131] on p "Routes & Tasks" at bounding box center [54, 129] width 55 height 11
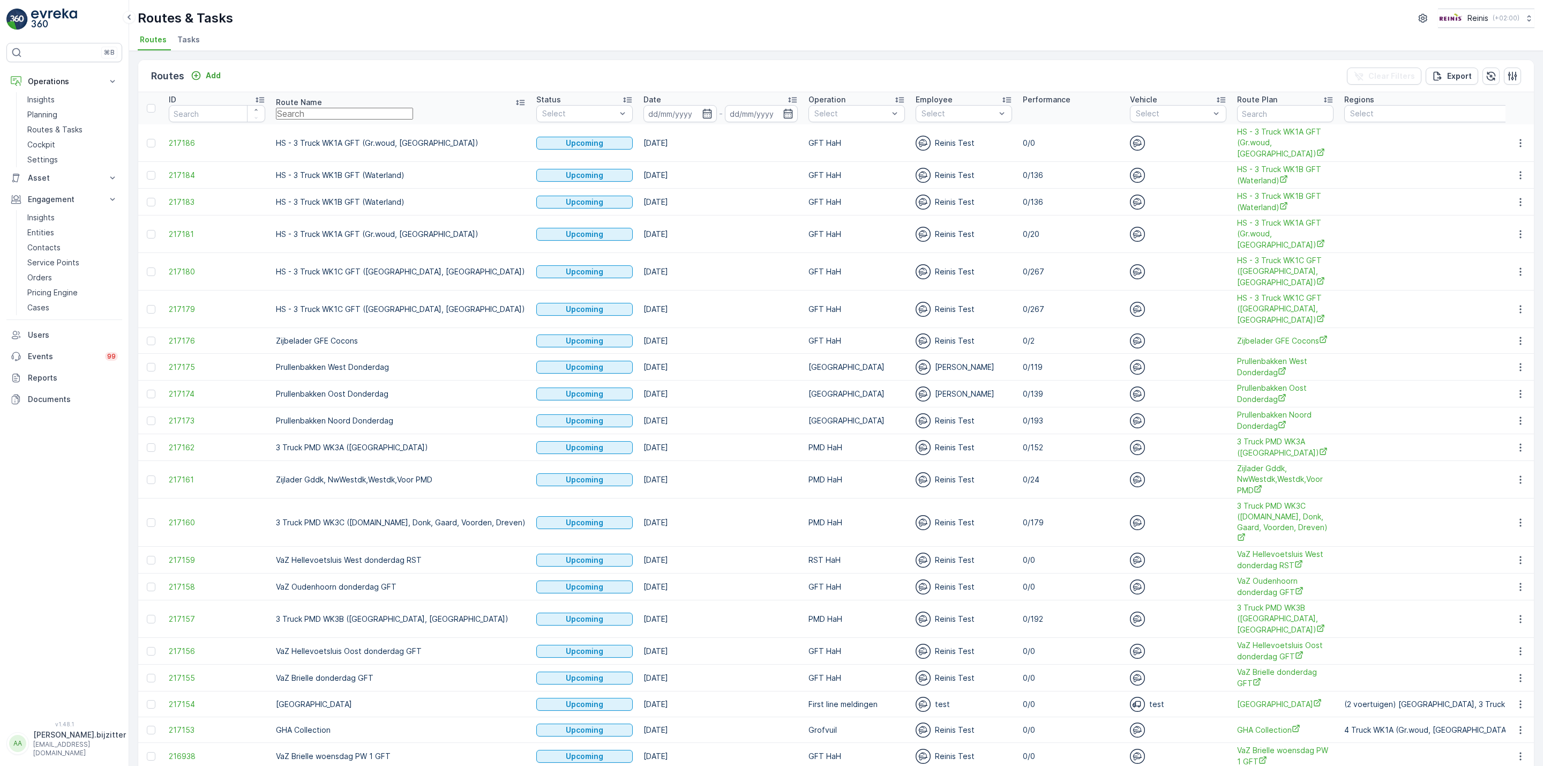
click at [375, 112] on input "text" at bounding box center [344, 114] width 137 height 12
type input "WK2"
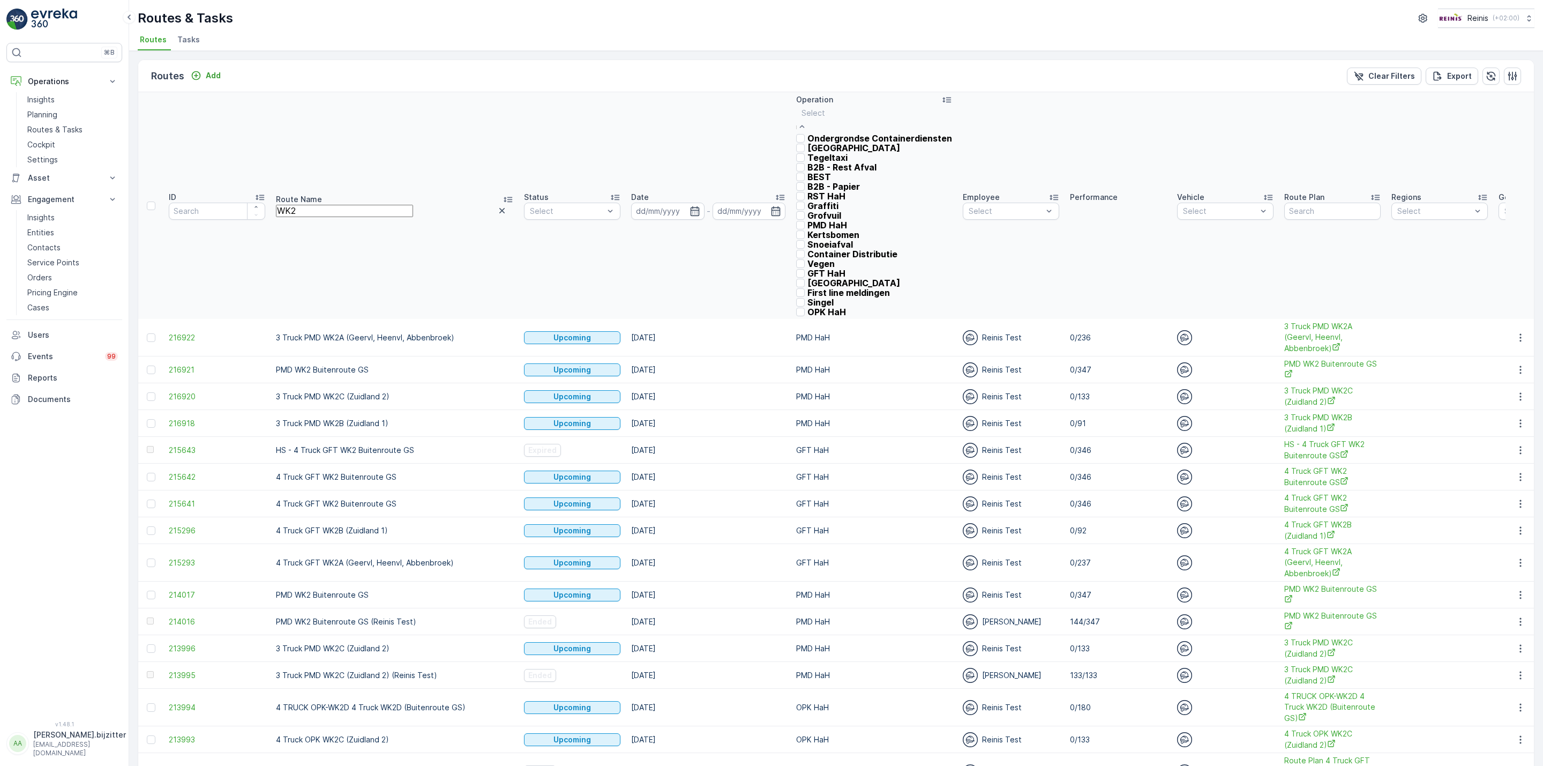
scroll to position [241, 0]
click at [802, 269] on div at bounding box center [800, 273] width 9 height 9
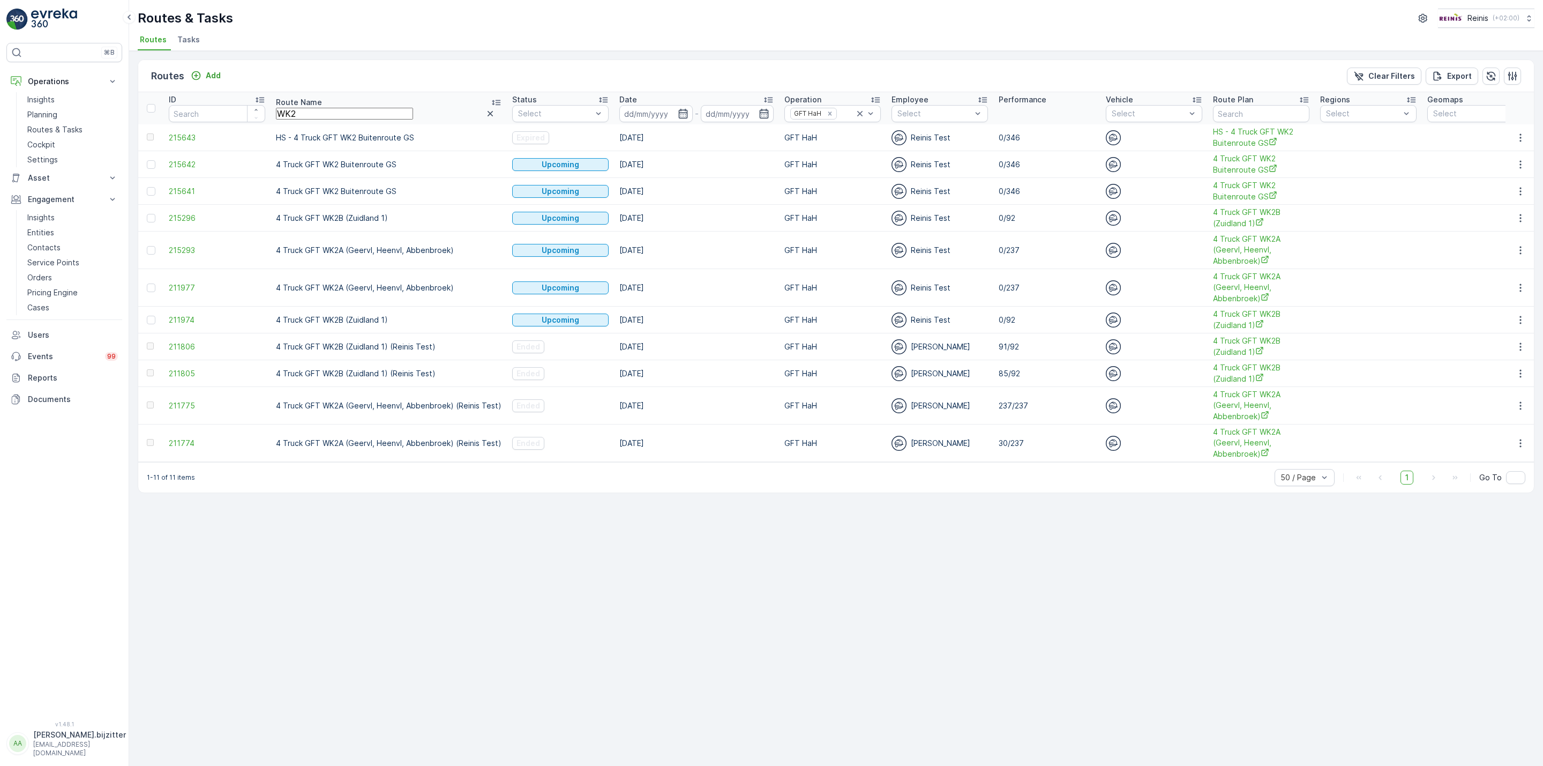
click at [763, 95] on icon at bounding box center [768, 99] width 11 height 11
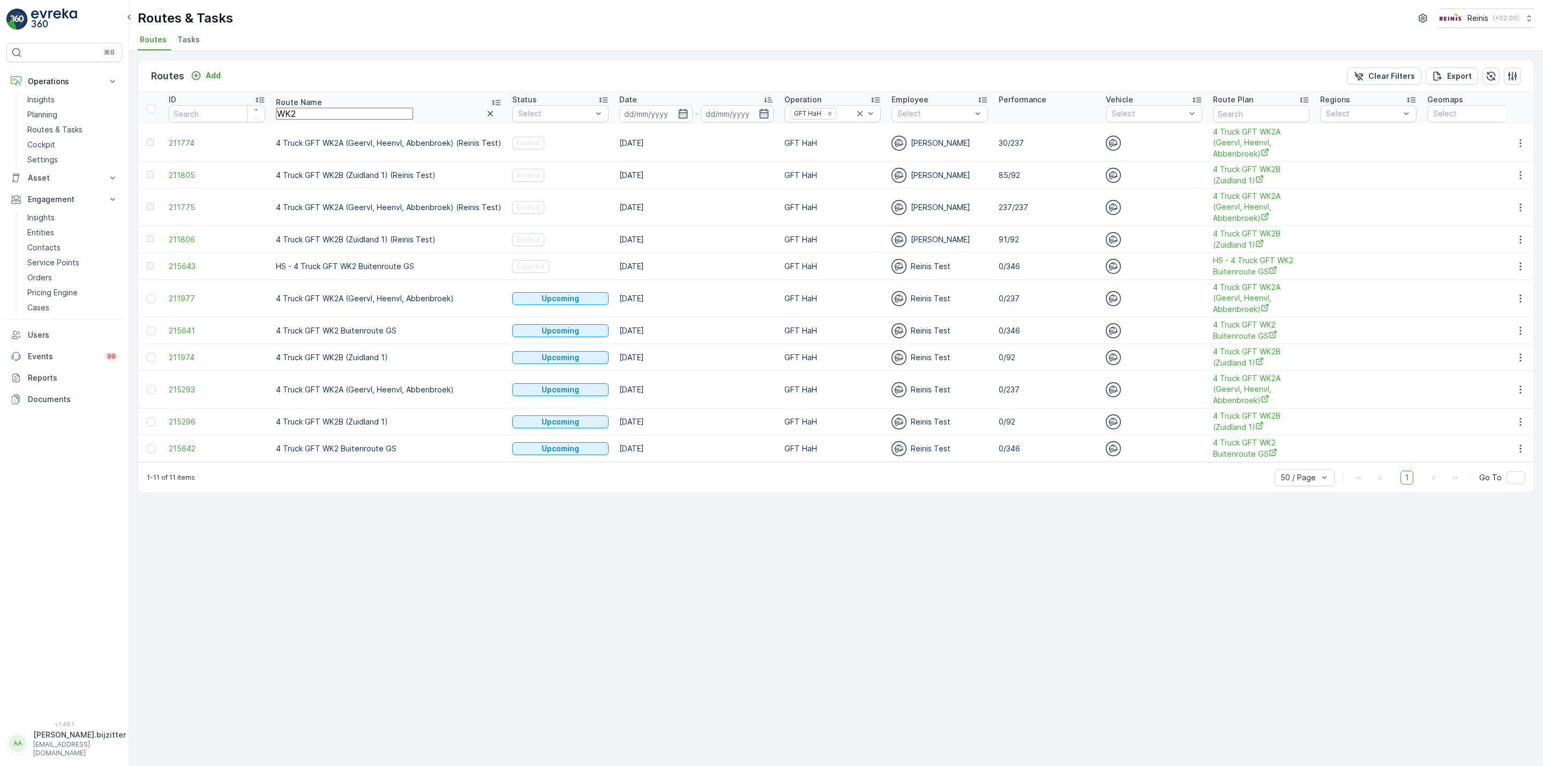
click at [763, 95] on icon at bounding box center [768, 99] width 11 height 11
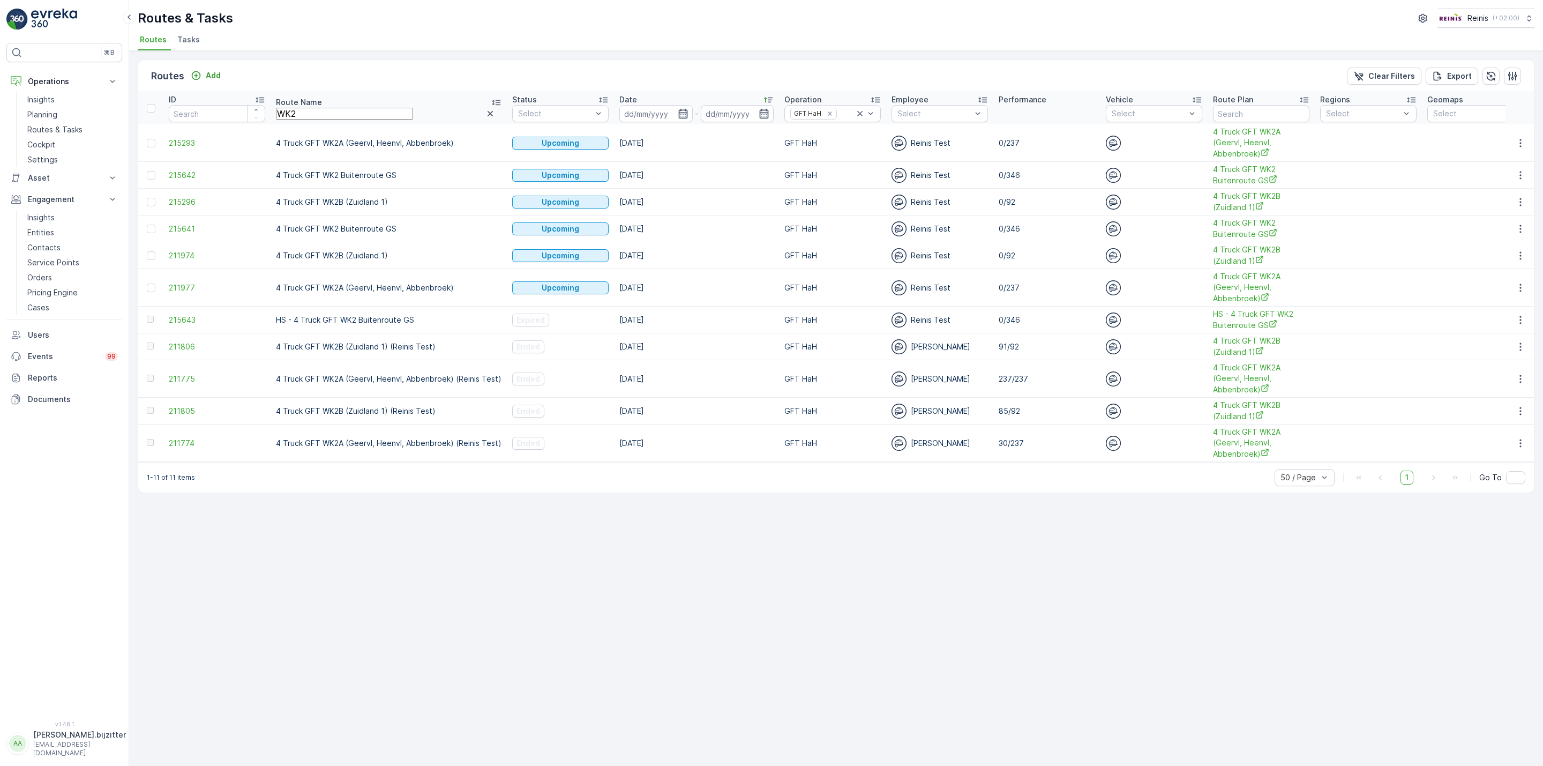
click at [1007, 656] on div "Routes Add Clear Filters Export ID Route Name WK2 Status Select Date - Operatio…" at bounding box center [836, 408] width 1414 height 715
click at [46, 230] on p "Entities" at bounding box center [40, 232] width 27 height 11
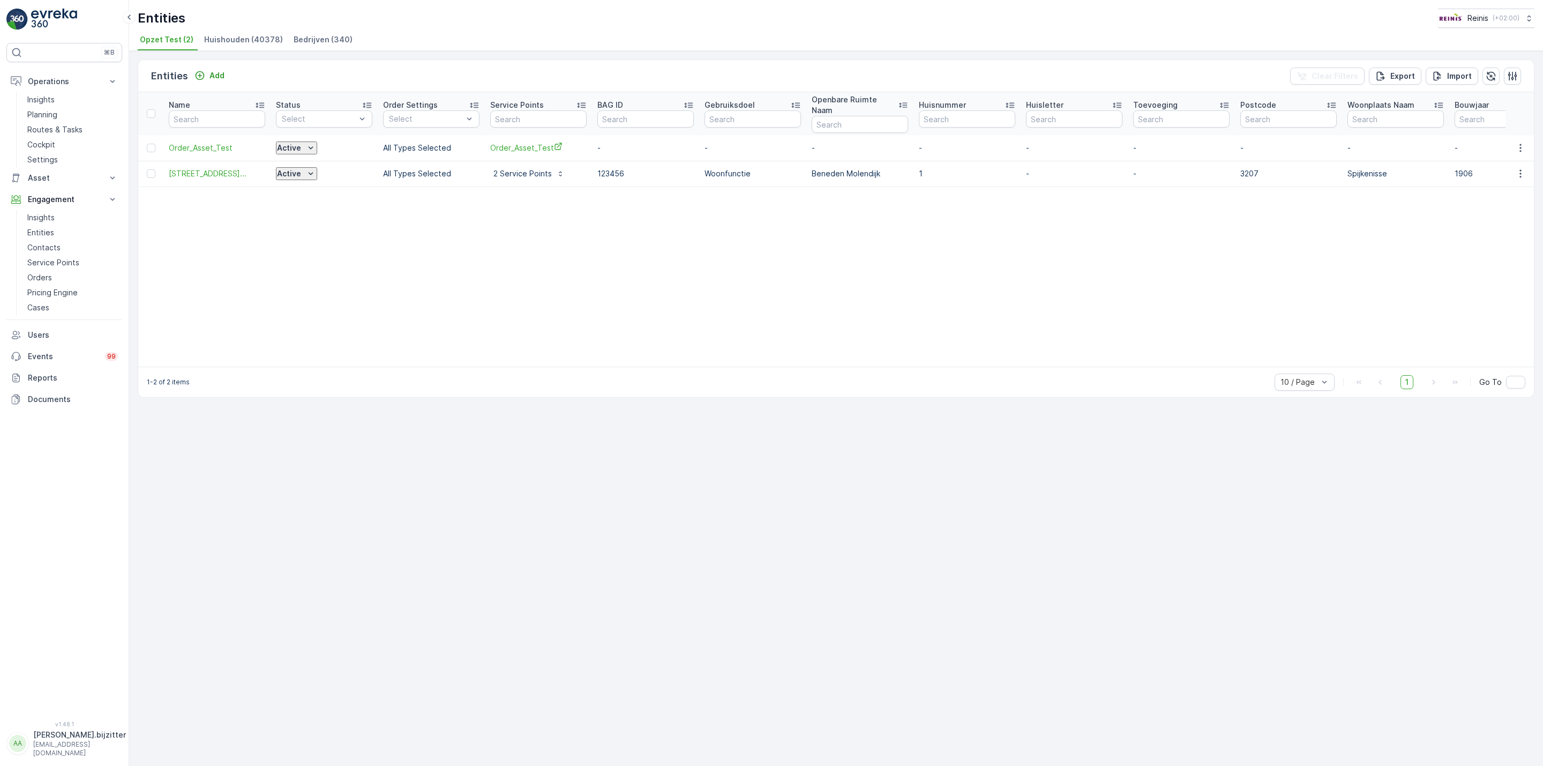
click at [253, 36] on span "Huishouden (40378)" at bounding box center [243, 39] width 79 height 11
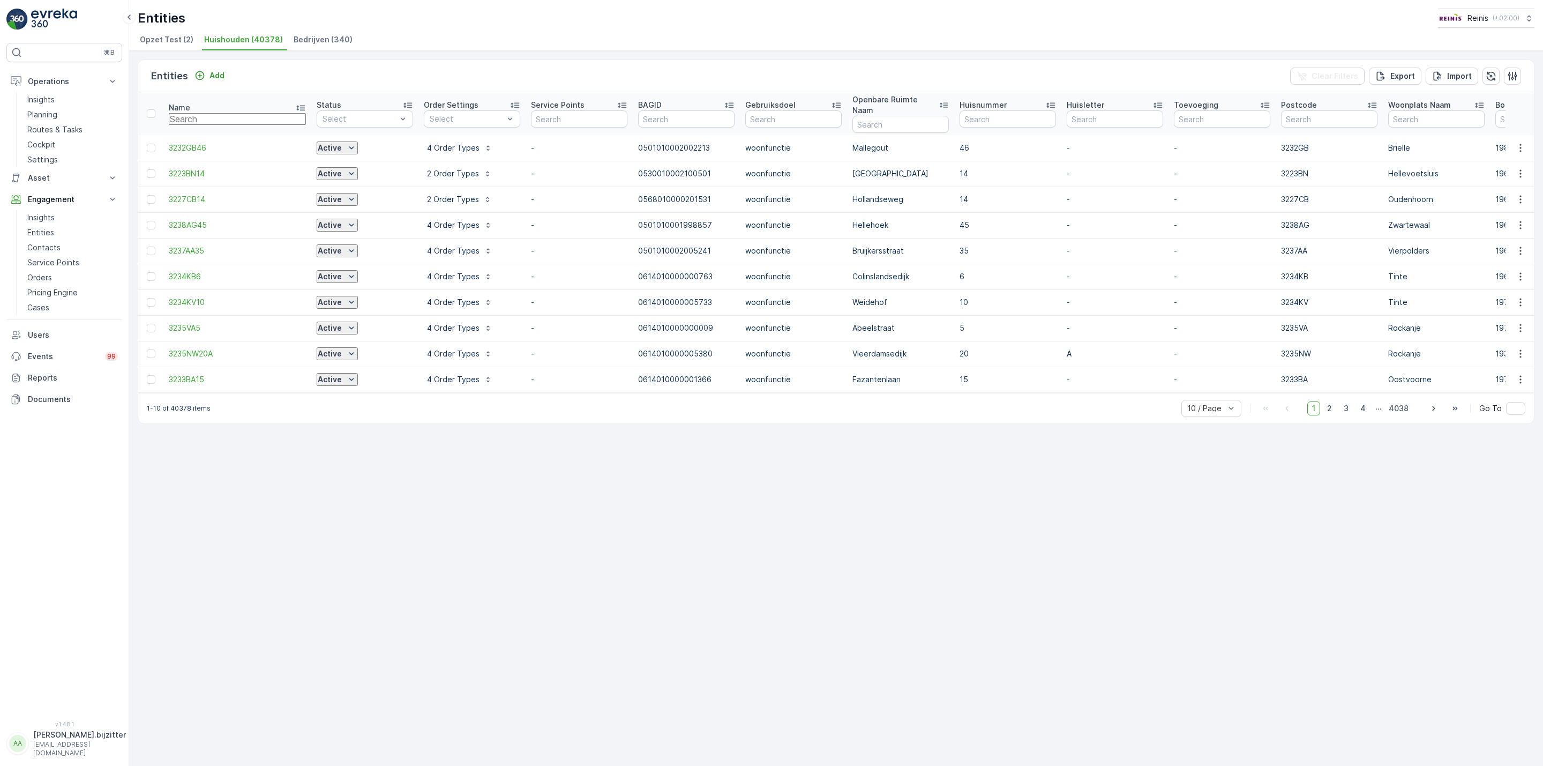
click at [230, 114] on input "text" at bounding box center [237, 119] width 137 height 12
type input "3214EB16"
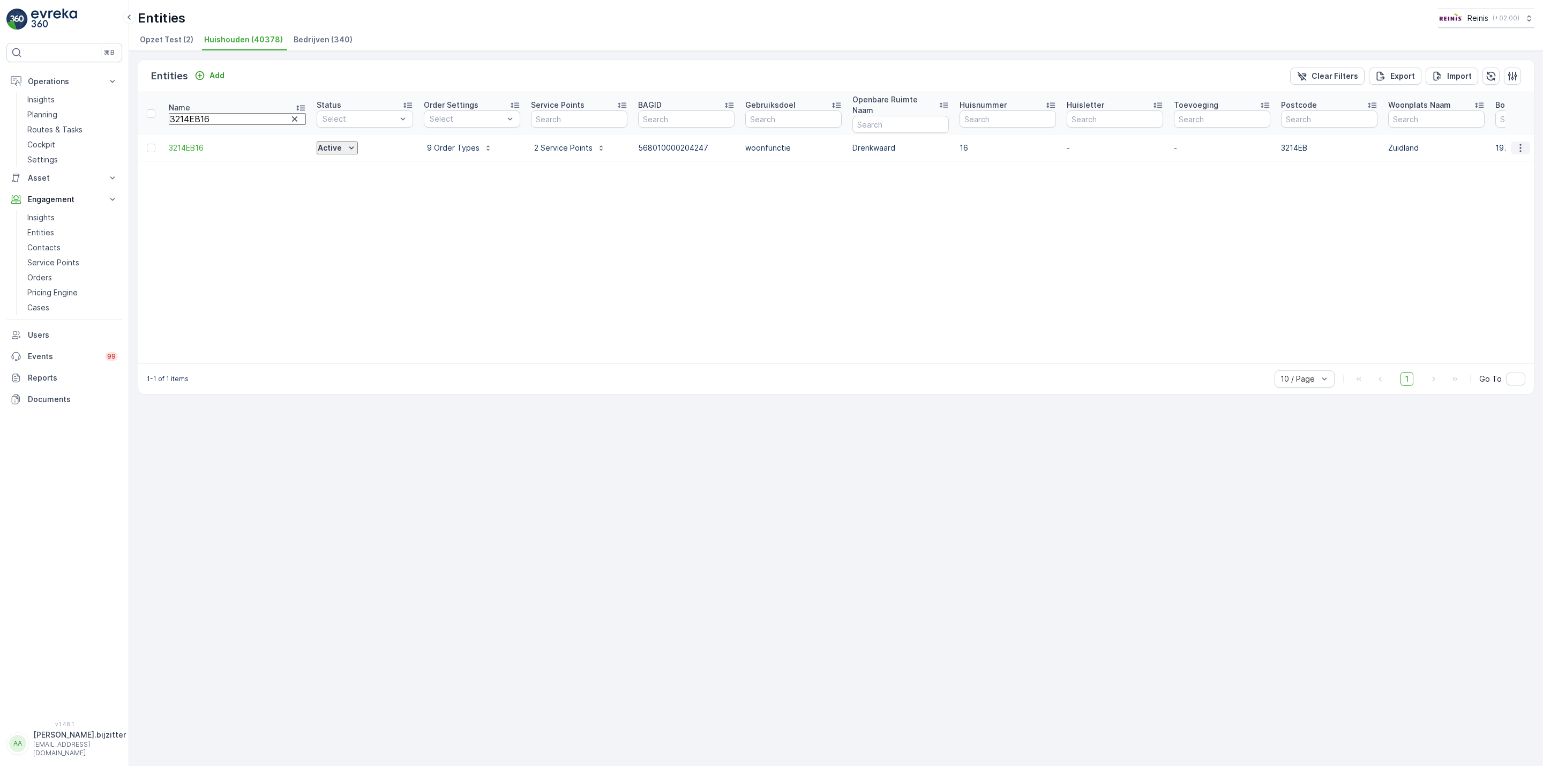
click at [1516, 142] on icon "button" at bounding box center [1520, 147] width 11 height 11
click at [1506, 235] on span "Service Availability" at bounding box center [1504, 240] width 67 height 11
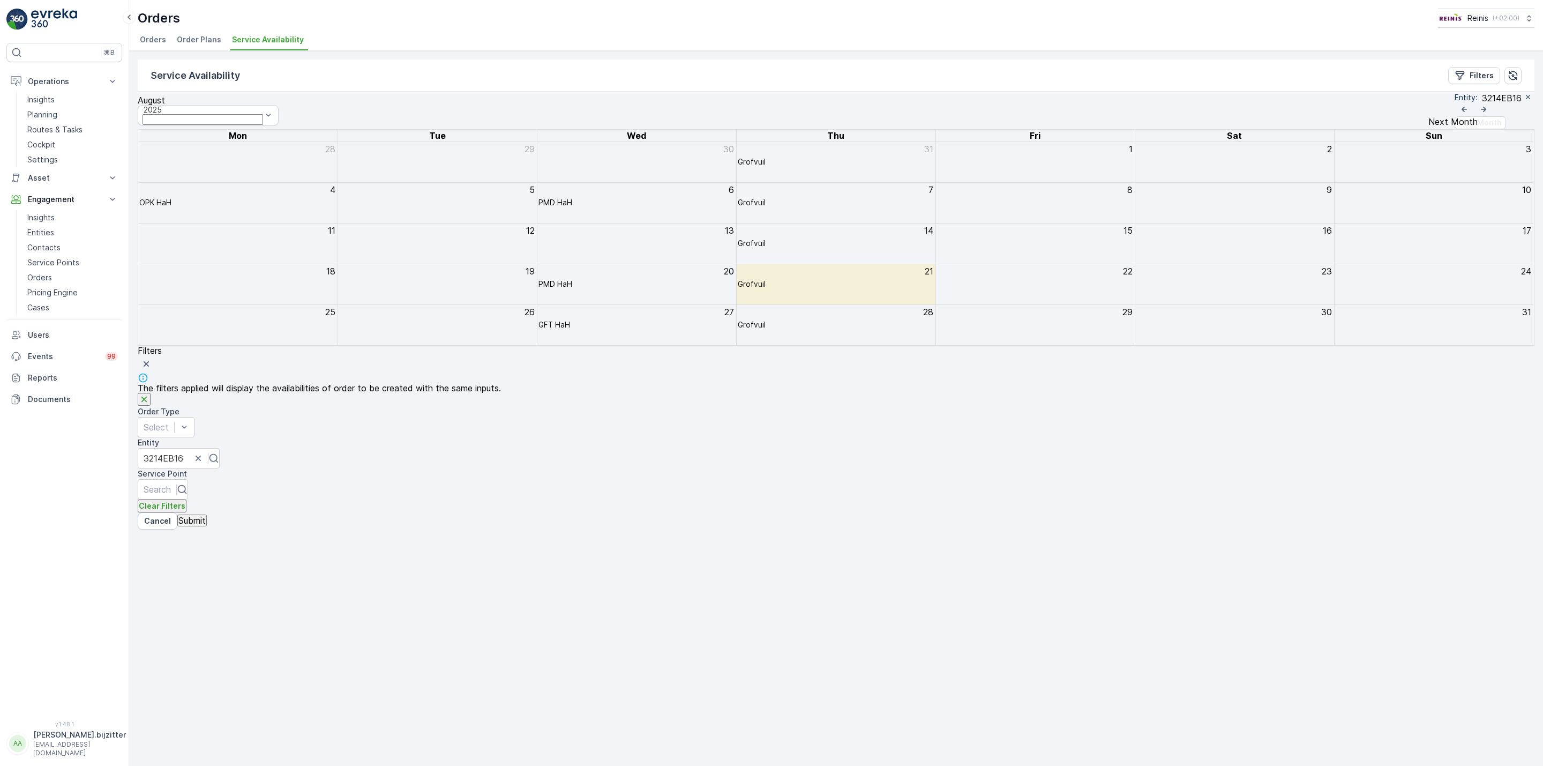
click at [1478, 110] on icon "button" at bounding box center [1483, 109] width 11 height 11
click at [1524, 101] on icon "button" at bounding box center [1528, 97] width 9 height 9
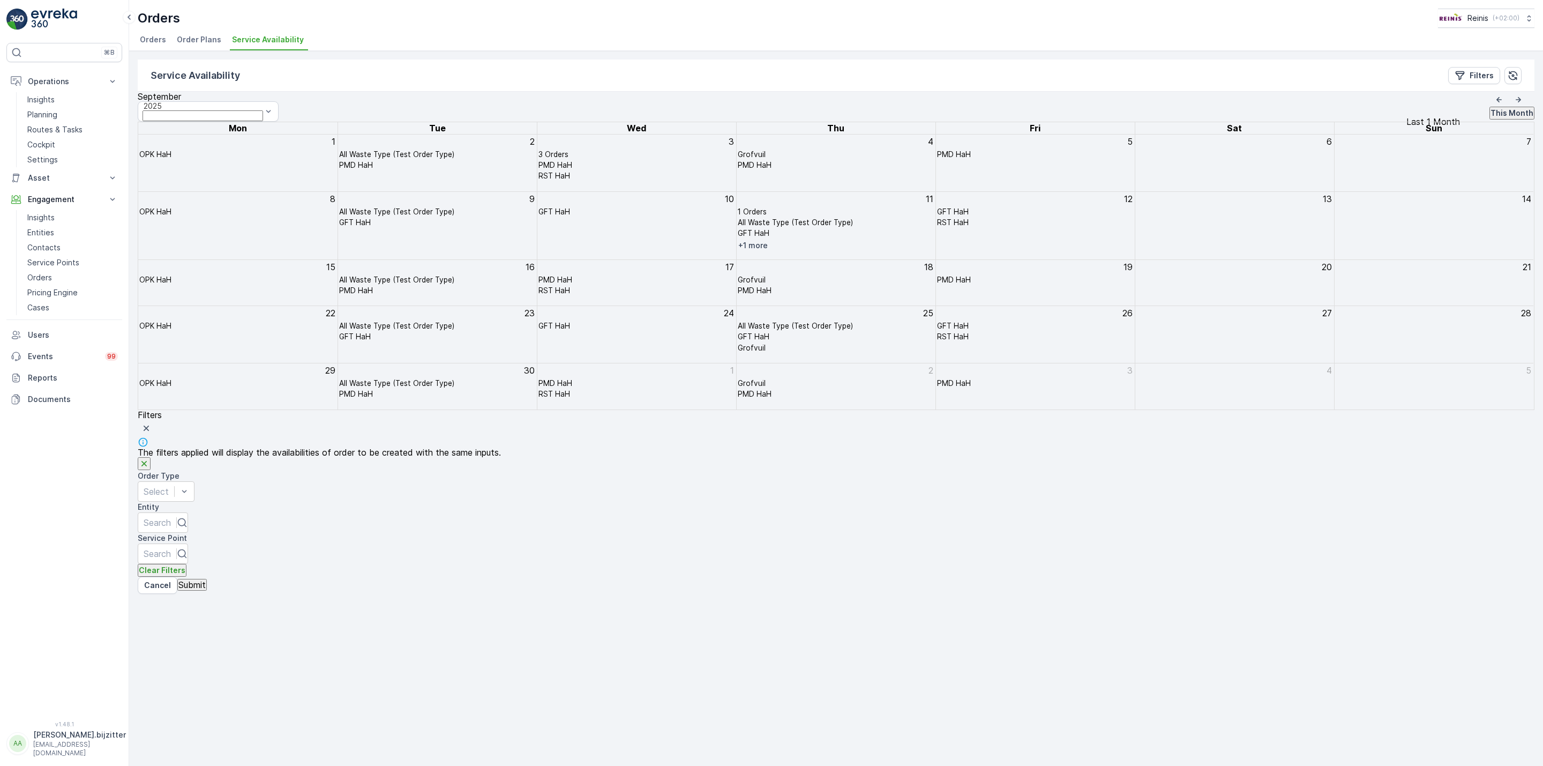
click at [1494, 105] on icon "button" at bounding box center [1499, 99] width 11 height 11
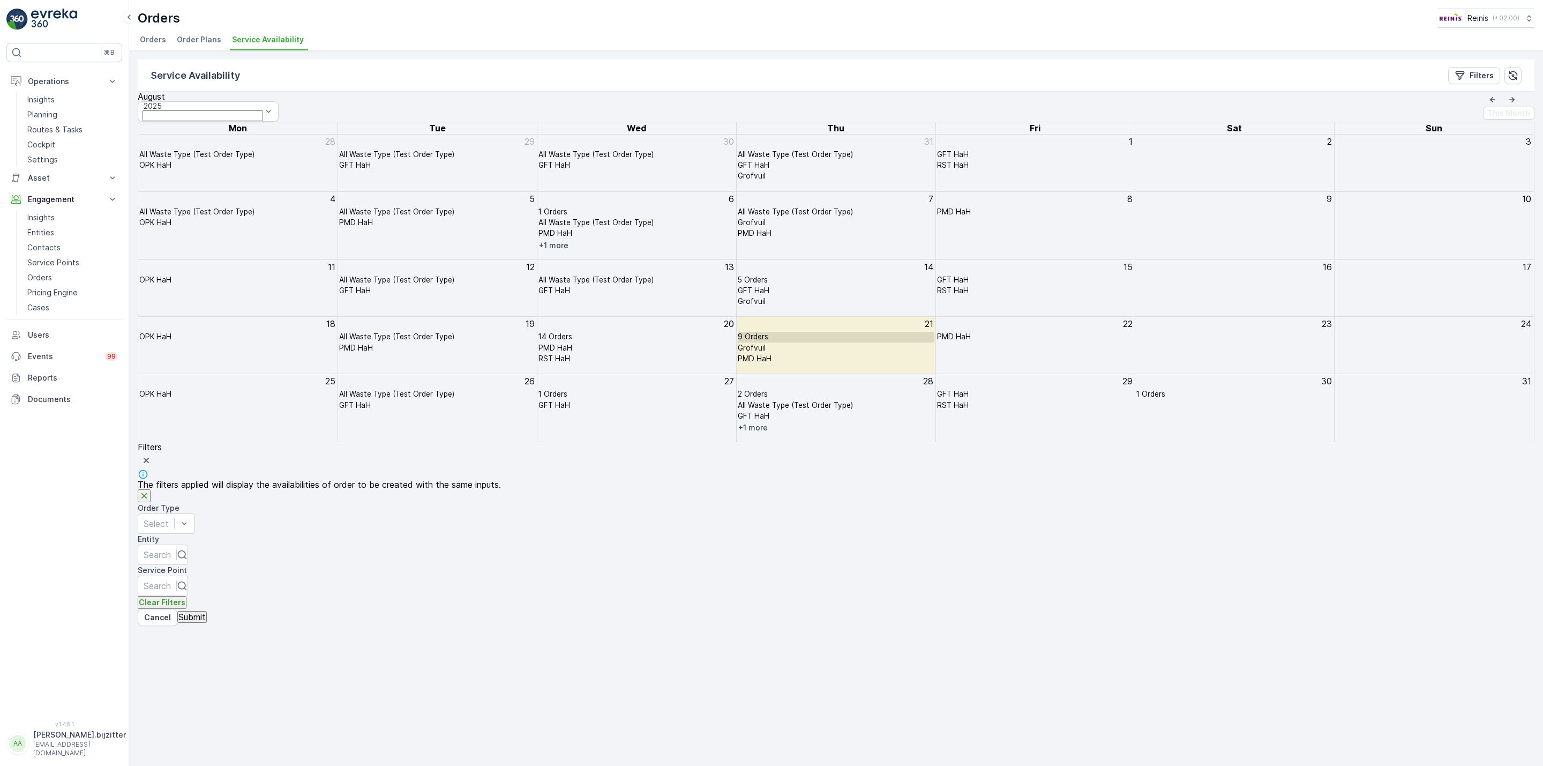
click at [768, 341] on p "9 Orders" at bounding box center [753, 337] width 31 height 8
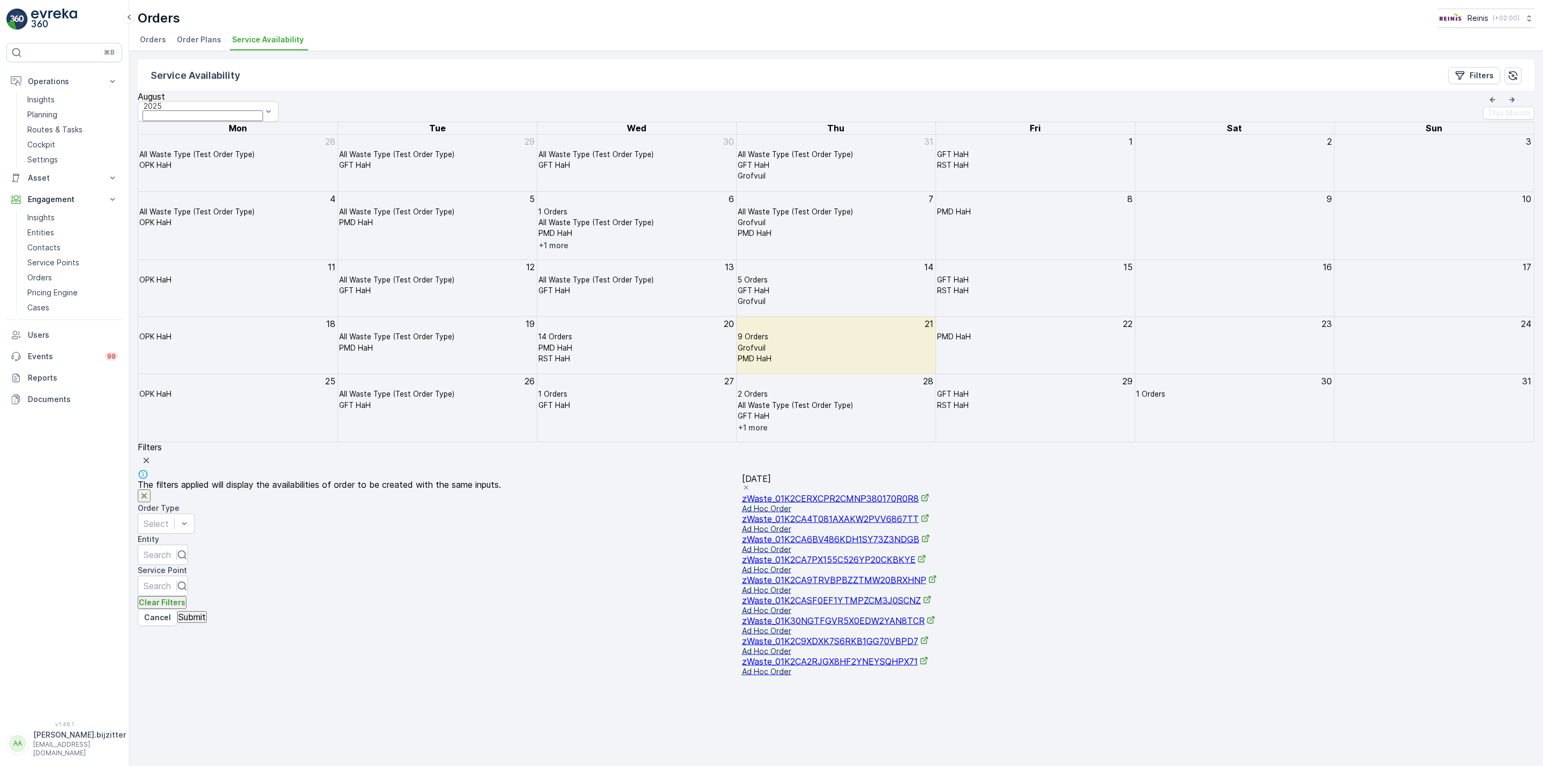
scroll to position [147, 0]
click at [1240, 675] on div "Service Availability Filters August 2025 This Month Mon Tue Wed Thu Fri Sat Sun…" at bounding box center [836, 408] width 1414 height 715
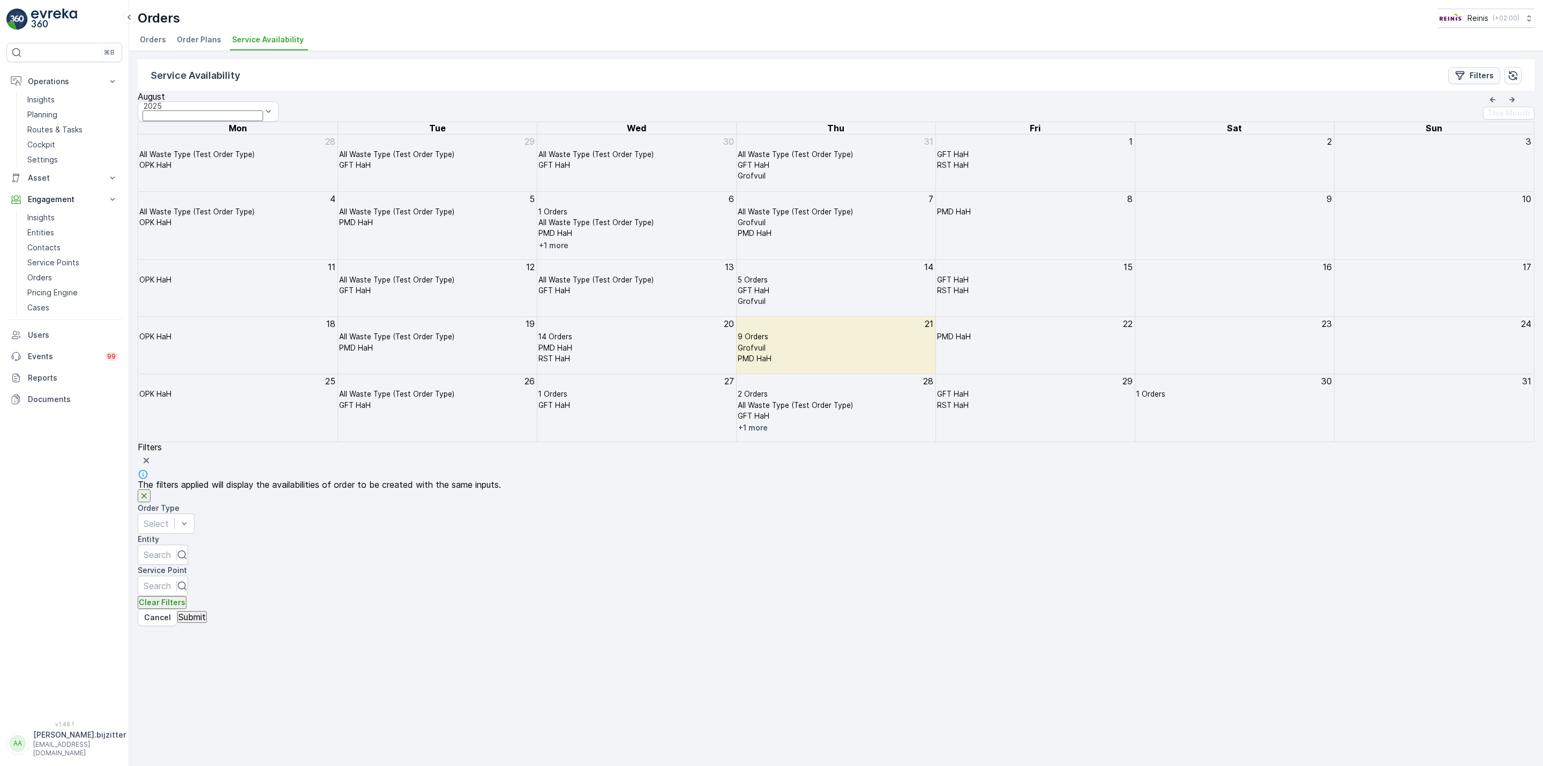
click at [1461, 73] on icon "Filters" at bounding box center [1459, 75] width 11 height 11
click at [171, 549] on div at bounding box center [157, 555] width 27 height 12
type input "3218xn"
click at [170, 546] on div at bounding box center [156, 552] width 27 height 12
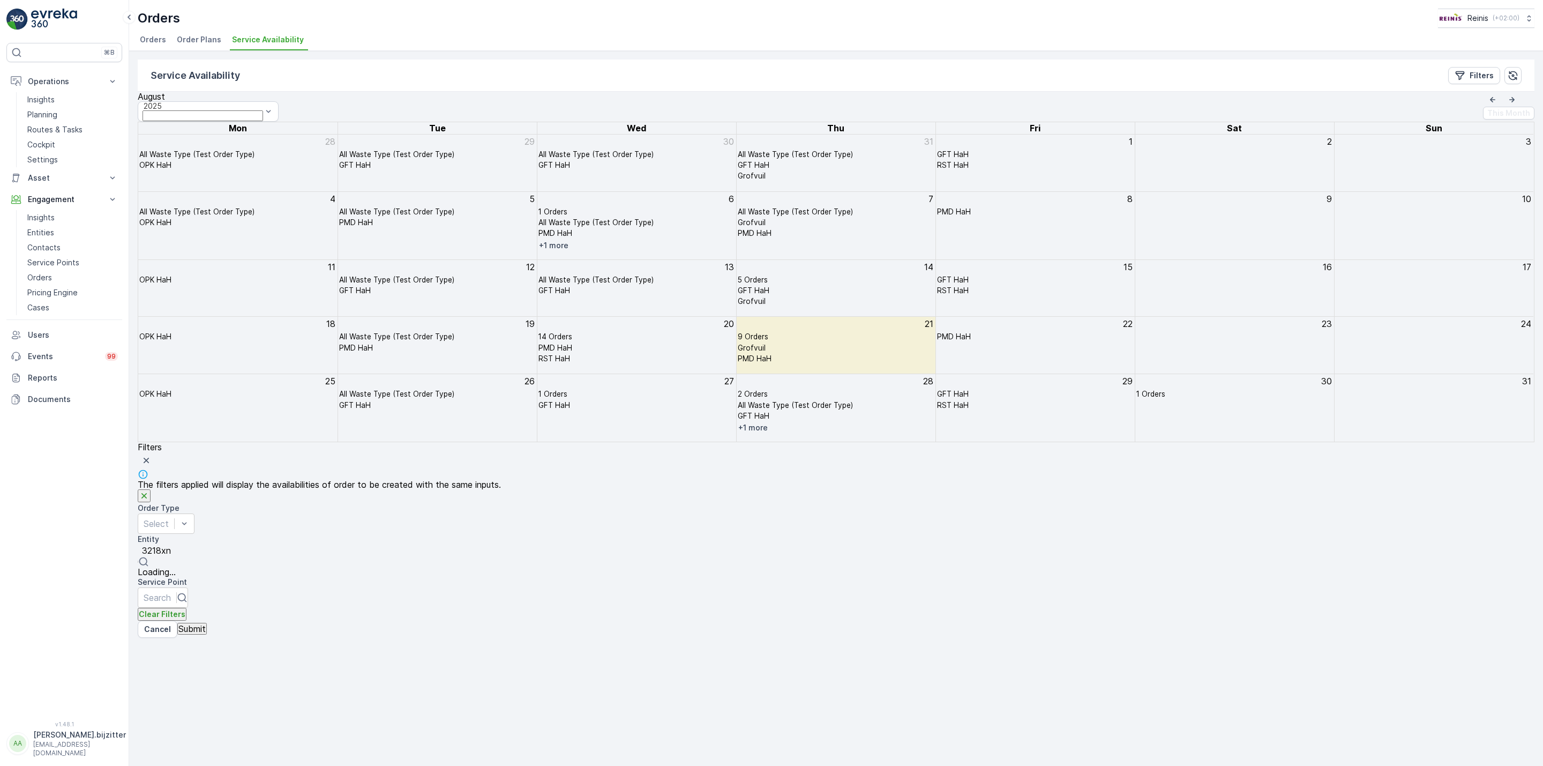
type input "3218xn9"
click at [281, 567] on div "3218XN9" at bounding box center [210, 572] width 144 height 10
click at [206, 612] on p "Submit" at bounding box center [191, 617] width 27 height 10
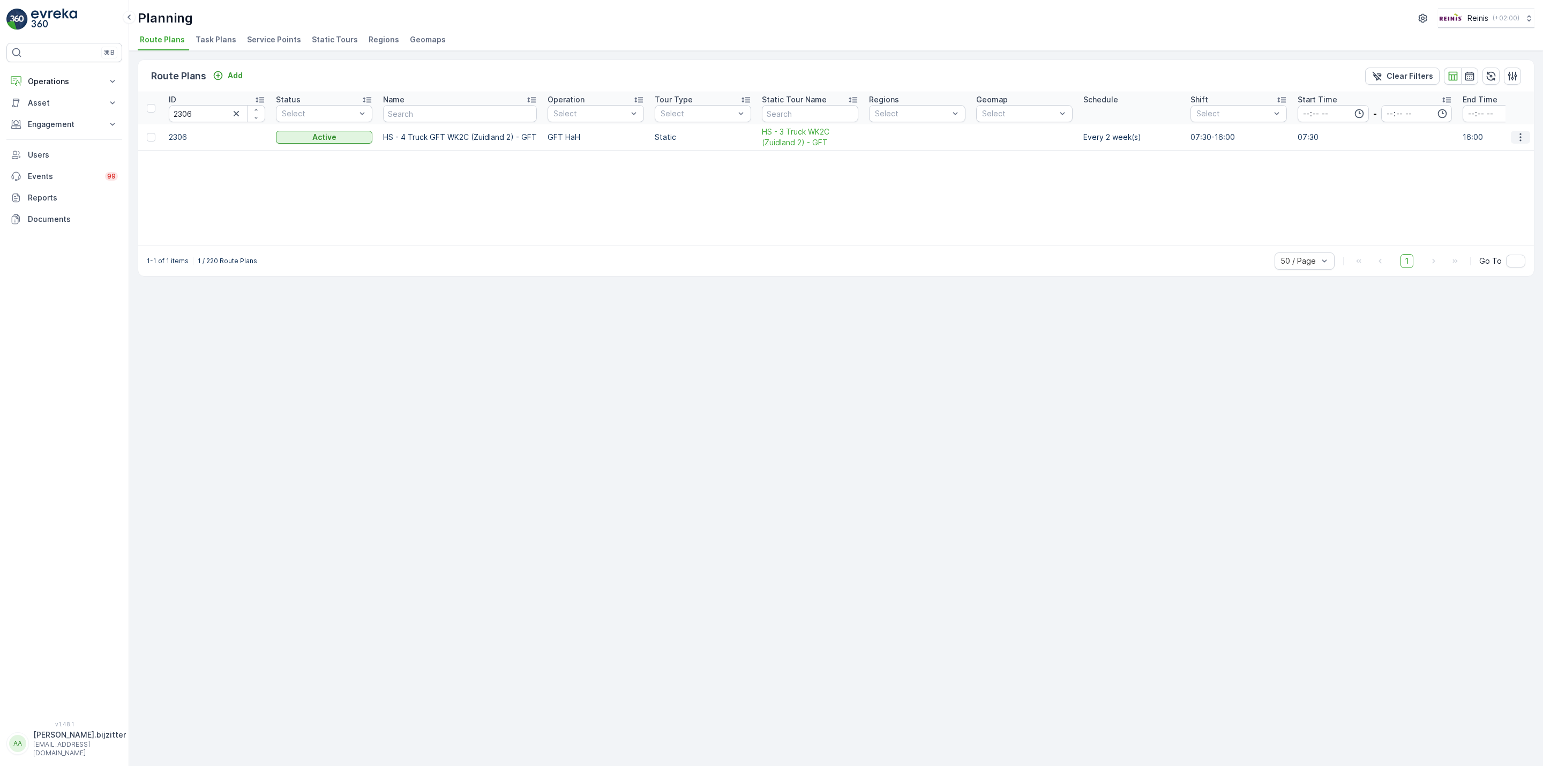
click at [1525, 137] on icon "button" at bounding box center [1520, 137] width 11 height 11
click at [1505, 152] on span "Edit Route Plan" at bounding box center [1510, 153] width 55 height 11
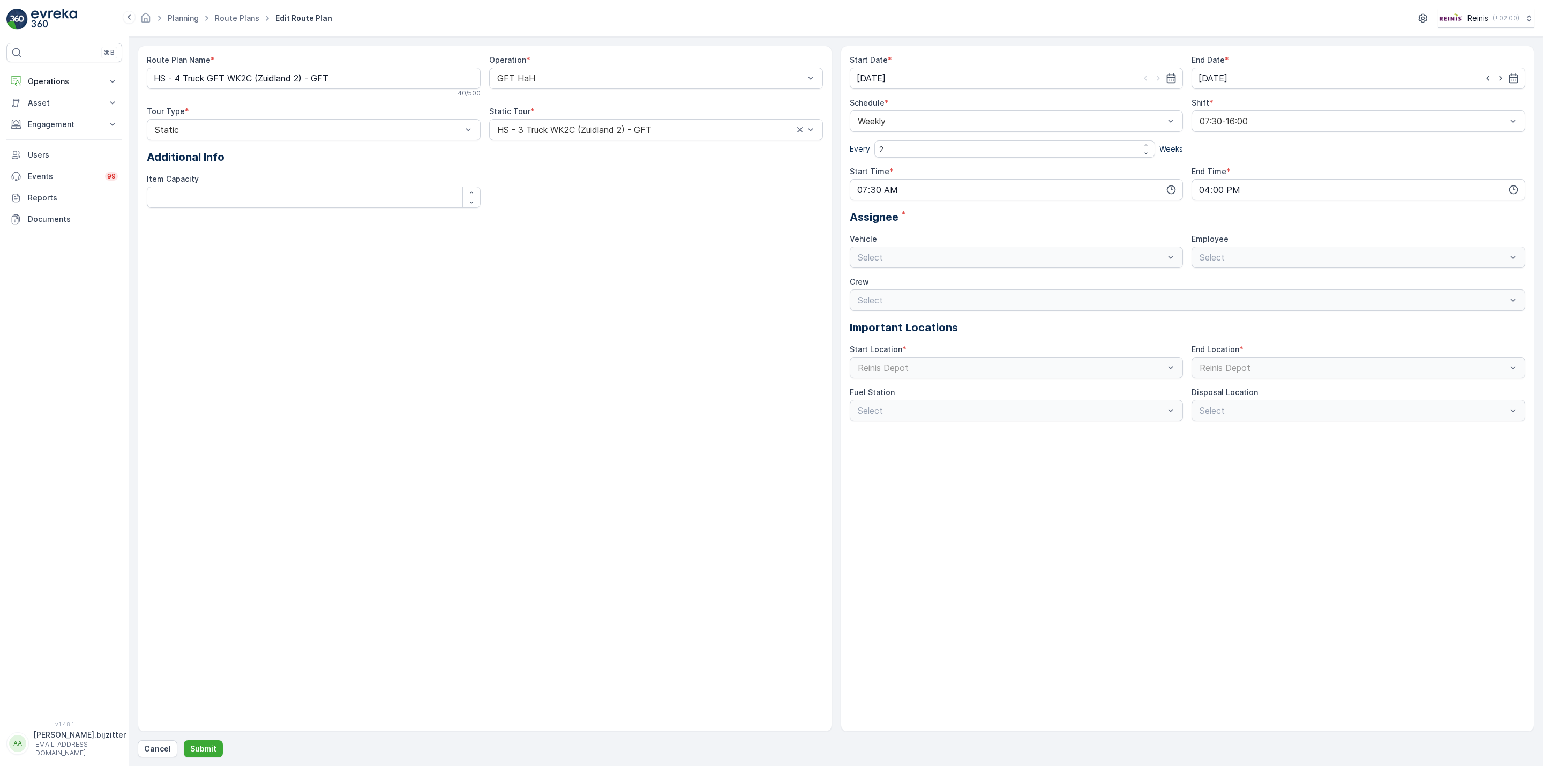
type input "14.08.2025"
type input "31.12.2025"
type input "07:30"
type input "16:00"
click at [382, 377] on div "Route Plan Name * HS - 4 Truck GFT WK2C (Zuidland 2) - GFT 40 / 500 Operation *…" at bounding box center [485, 389] width 694 height 686
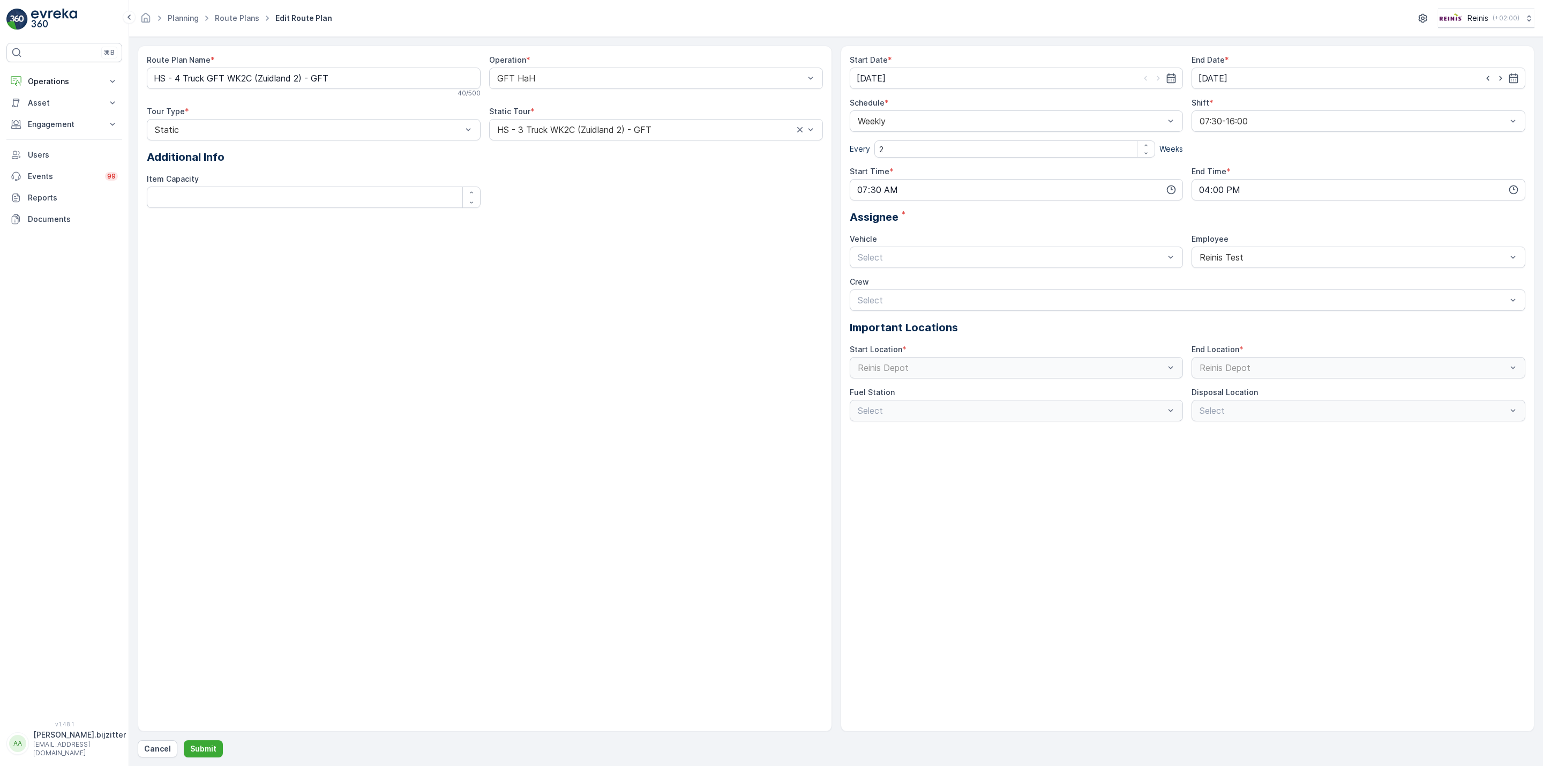
click at [425, 312] on div "Route Plan Name * HS - 4 Truck GFT WK2C (Zuidland 2) - GFT 40 / 500 Operation *…" at bounding box center [485, 389] width 694 height 686
click at [858, 78] on input "14.08.2025" at bounding box center [1017, 77] width 334 height 21
click at [925, 230] on div "27" at bounding box center [925, 232] width 17 height 17
type input "27.08.2025"
click at [275, 74] on Name "HS - 4 Truck GFT WK2C (Zuidland 2) - GFT" at bounding box center [314, 77] width 334 height 21
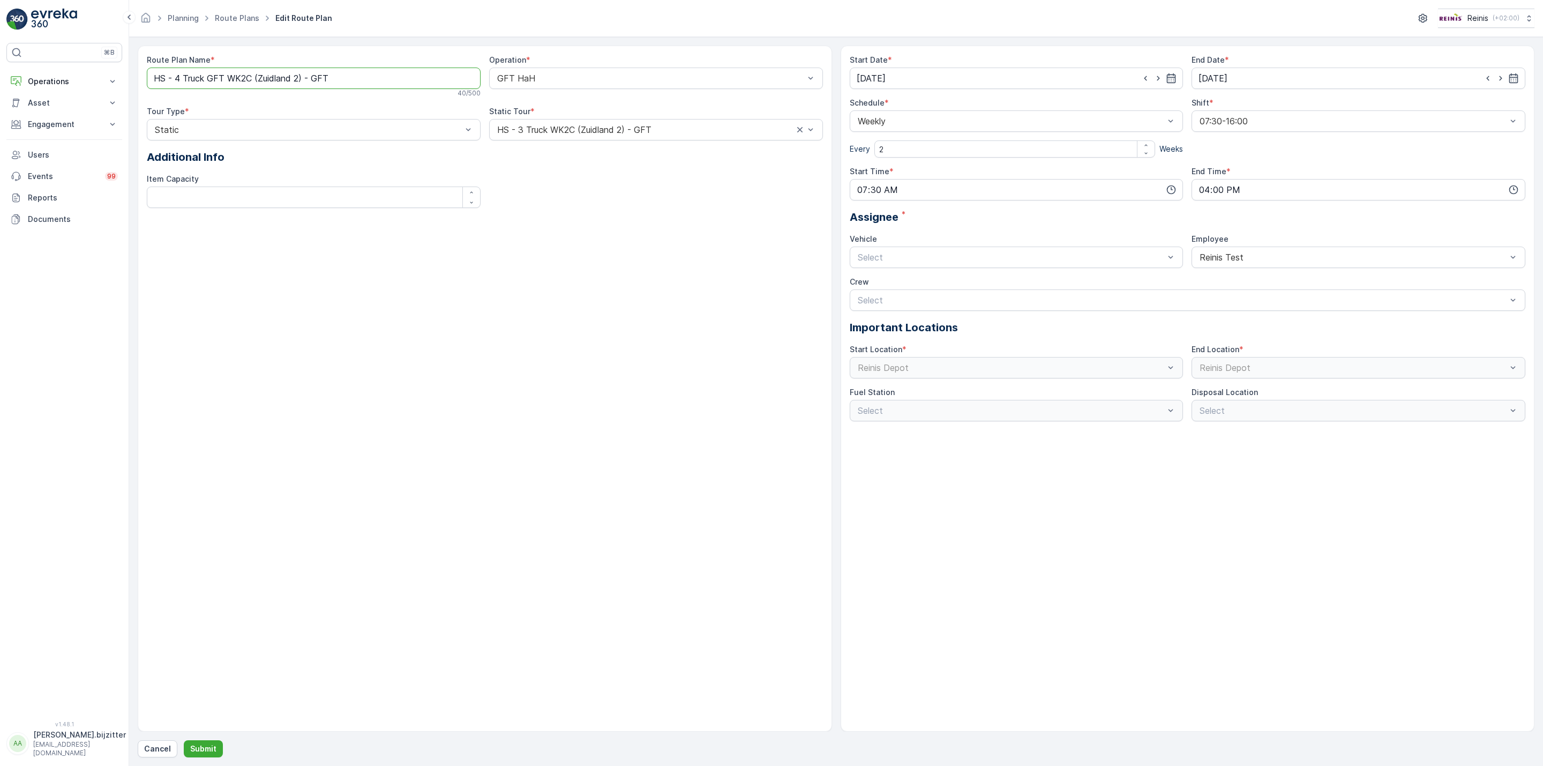
click at [275, 74] on Name "HS - 4 Truck GFT WK2C (Zuidland 2) - GFT" at bounding box center [314, 77] width 334 height 21
click at [275, 283] on div "Route Plan Name * HS - 4 Truck GFT WK2C (Zuidland 2) - GFT 40 / 500 Operation *…" at bounding box center [485, 389] width 694 height 686
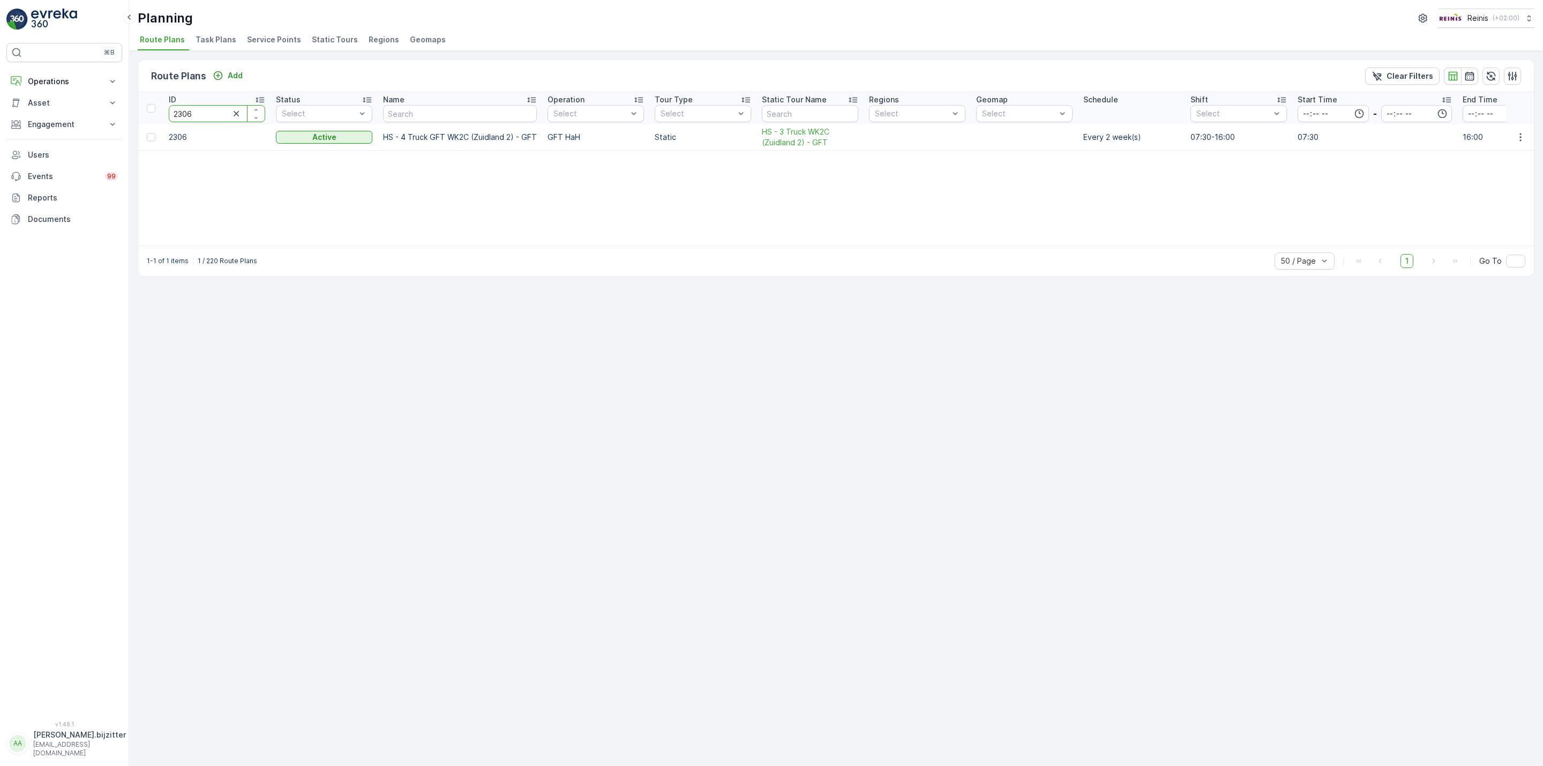
click at [206, 116] on input "2306" at bounding box center [217, 113] width 96 height 17
click at [404, 202] on div "ID 2306 Status Select Name Operation Select Tour Type Select Static Tour Name R…" at bounding box center [836, 168] width 1396 height 153
click at [177, 140] on td "2306" at bounding box center [216, 137] width 107 height 26
click at [1516, 74] on icon "button" at bounding box center [1512, 76] width 11 height 11
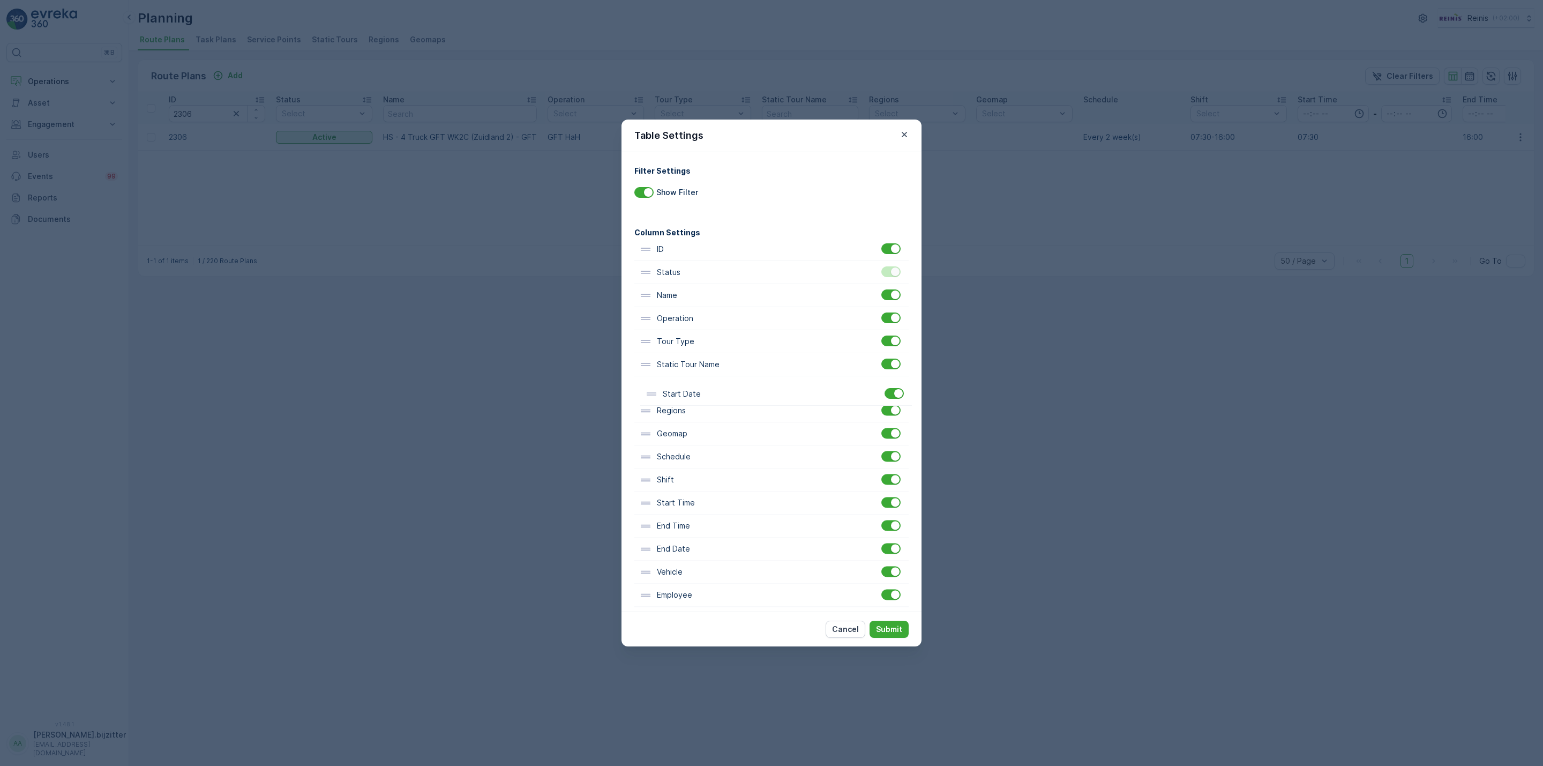
drag, startPoint x: 688, startPoint y: 536, endPoint x: 694, endPoint y: 395, distance: 140.5
click at [694, 395] on div "ID Status Name Operation Tour Type Static Tour Name Regions Geomap Schedule Shi…" at bounding box center [771, 480] width 274 height 484
drag, startPoint x: 688, startPoint y: 349, endPoint x: 690, endPoint y: 512, distance: 162.3
click at [690, 512] on div "ID Status Name Operation Tour Type Static Tour Name Start Date Regions Geomap S…" at bounding box center [771, 438] width 274 height 484
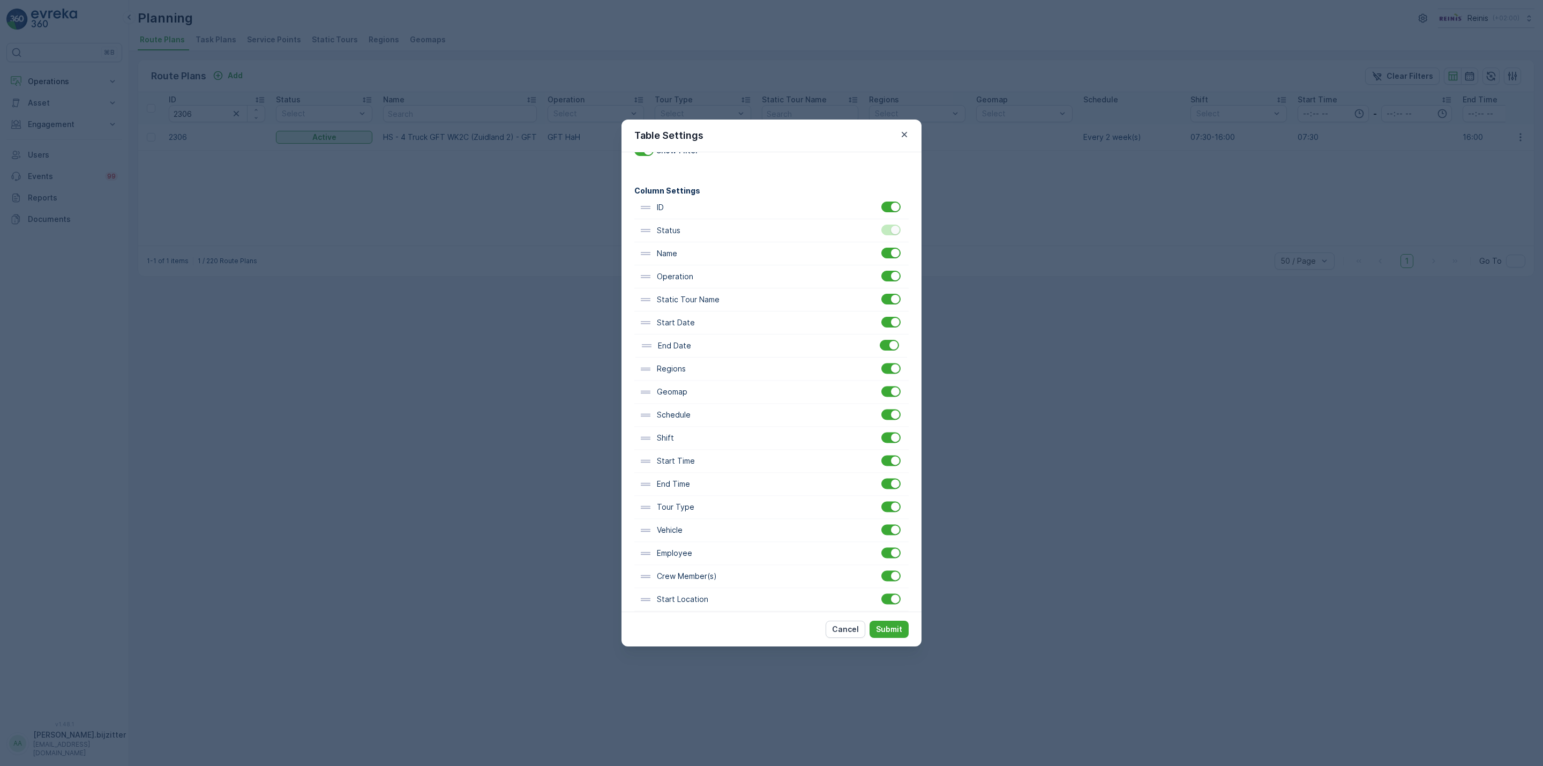
drag, startPoint x: 685, startPoint y: 490, endPoint x: 688, endPoint y: 343, distance: 147.4
click at [688, 343] on div "ID Status Name Operation Static Tour Name Start Date Regions Geomap Schedule Sh…" at bounding box center [771, 438] width 274 height 484
drag, startPoint x: 692, startPoint y: 526, endPoint x: 706, endPoint y: 317, distance: 209.4
click at [706, 317] on div "ID Status Name Operation Static Tour Name Start Date End Date Regions Geomap Sc…" at bounding box center [771, 356] width 274 height 484
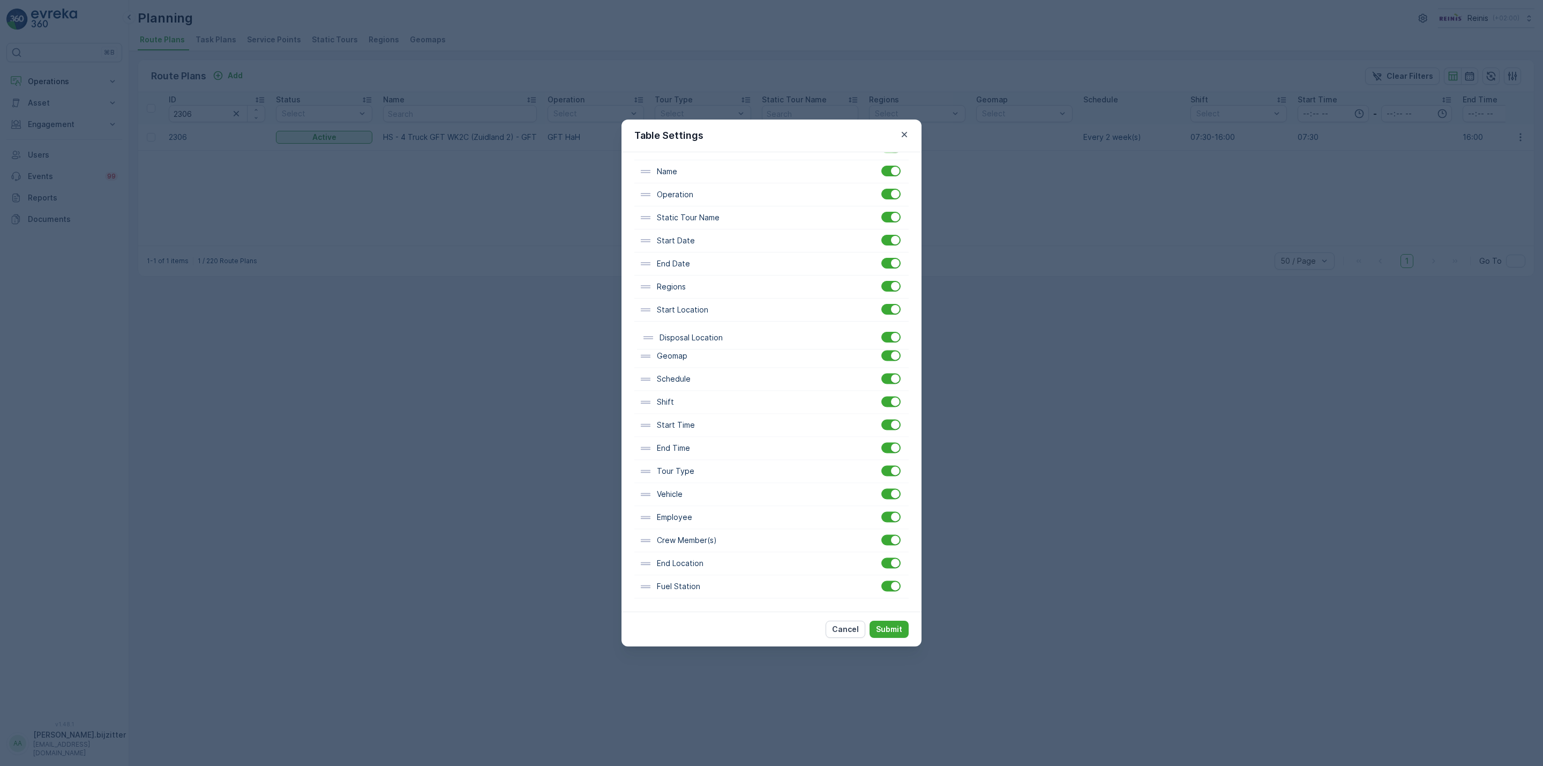
drag, startPoint x: 689, startPoint y: 552, endPoint x: 691, endPoint y: 320, distance: 232.0
click at [693, 320] on div "ID Status Name Operation Static Tour Name Start Date End Date Regions Start Loc…" at bounding box center [771, 356] width 274 height 484
drag, startPoint x: 680, startPoint y: 383, endPoint x: 690, endPoint y: 290, distance: 93.8
click at [690, 290] on div "ID Status Name Operation Static Tour Name Start Date End Date Regions Start Loc…" at bounding box center [771, 356] width 274 height 484
click at [888, 627] on p "Submit" at bounding box center [889, 629] width 26 height 11
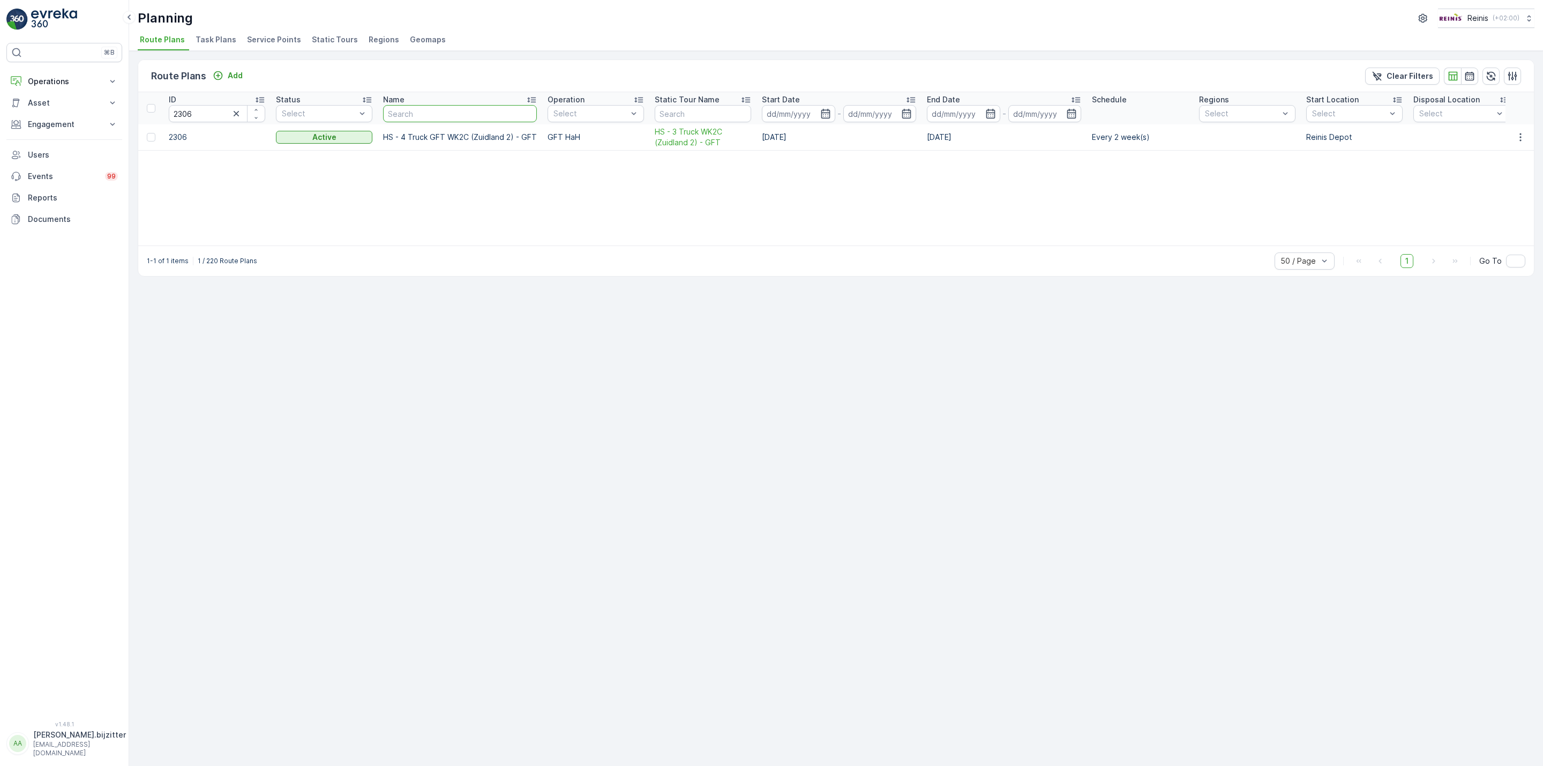
click at [450, 121] on input "text" at bounding box center [460, 113] width 154 height 17
type input "WK"
click at [236, 109] on icon "button" at bounding box center [236, 113] width 11 height 11
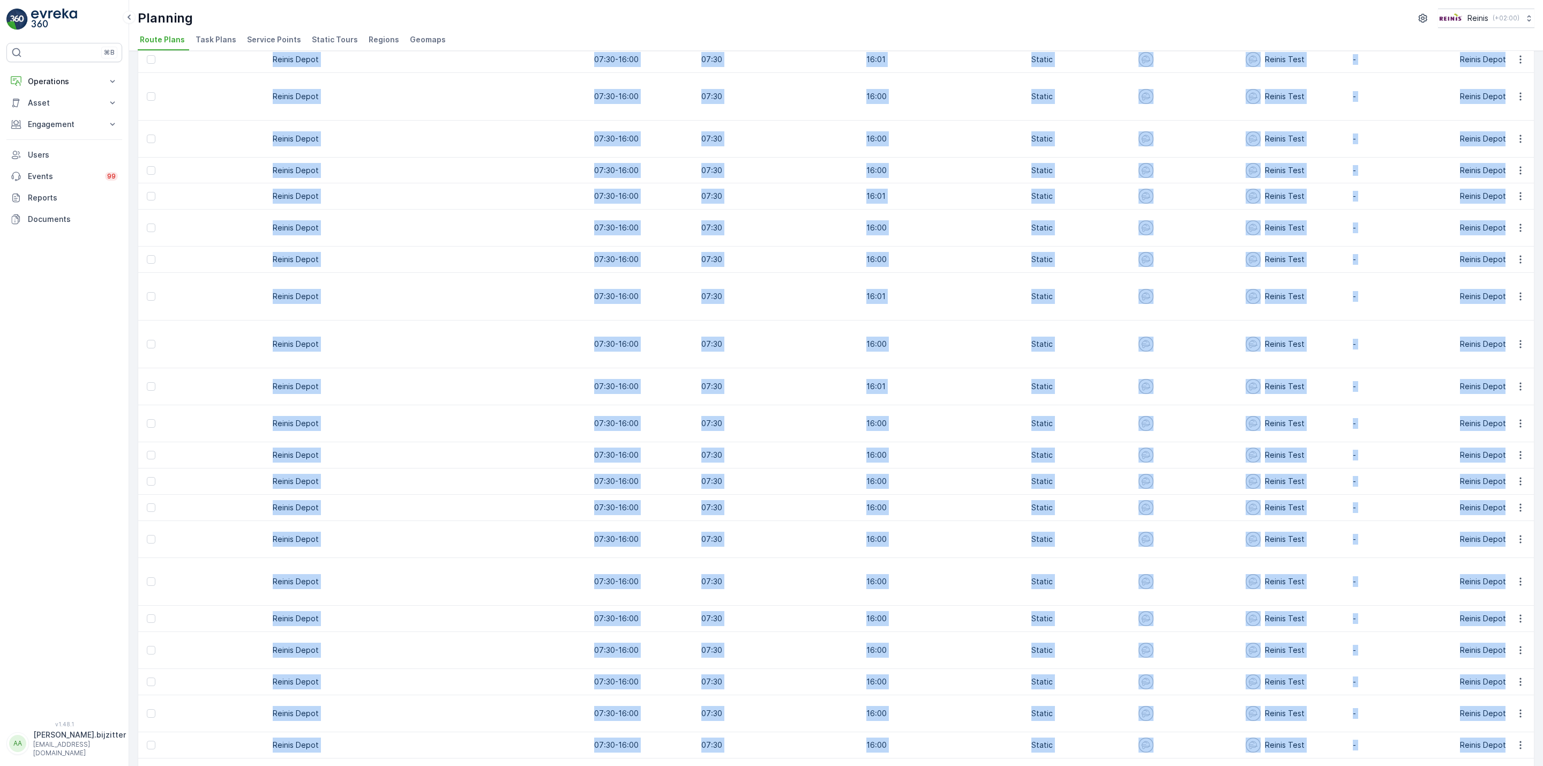
scroll to position [0, 1257]
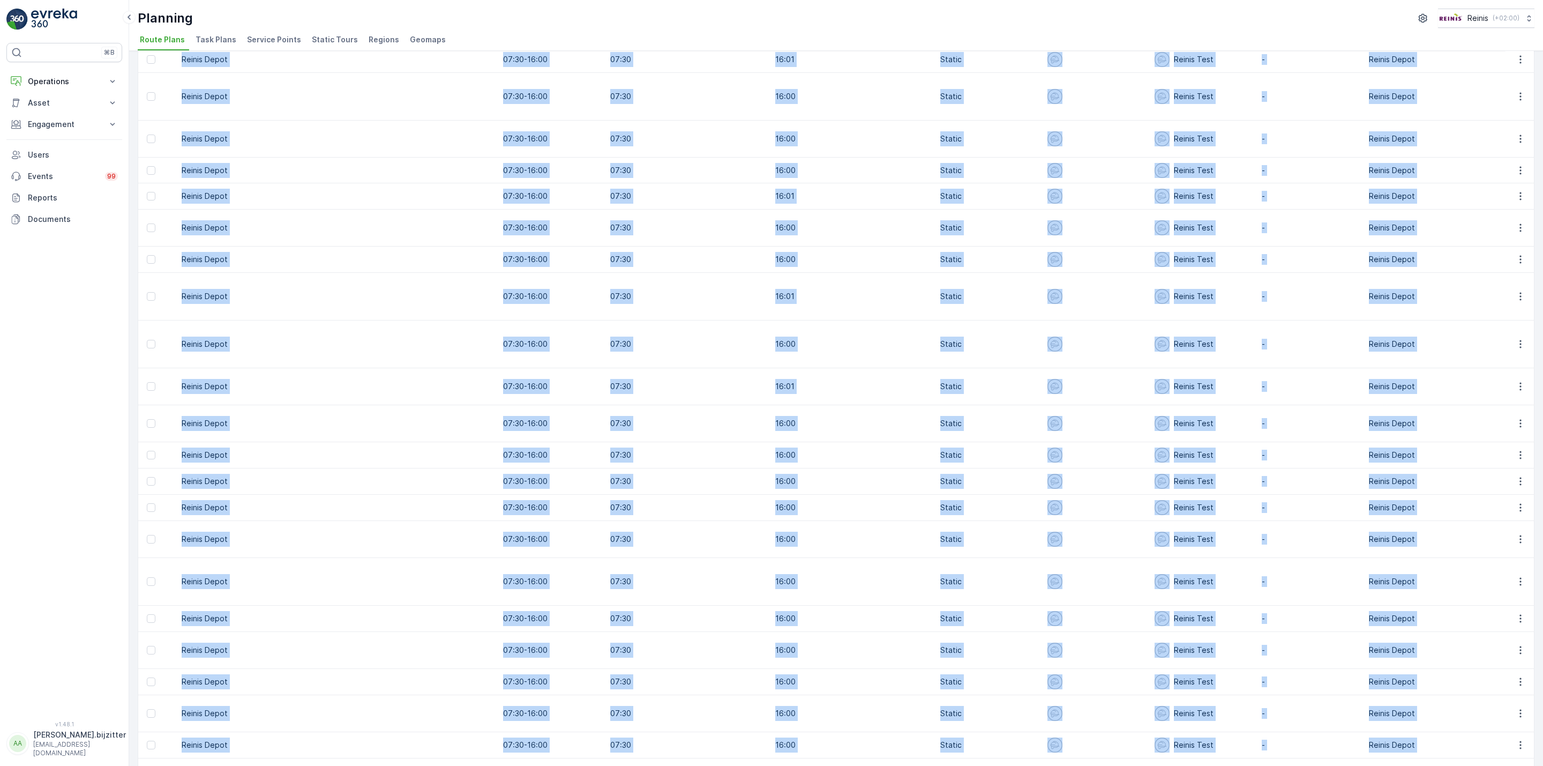
drag, startPoint x: 168, startPoint y: 98, endPoint x: 1412, endPoint y: 703, distance: 1383.1
click at [1412, 703] on table "ID Status Select Name WK Operation Select Static Tour Name Start Date - End Dat…" at bounding box center [243, 56] width 2725 height 1751
copy table "ID Status Select Name Operation Select Static Tour Name Start Date - End Date -…"
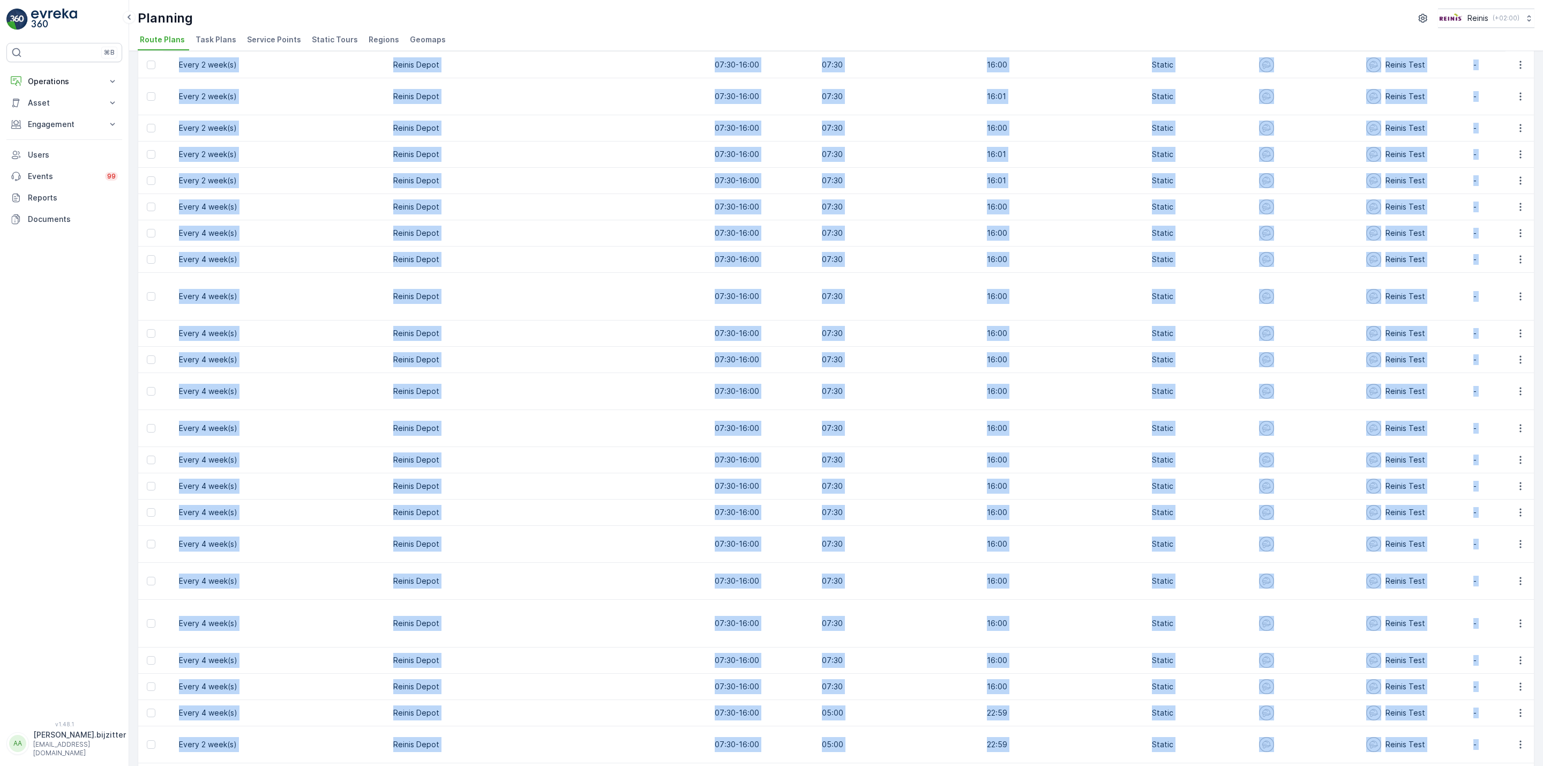
scroll to position [0, 1236]
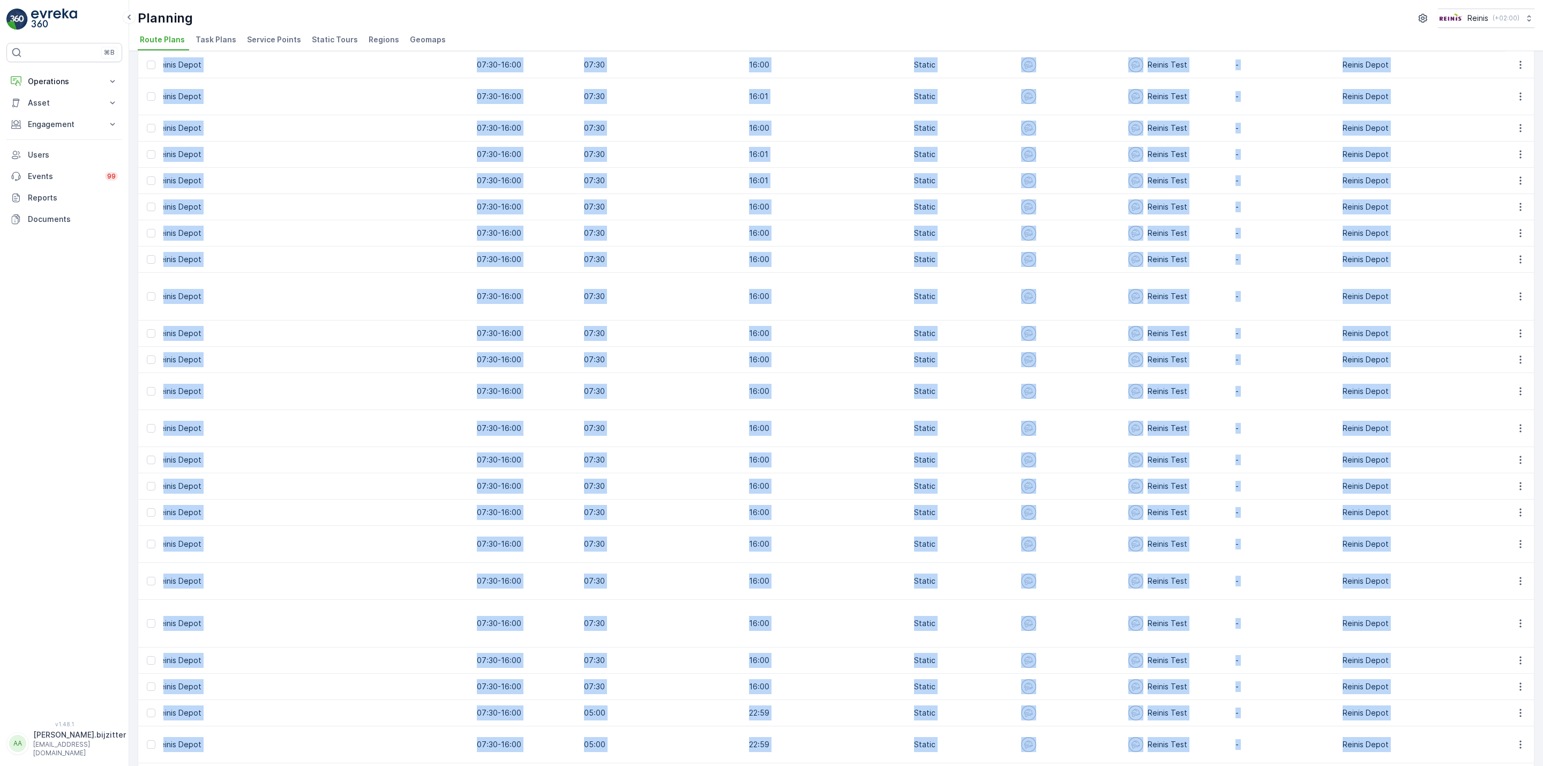
drag, startPoint x: 156, startPoint y: 95, endPoint x: 1432, endPoint y: 702, distance: 1413.8
click at [1432, 702] on table "ID Status Select Name WK Operation Select Static Tour Name Start Date - End Dat…" at bounding box center [241, 404] width 2679 height 769
copy table "ID Status Select Name Operation Select Static Tour Name Start Date - End Date -…"
click at [365, 126] on td at bounding box center [417, 128] width 107 height 26
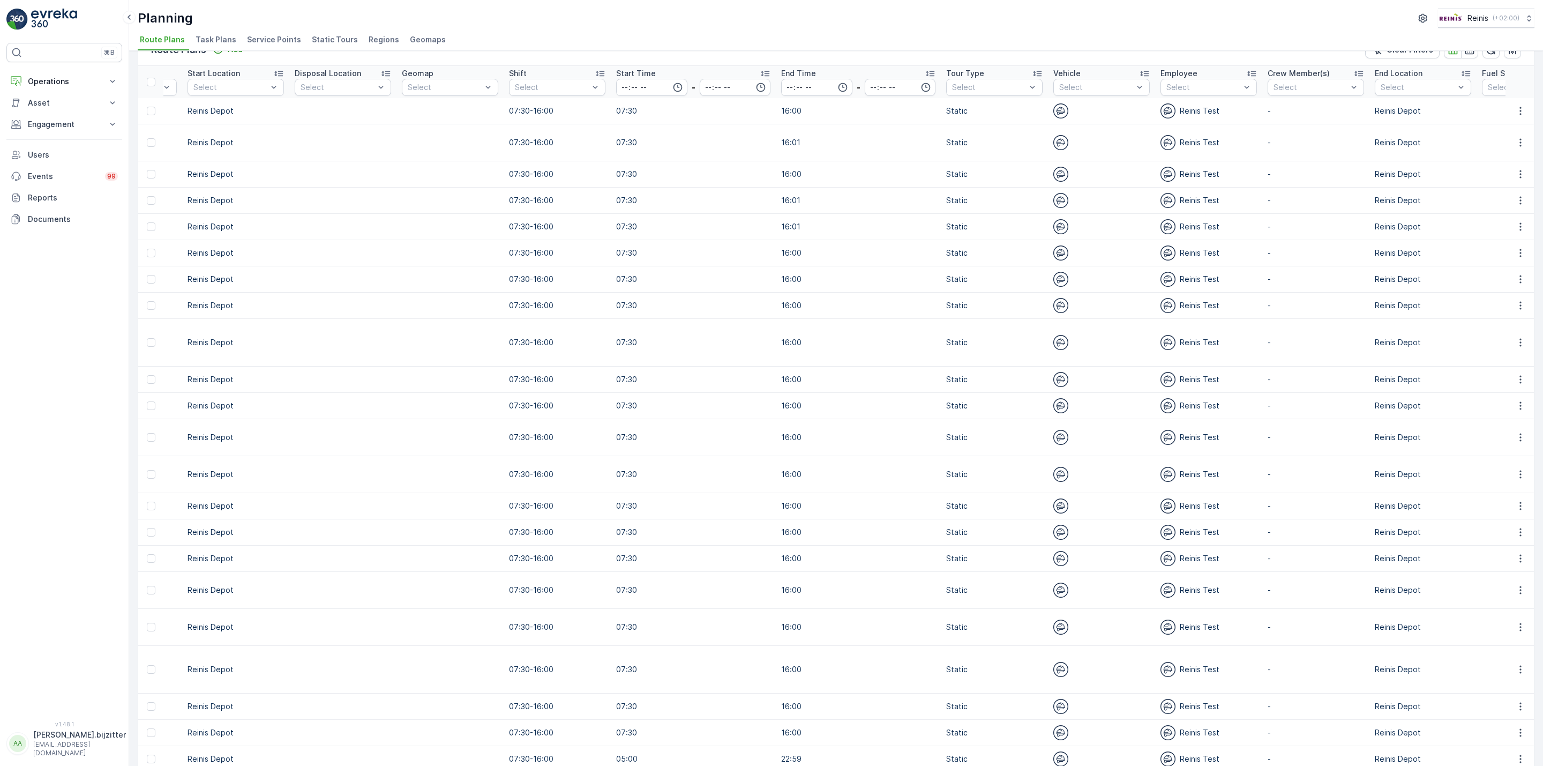
scroll to position [72, 0]
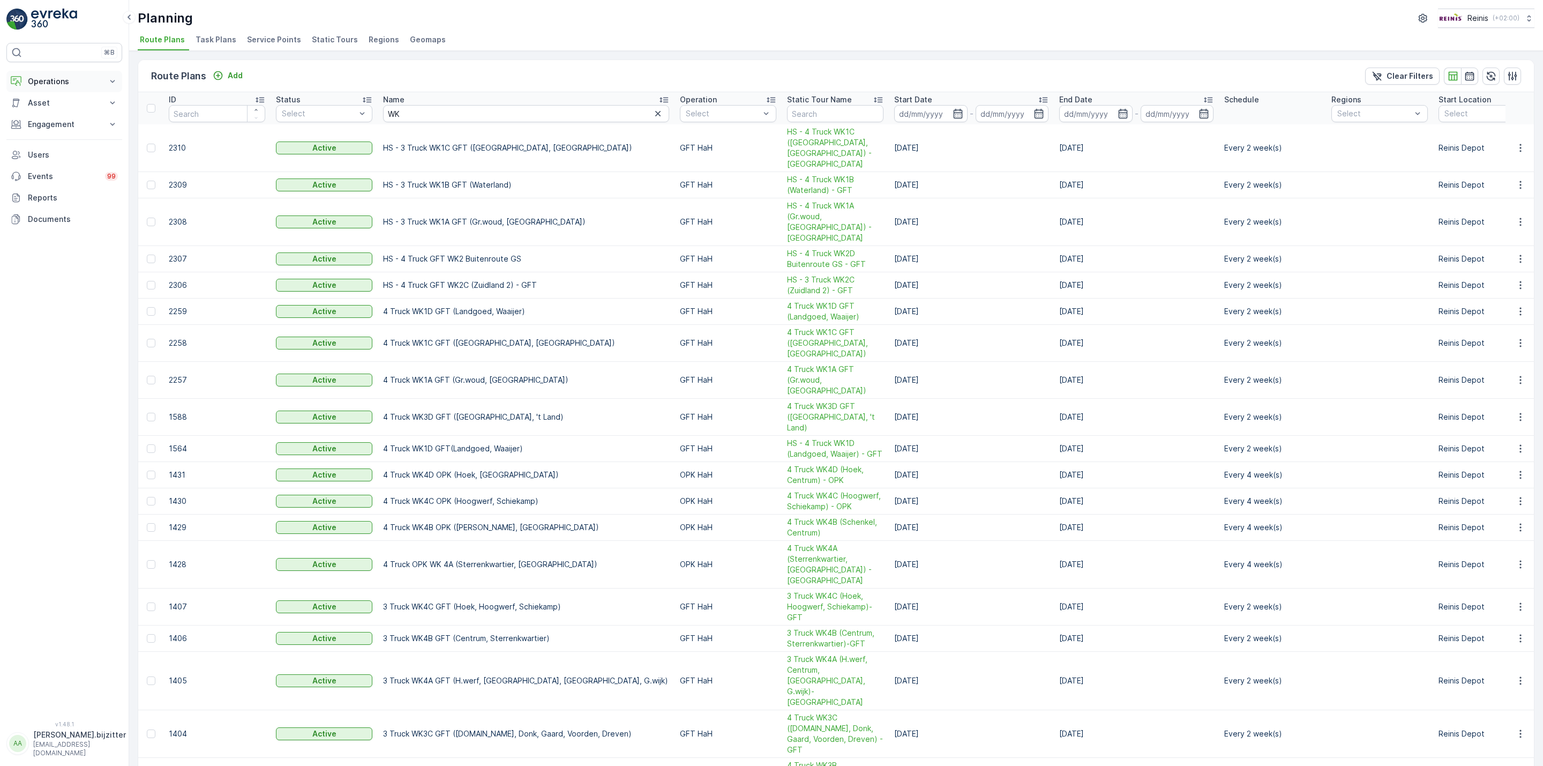
click at [48, 82] on p "Operations" at bounding box center [64, 81] width 73 height 11
click at [1520, 144] on icon "button" at bounding box center [1520, 147] width 11 height 11
click at [1505, 156] on span "Edit Route Plan" at bounding box center [1510, 159] width 55 height 11
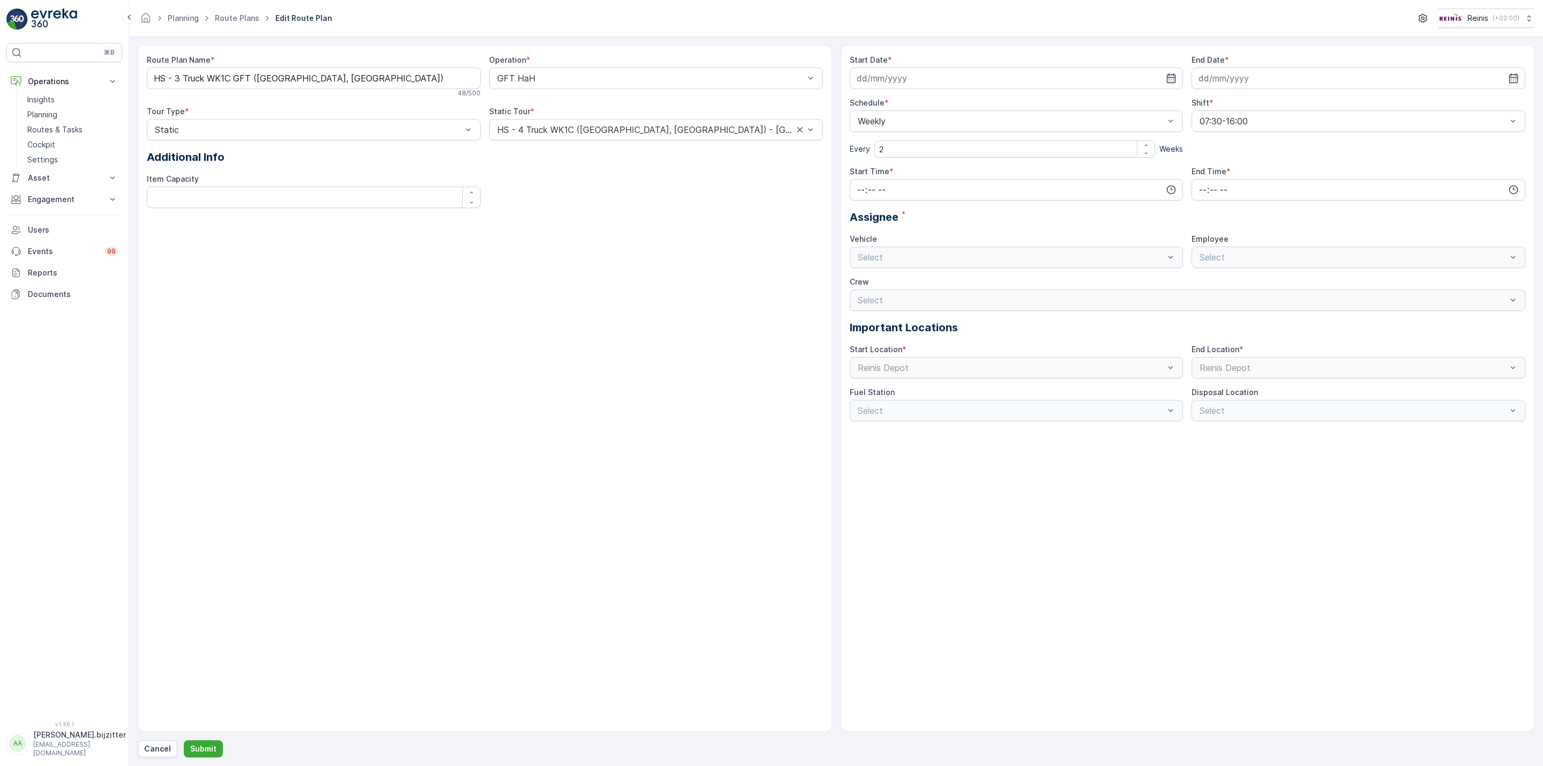
type input "15.08.2025"
type input "31.12.2025"
type input "07:30"
type input "16:00"
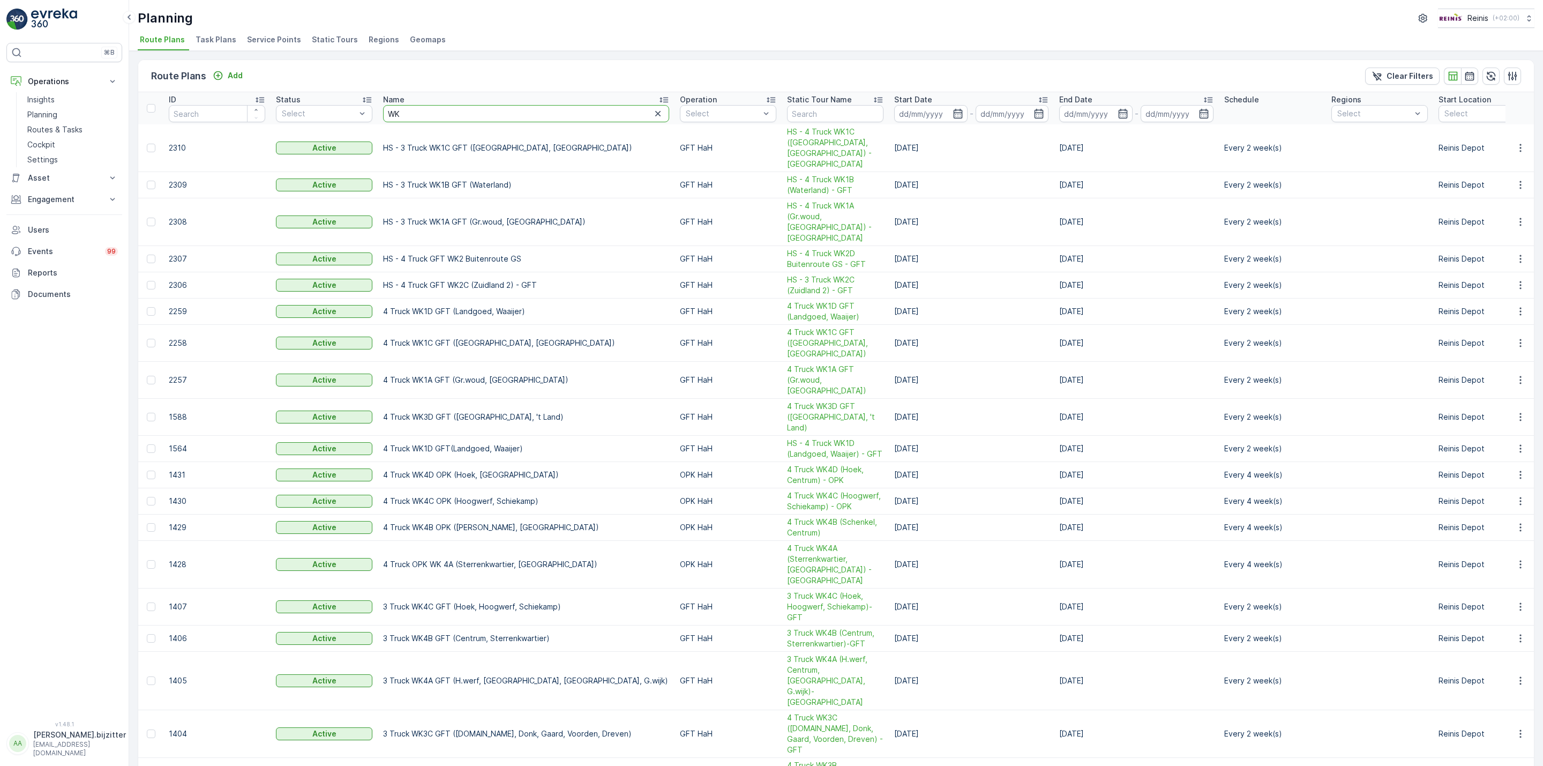
click at [473, 114] on input "WK" at bounding box center [526, 113] width 286 height 17
paste input "OPK-WK2D"
type input "OPK-WK2D"
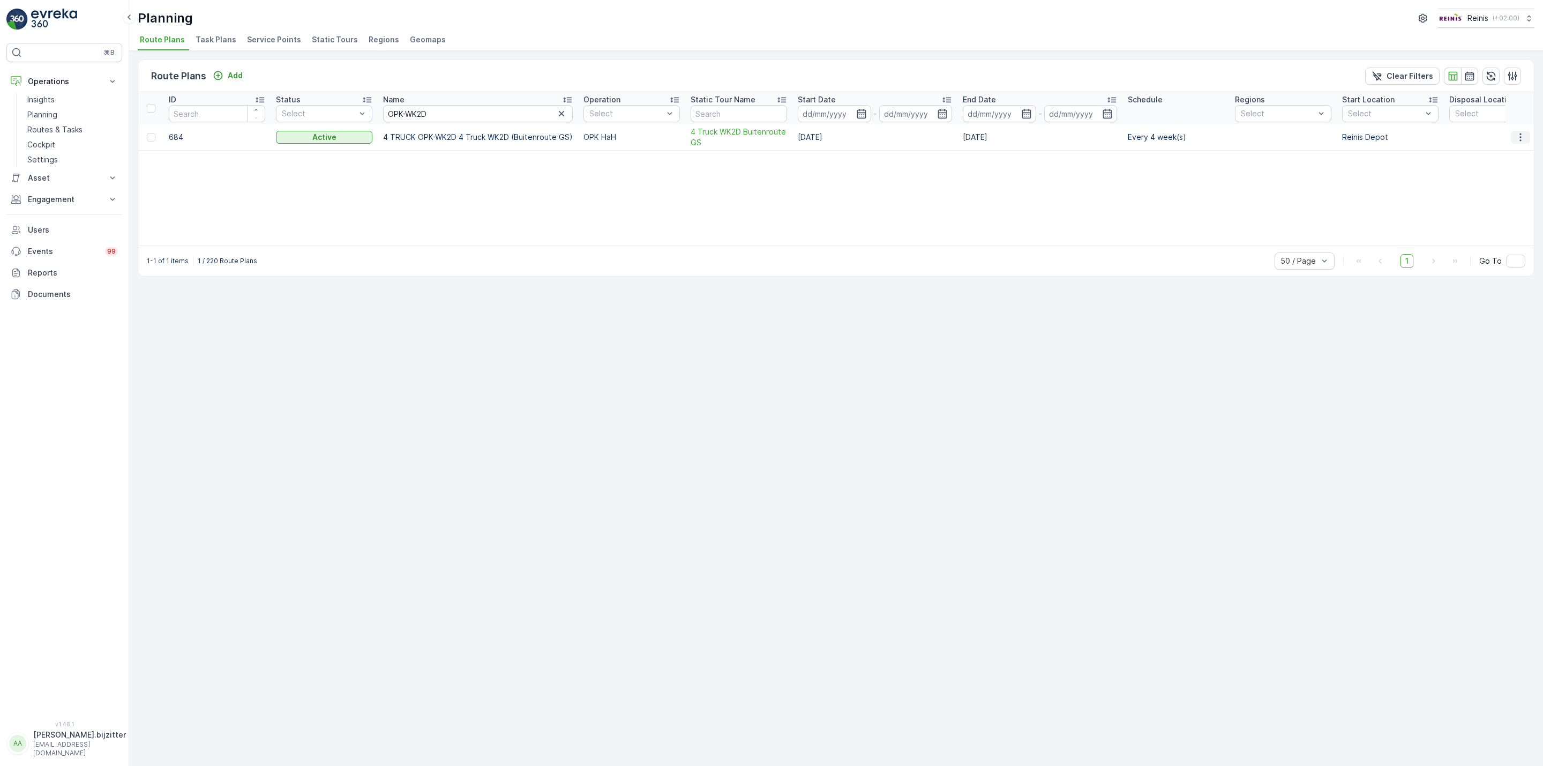
click at [1519, 138] on icon "button" at bounding box center [1520, 137] width 11 height 11
click at [1503, 153] on span "Edit Route Plan" at bounding box center [1510, 153] width 55 height 11
click at [47, 130] on p "Routes & Tasks" at bounding box center [54, 129] width 55 height 11
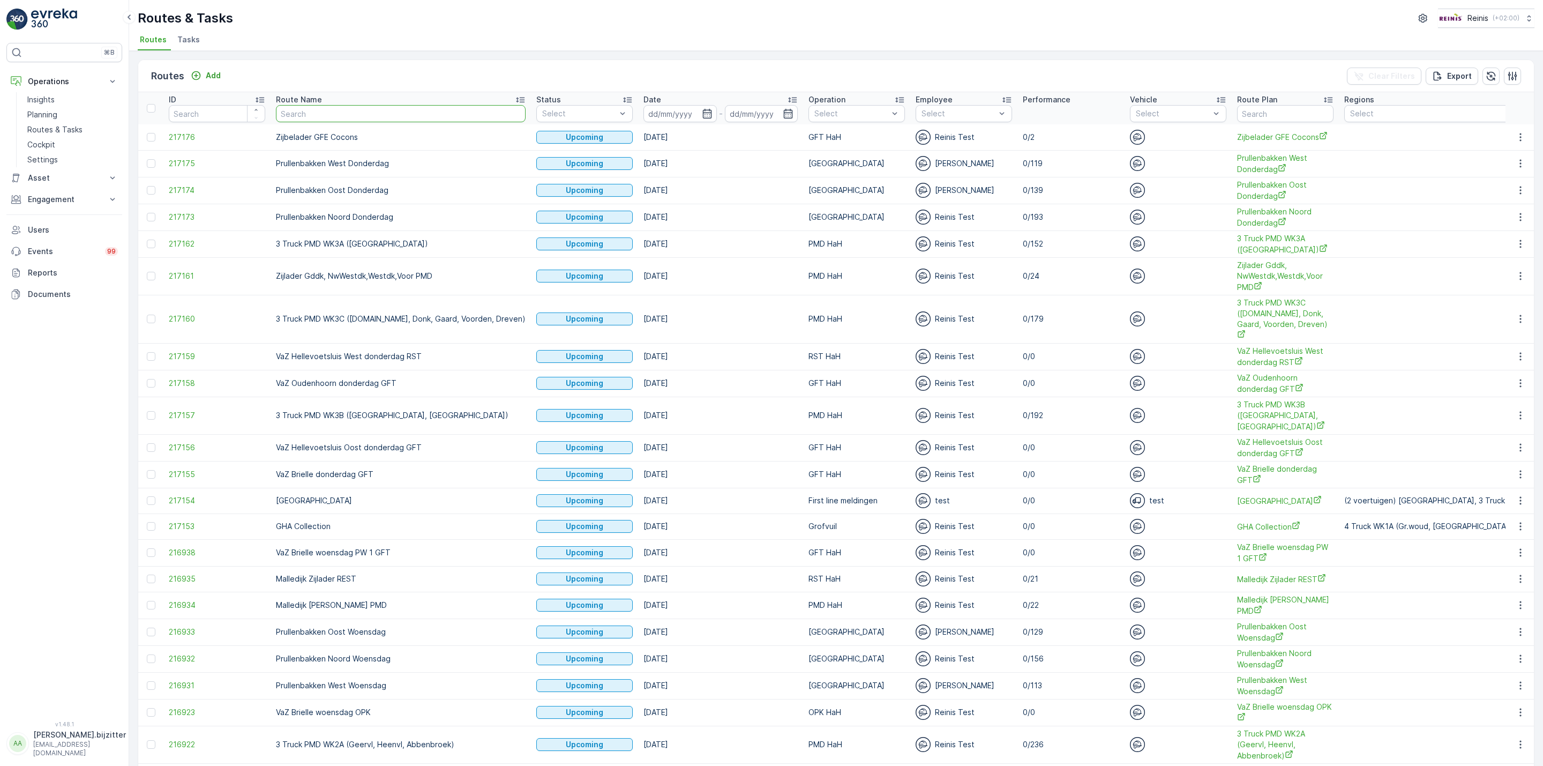
click at [388, 117] on input "text" at bounding box center [401, 113] width 250 height 17
paste input "OPK-WK2D"
type input "OPK-WK2D"
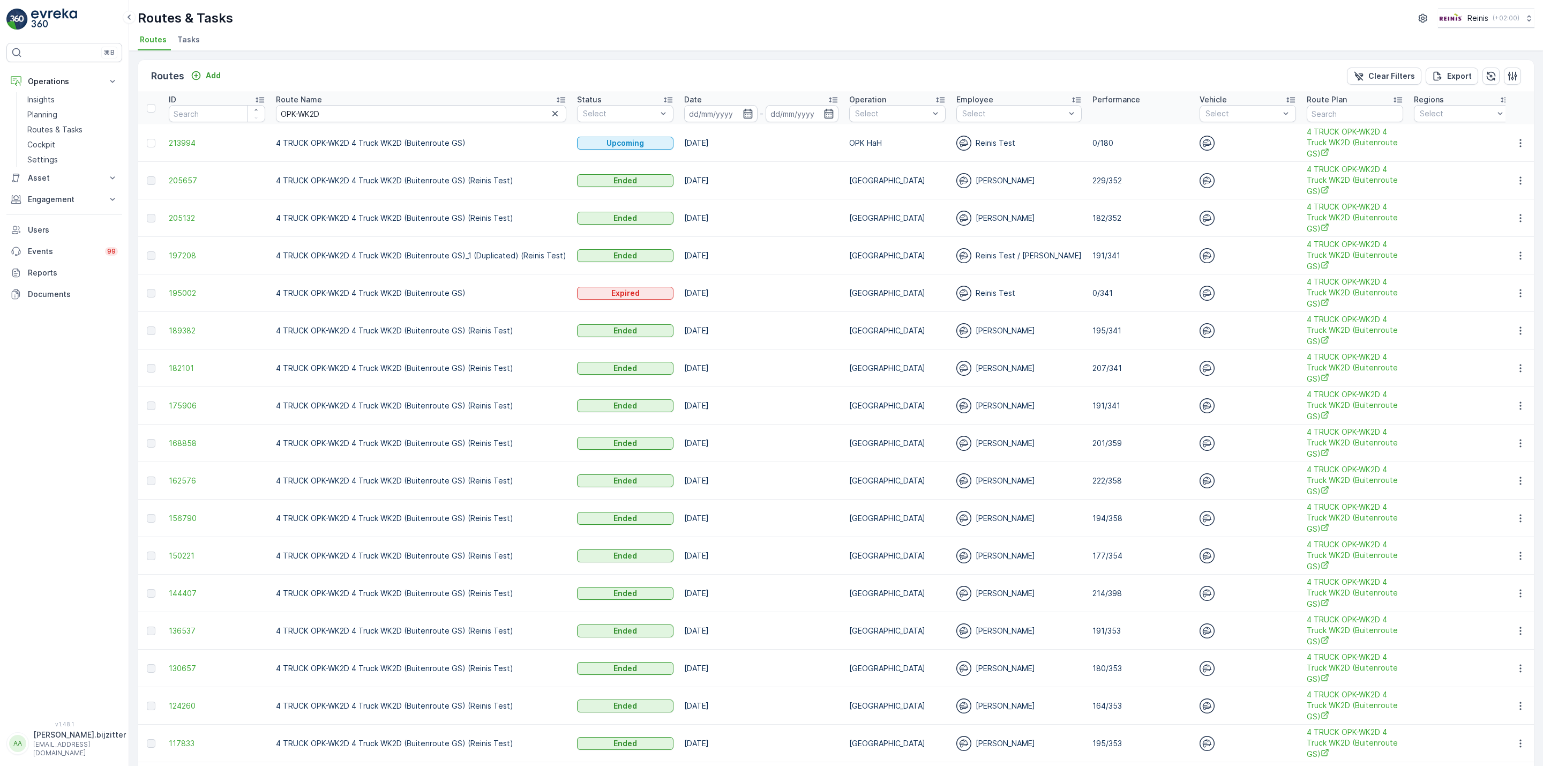
click at [1317, 29] on div "Routes & Tasks Reinis ( +02:00 ) Routes Tasks" at bounding box center [836, 25] width 1414 height 51
click at [849, 21] on div "Routes & Tasks Reinis ( +02:00 )" at bounding box center [836, 18] width 1397 height 19
click at [1317, 142] on span "4 TRUCK OPK-WK2D 4 Truck WK2D (Buitenroute GS)" at bounding box center [1355, 142] width 96 height 33
click at [386, 116] on input "OPK-WK2D" at bounding box center [421, 113] width 290 height 17
click at [385, 115] on input "OPK-WK2D" at bounding box center [421, 113] width 290 height 17
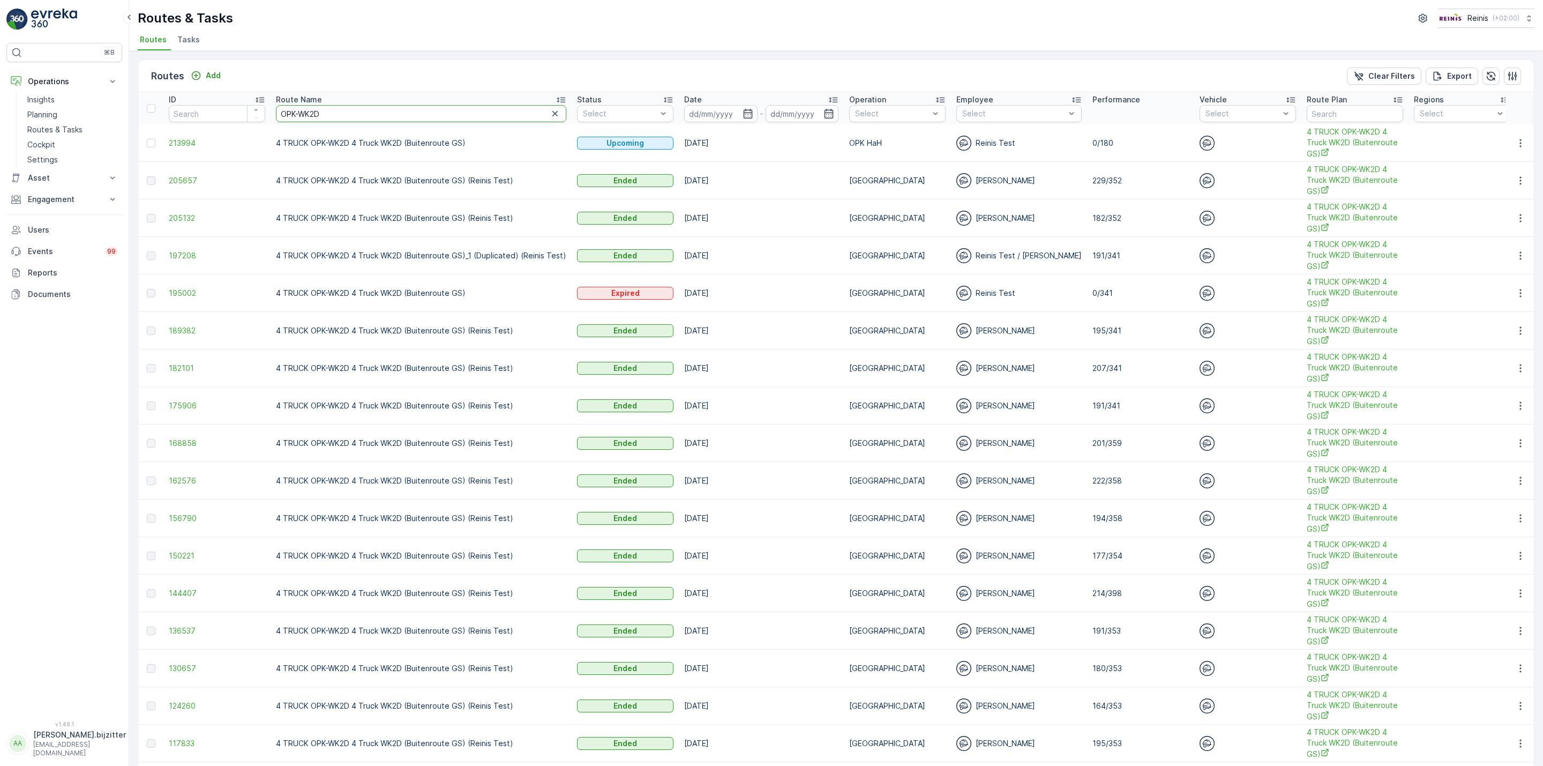
click at [385, 115] on input "OPK-WK2D" at bounding box center [421, 113] width 290 height 17
paste input "WK1B GFT"
type input "WK1B GFT"
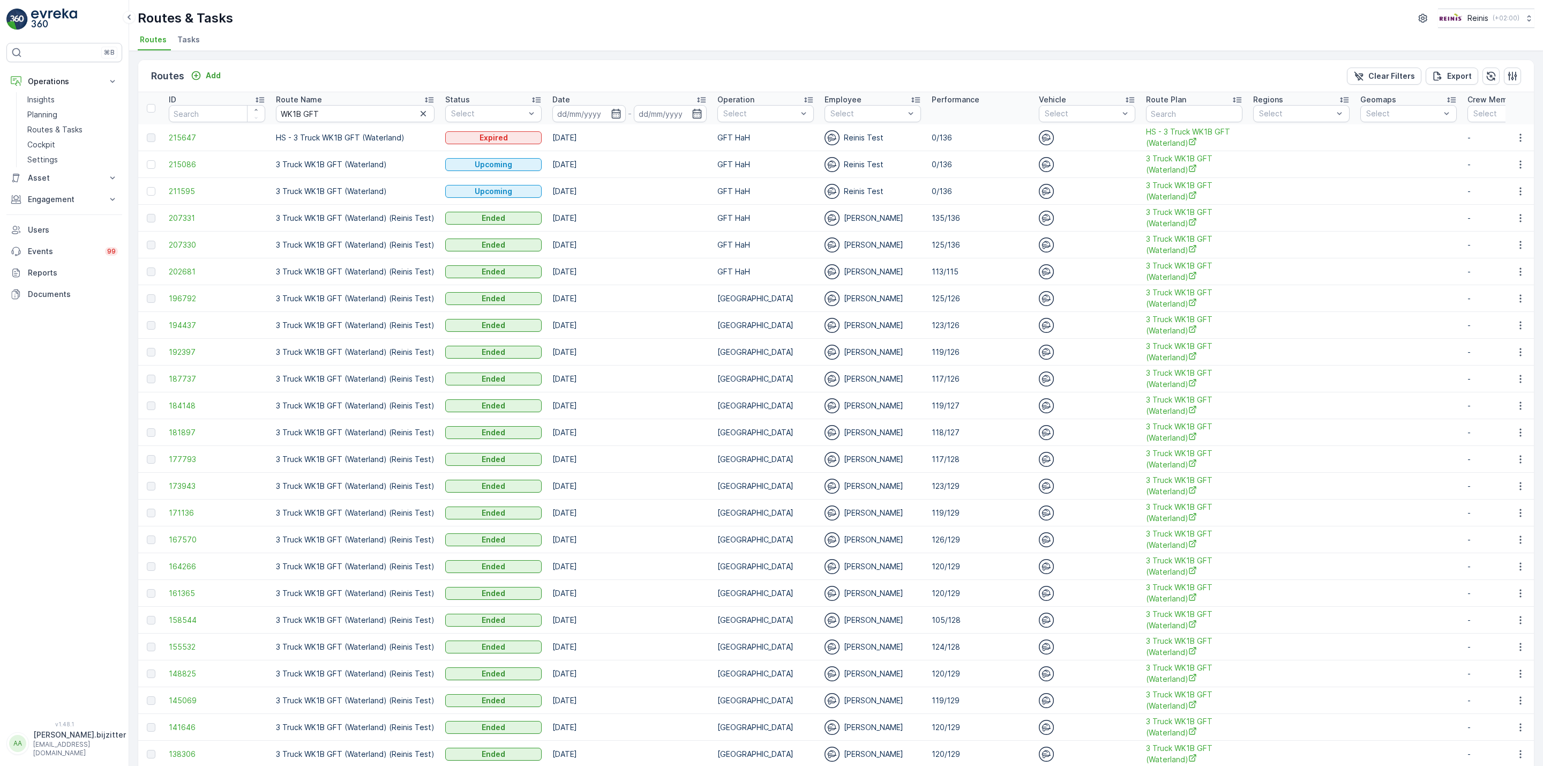
click at [697, 95] on icon at bounding box center [701, 99] width 11 height 11
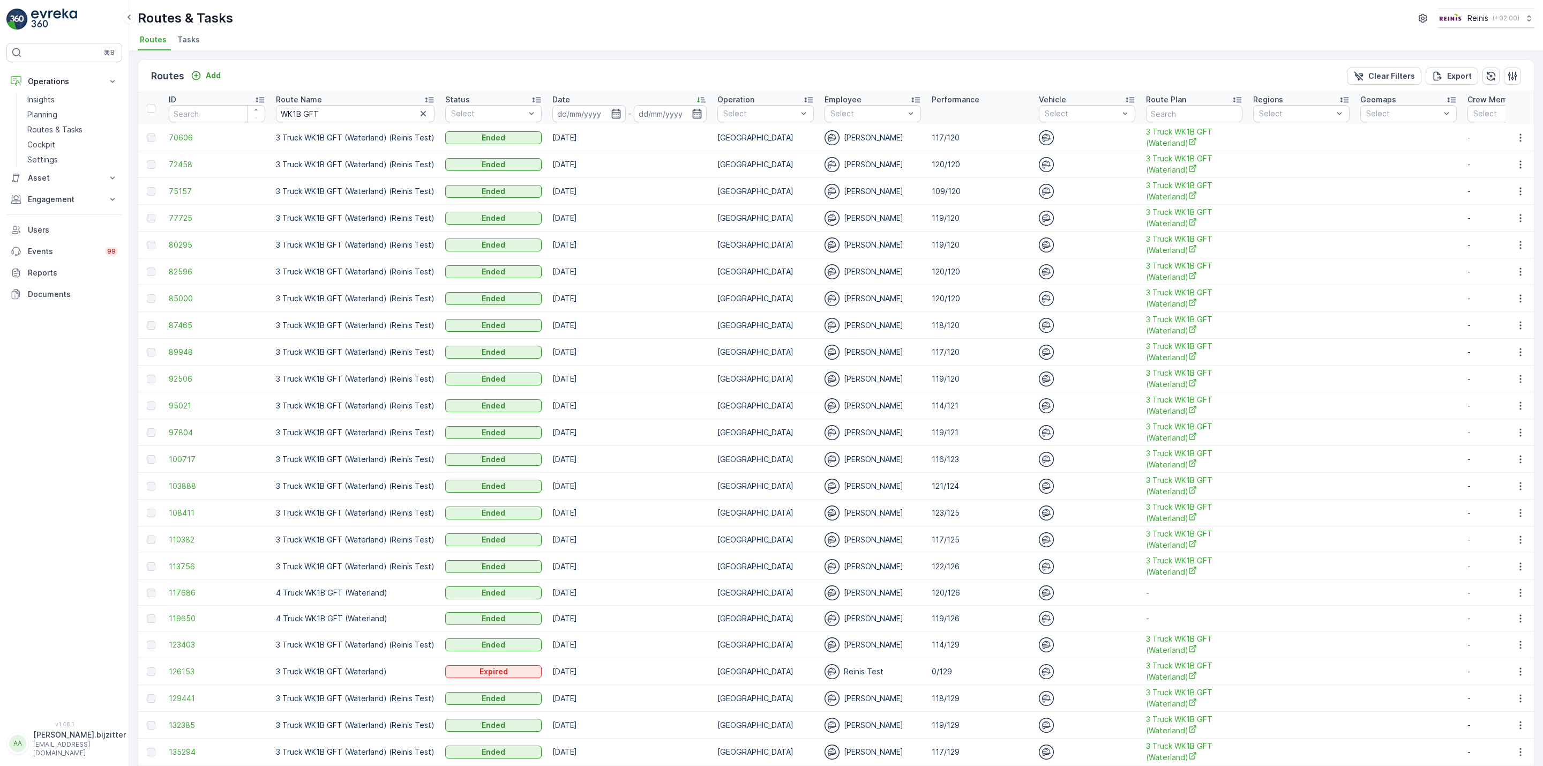
click at [697, 95] on icon at bounding box center [701, 99] width 11 height 11
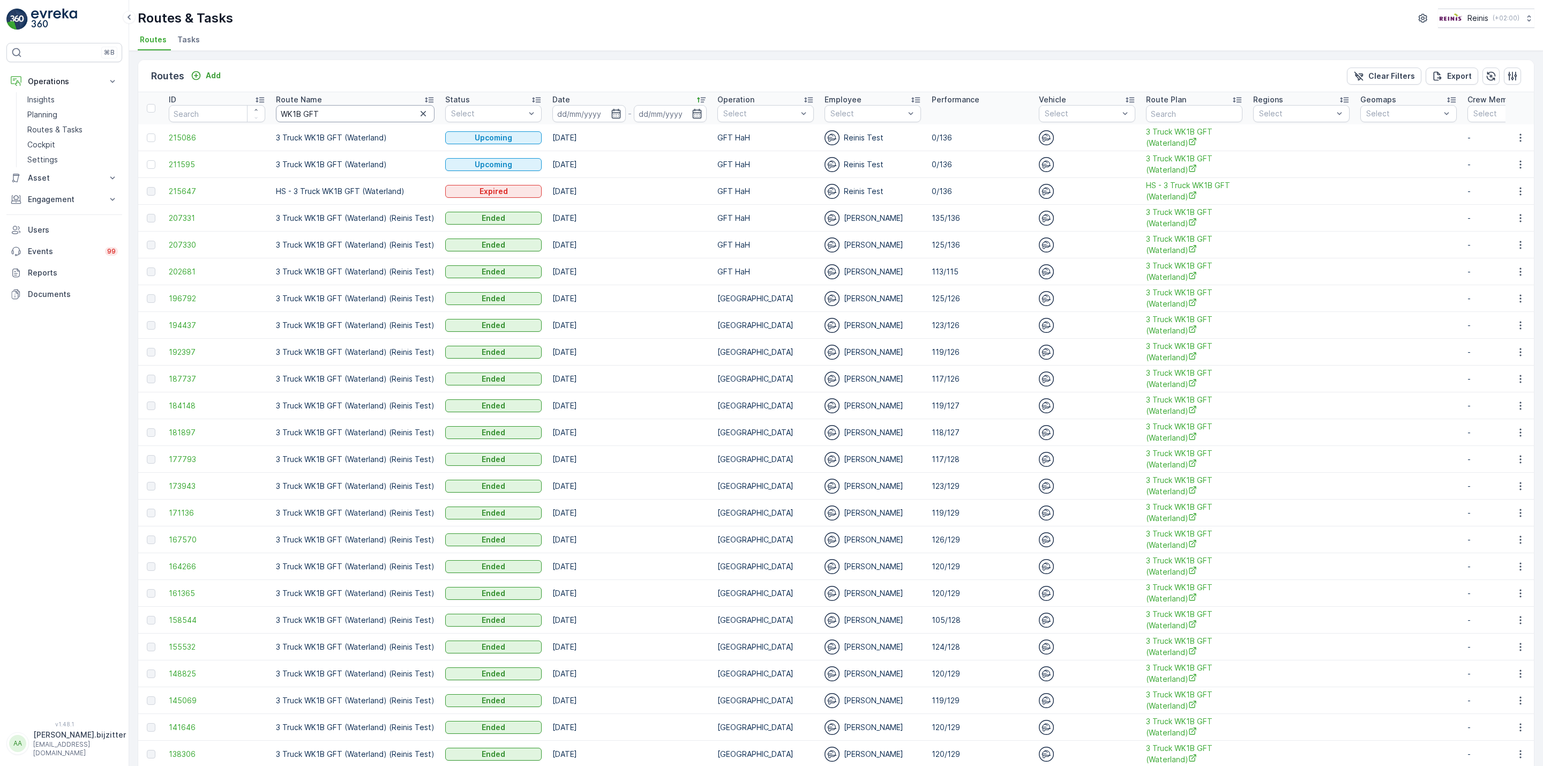
click at [346, 112] on input "WK1B GFT" at bounding box center [355, 113] width 159 height 17
paste input "WK1A"
type input "WK1A GFT"
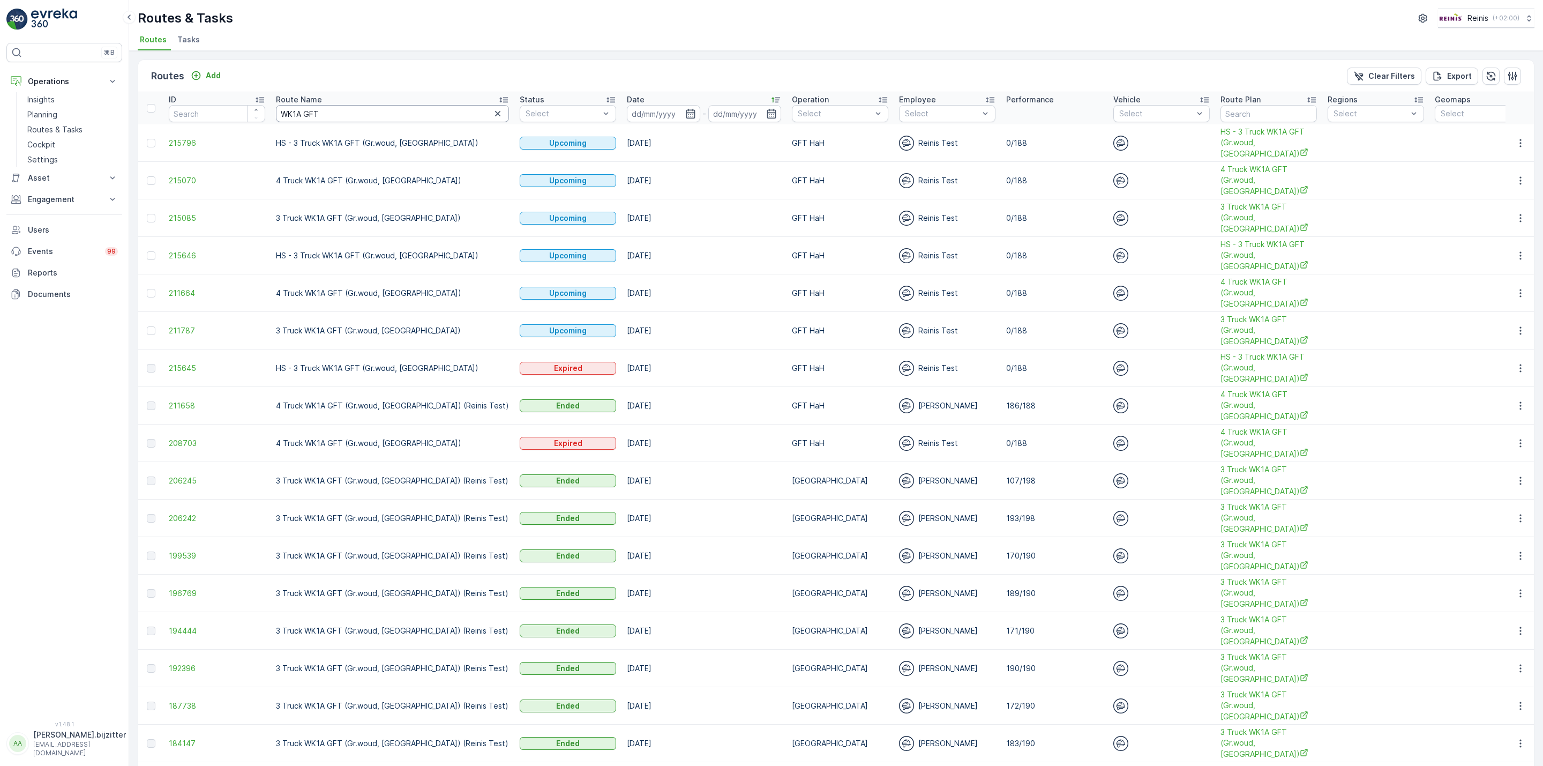
click at [356, 111] on input "WK1A GFT" at bounding box center [392, 113] width 233 height 17
click at [492, 114] on icon "button" at bounding box center [497, 113] width 11 height 11
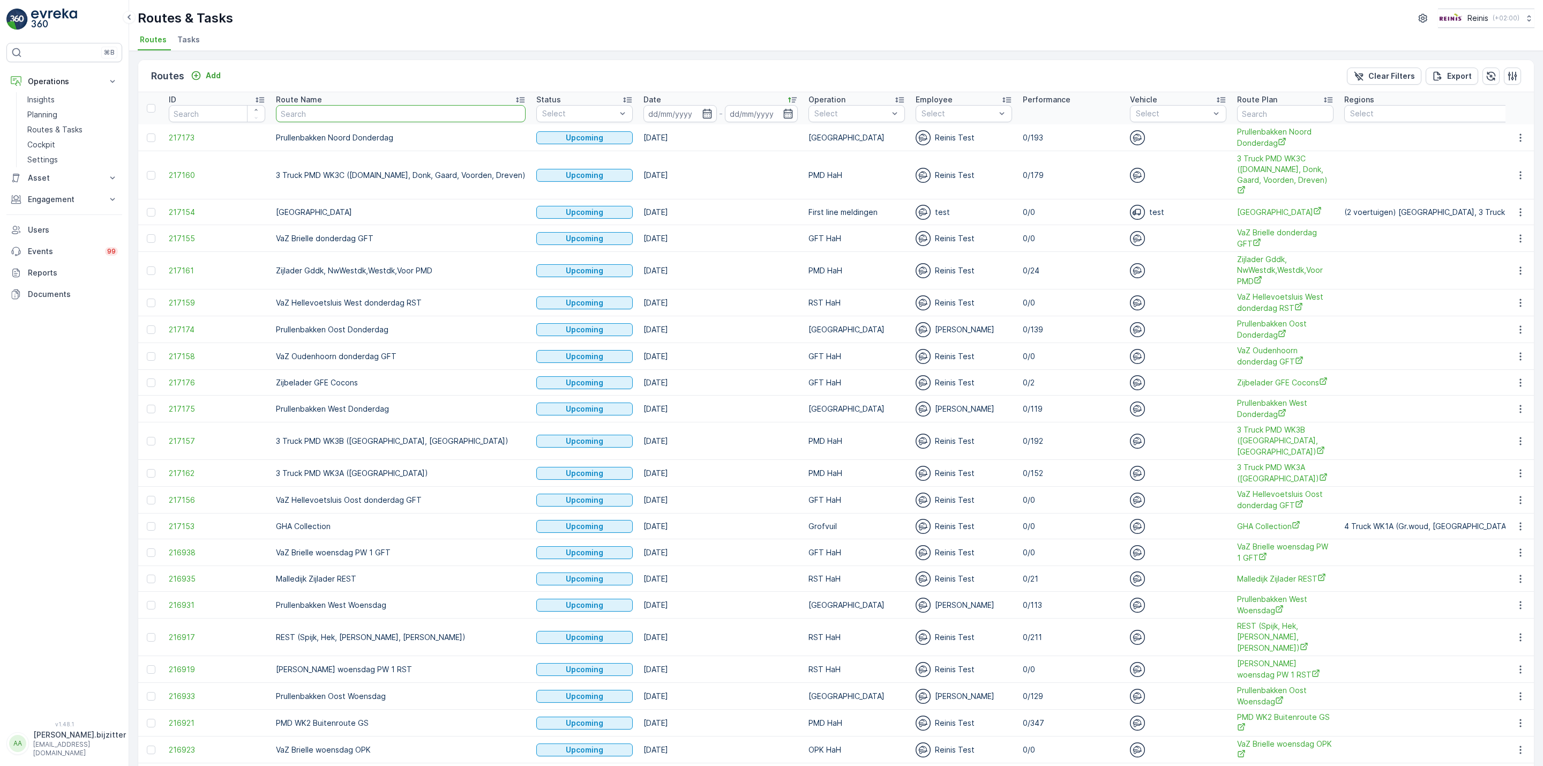
click at [356, 114] on input "text" at bounding box center [401, 113] width 250 height 17
paste input "WK1A GFT"
type input "WK1A GFT"
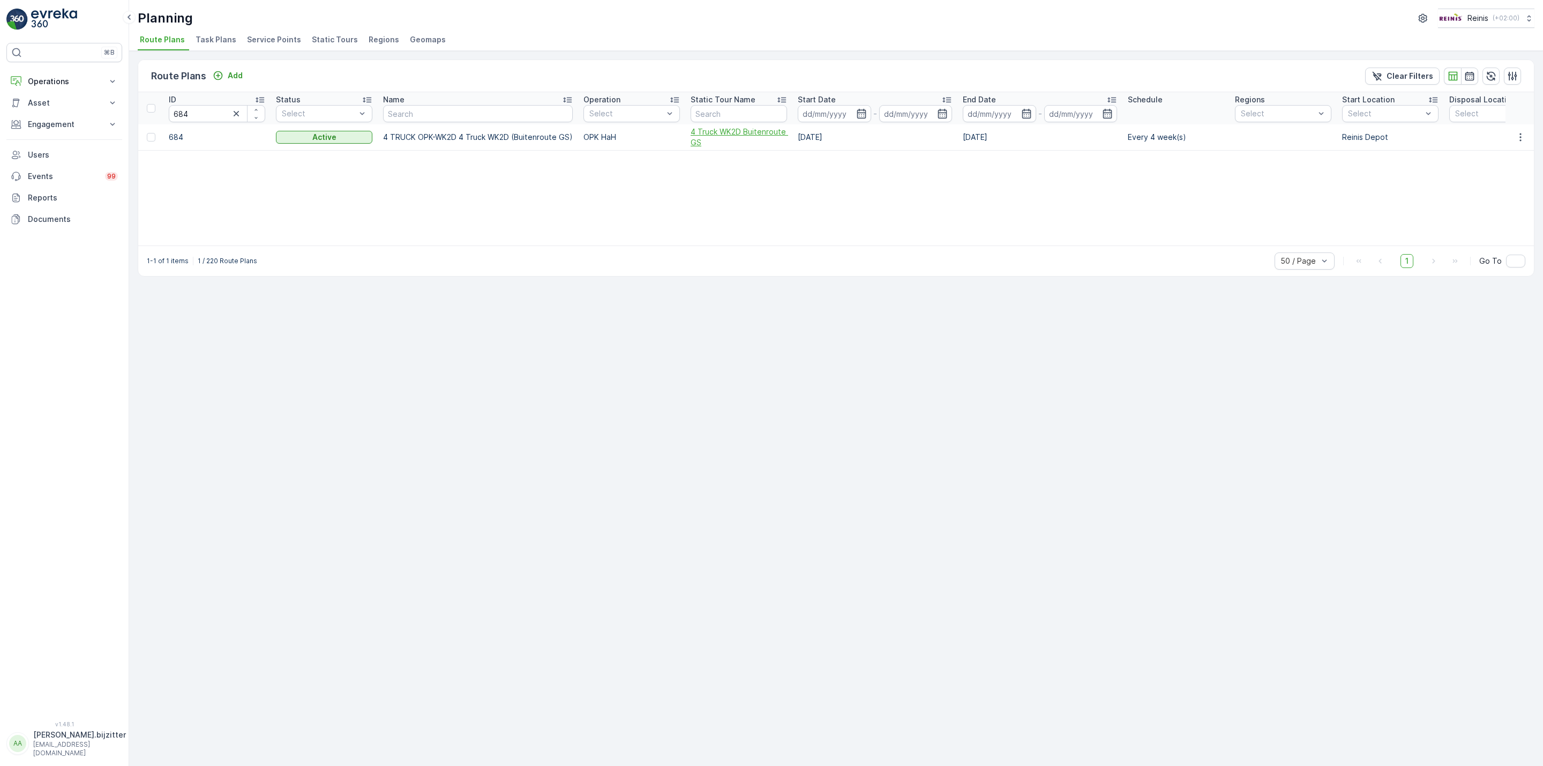
click at [746, 135] on span "4 Truck WK2D Buitenroute GS" at bounding box center [739, 136] width 96 height 21
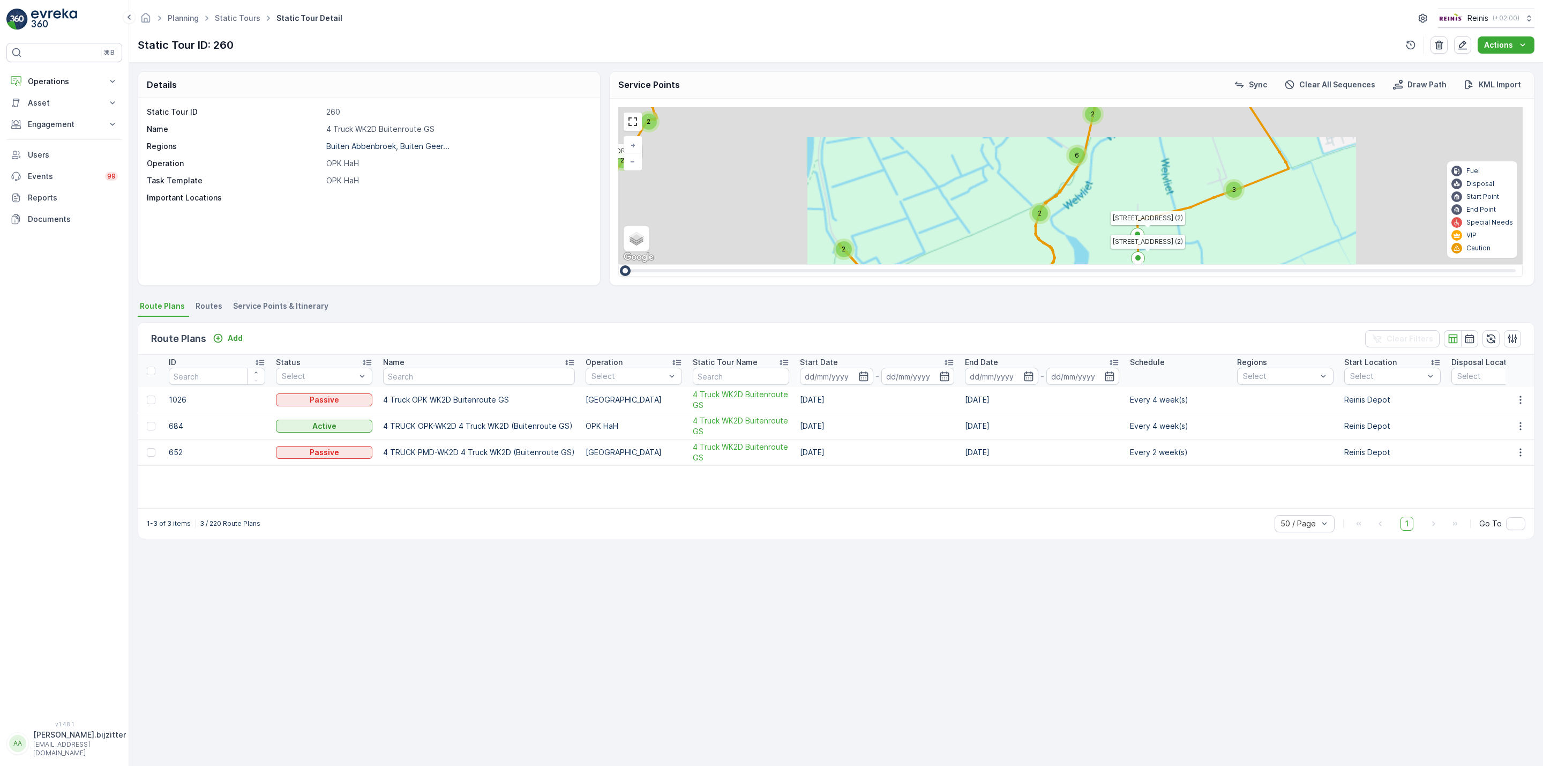
click at [247, 306] on span "Service Points & Itinerary" at bounding box center [280, 306] width 95 height 11
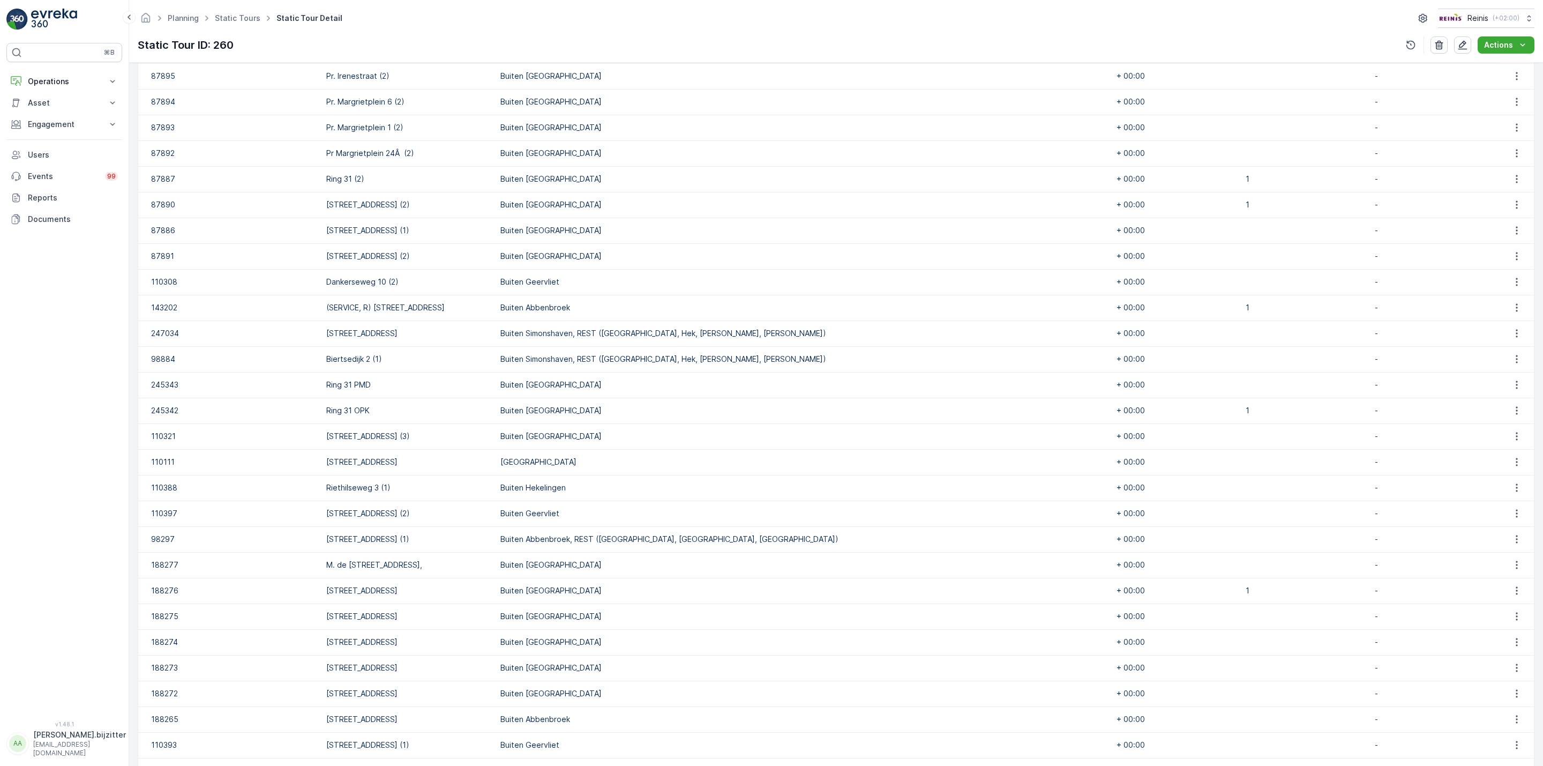
scroll to position [321, 0]
